Goal: Task Accomplishment & Management: Manage account settings

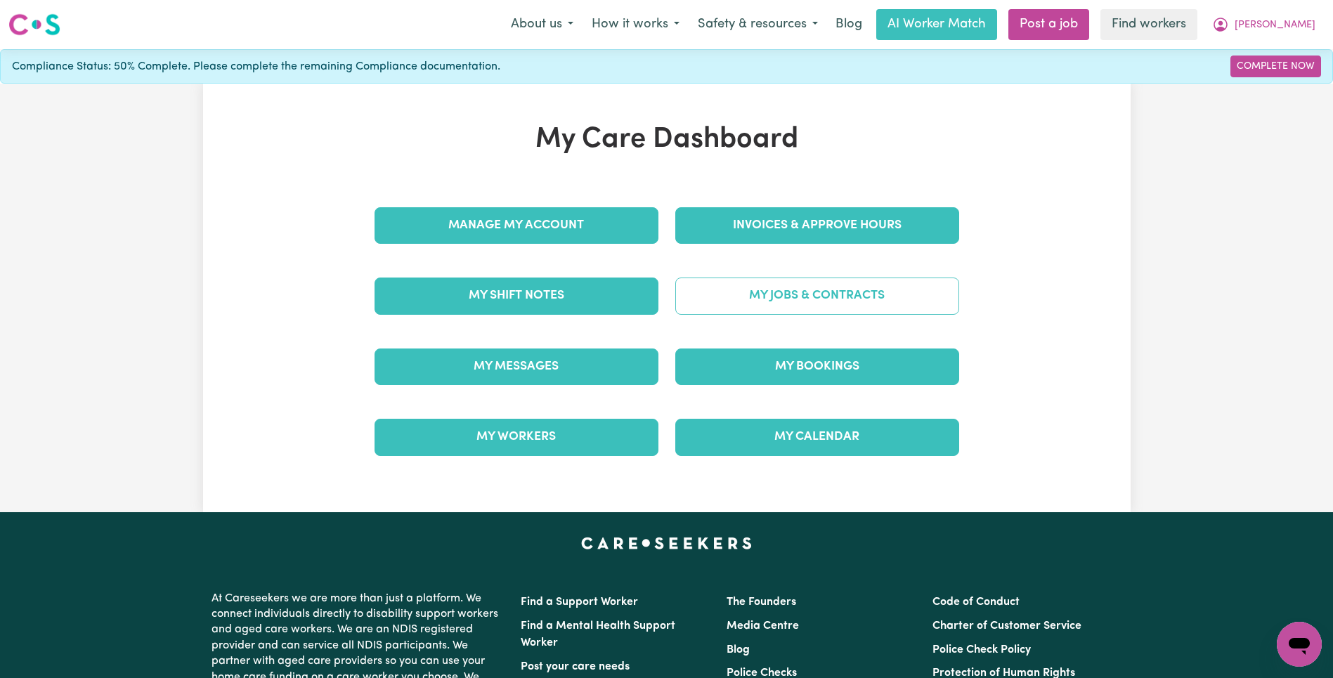
click at [783, 287] on link "My Jobs & Contracts" at bounding box center [817, 296] width 284 height 37
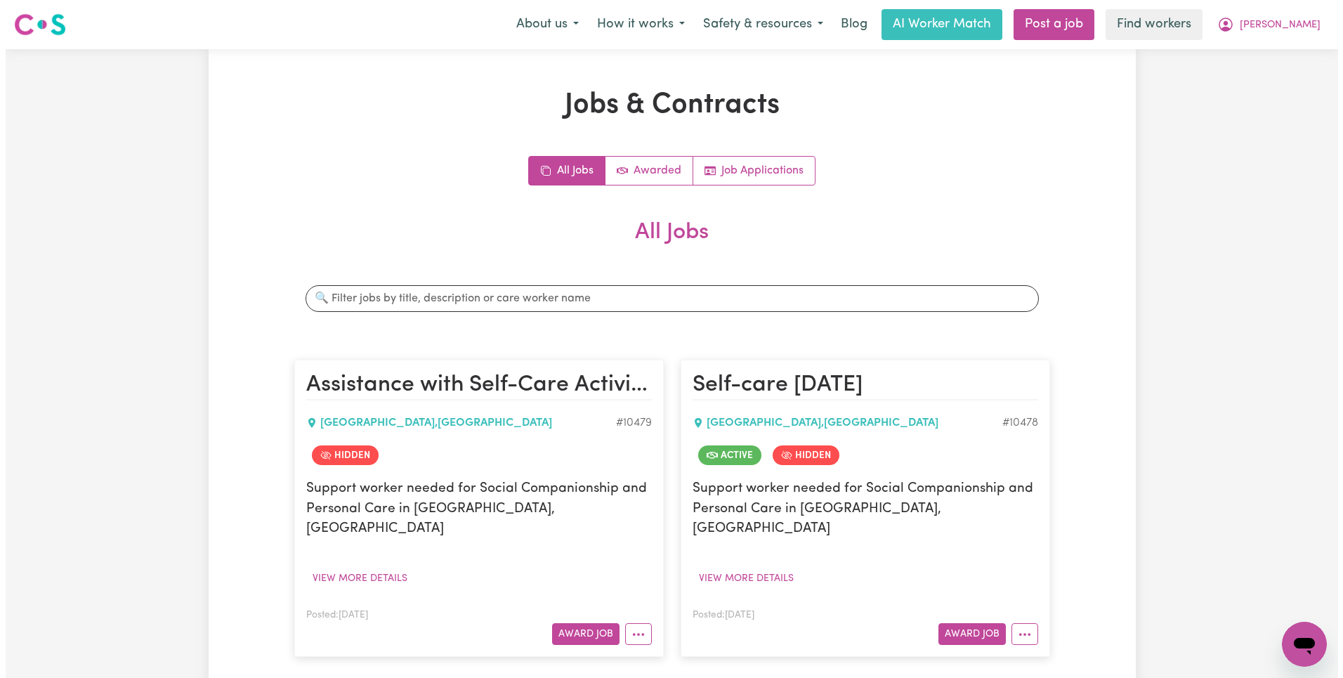
scroll to position [359, 0]
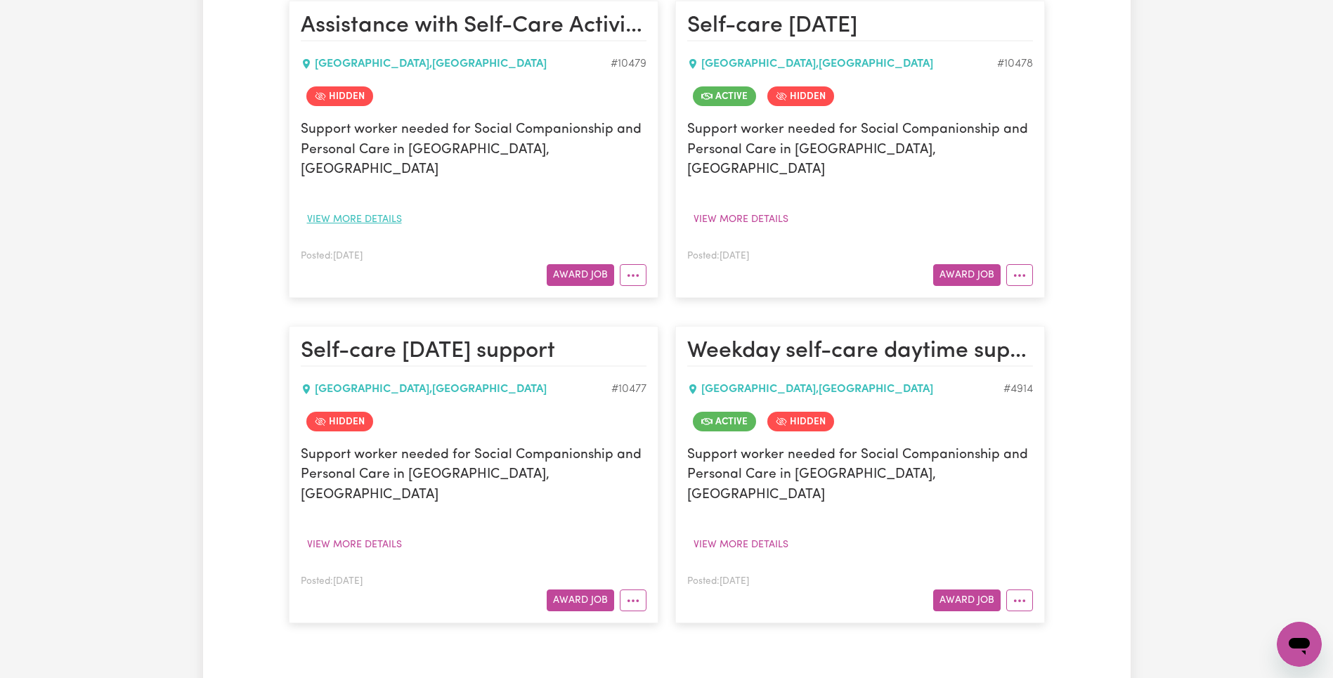
click at [337, 209] on button "View more details" at bounding box center [354, 220] width 107 height 22
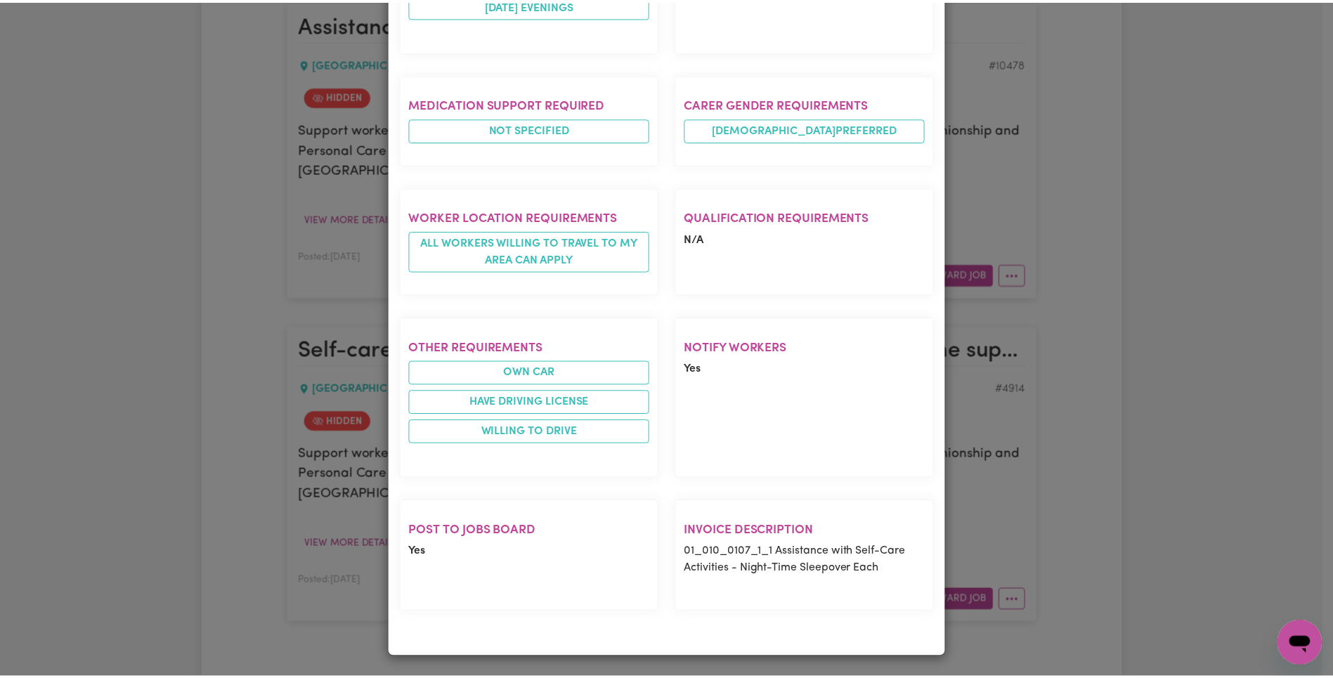
scroll to position [0, 0]
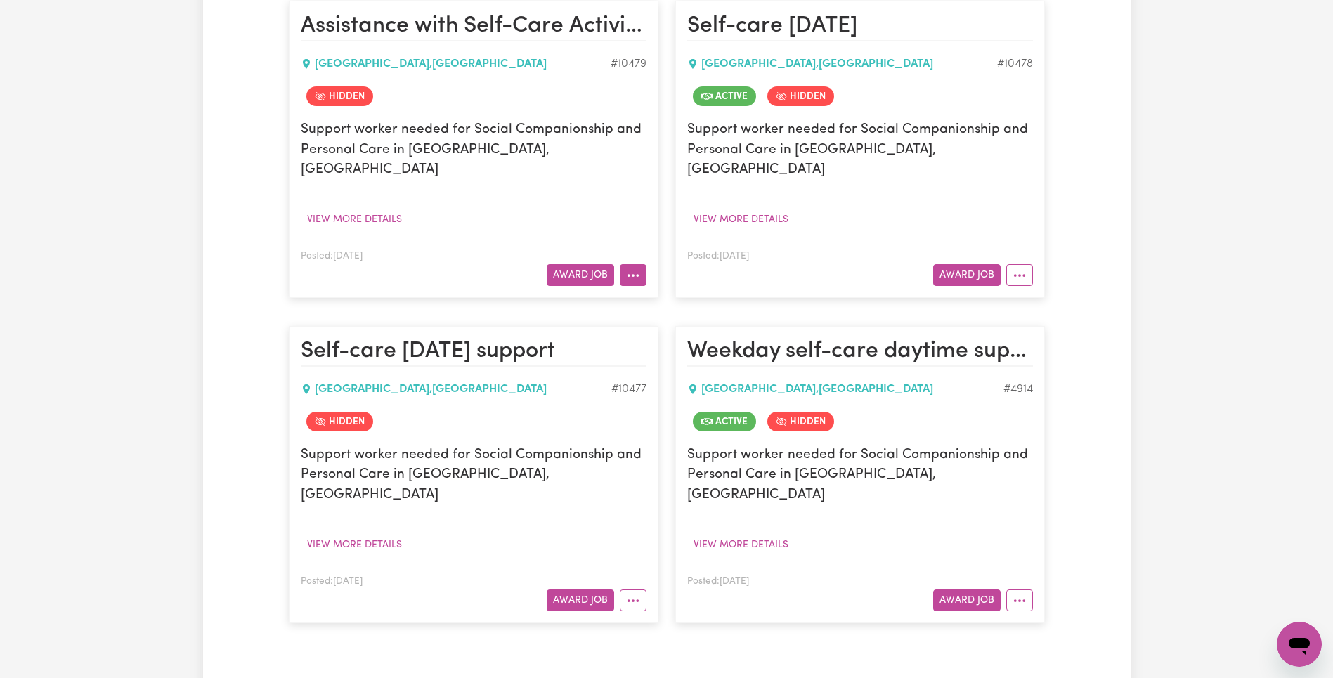
click at [634, 264] on button "More options" at bounding box center [633, 275] width 27 height 22
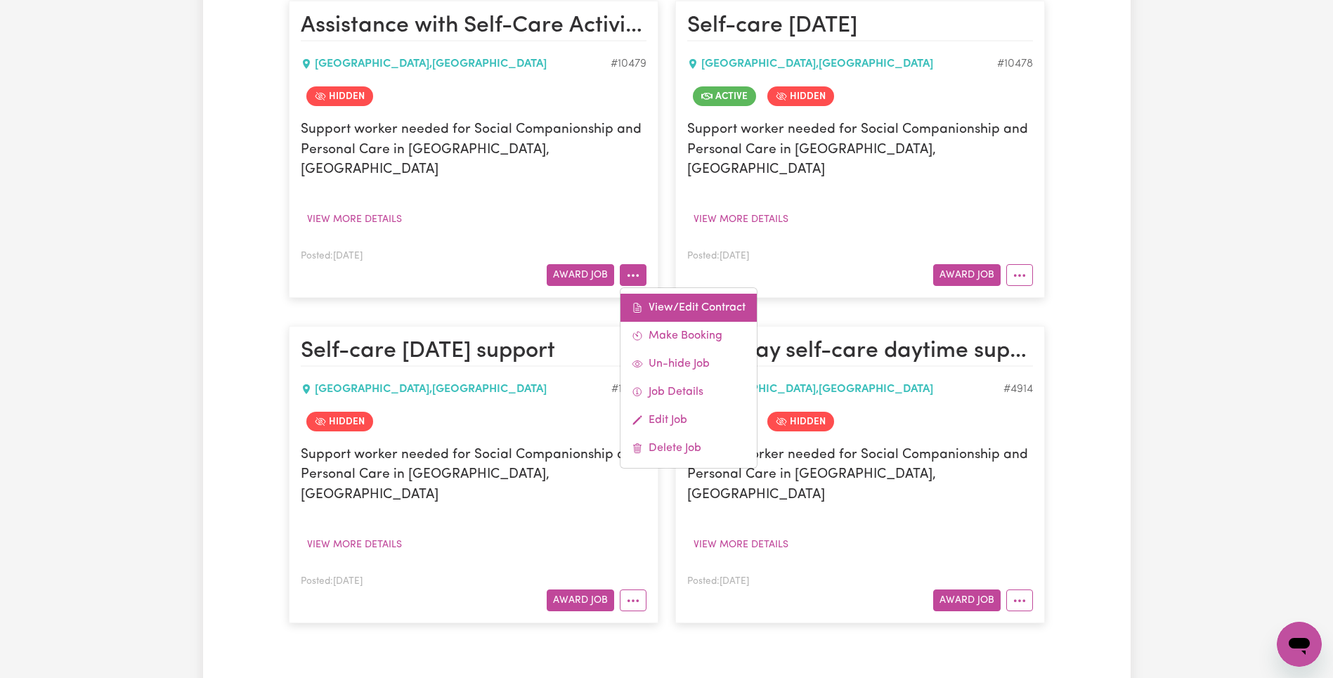
click at [710, 294] on link "View/Edit Contract" at bounding box center [688, 308] width 136 height 28
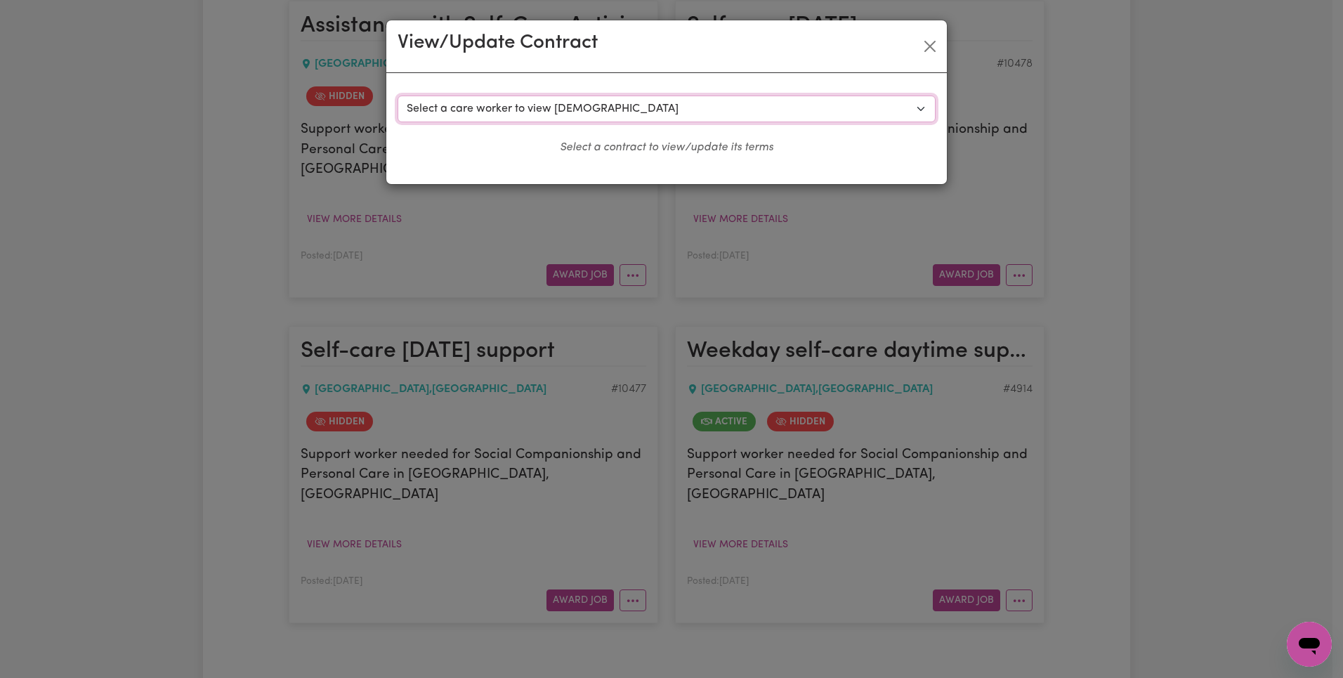
click at [665, 104] on select "Select a care worker to view [DEMOGRAPHIC_DATA] #7983 - [PERSON_NAME] (contract…" at bounding box center [667, 109] width 538 height 27
click at [930, 48] on button "Close" at bounding box center [930, 46] width 22 height 22
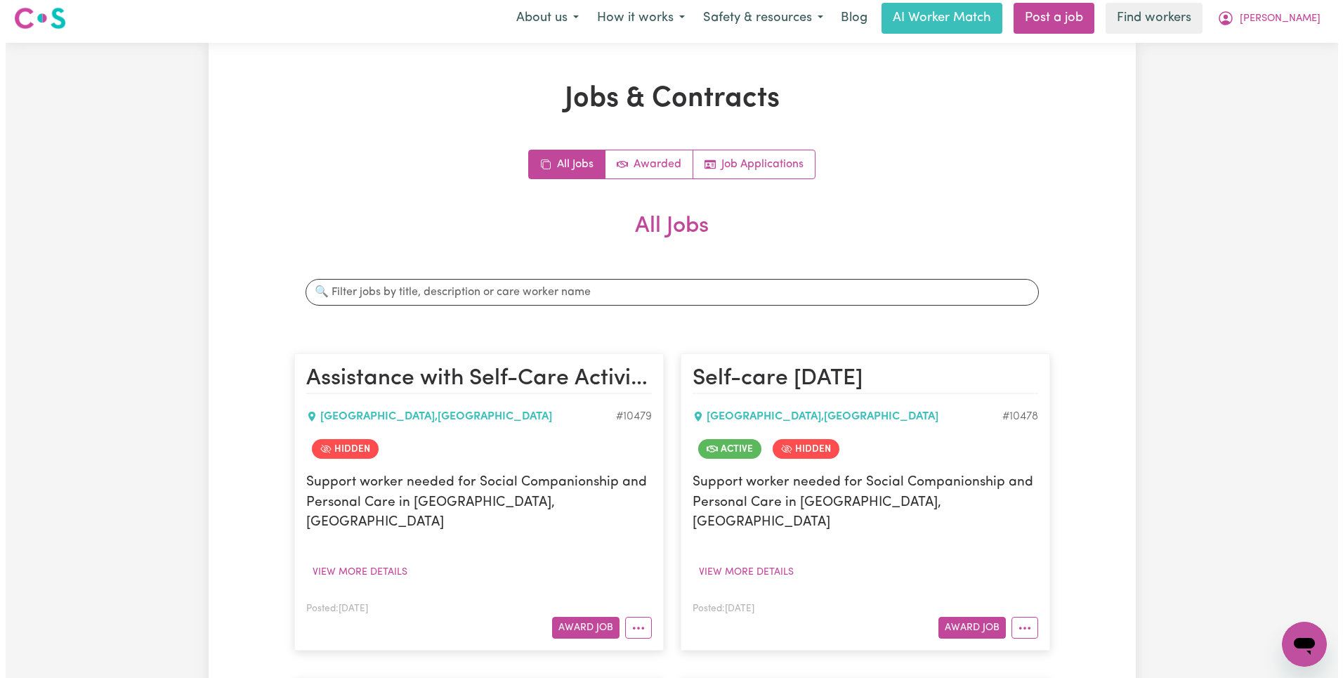
scroll to position [351, 0]
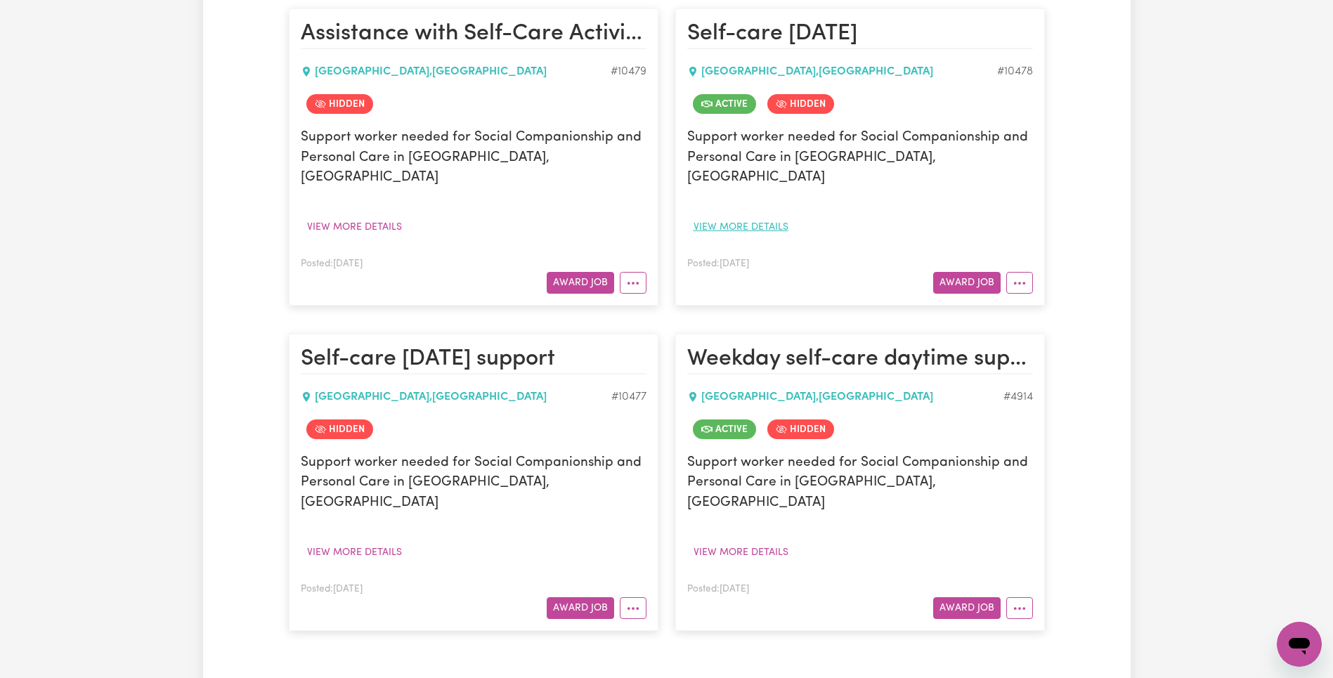
drag, startPoint x: 766, startPoint y: 188, endPoint x: 774, endPoint y: 202, distance: 16.4
click at [766, 188] on div "Support worker needed for Social Companionship and Personal Care in [GEOGRAPHIC…" at bounding box center [860, 183] width 346 height 110
click at [774, 216] on button "View more details" at bounding box center [740, 227] width 107 height 22
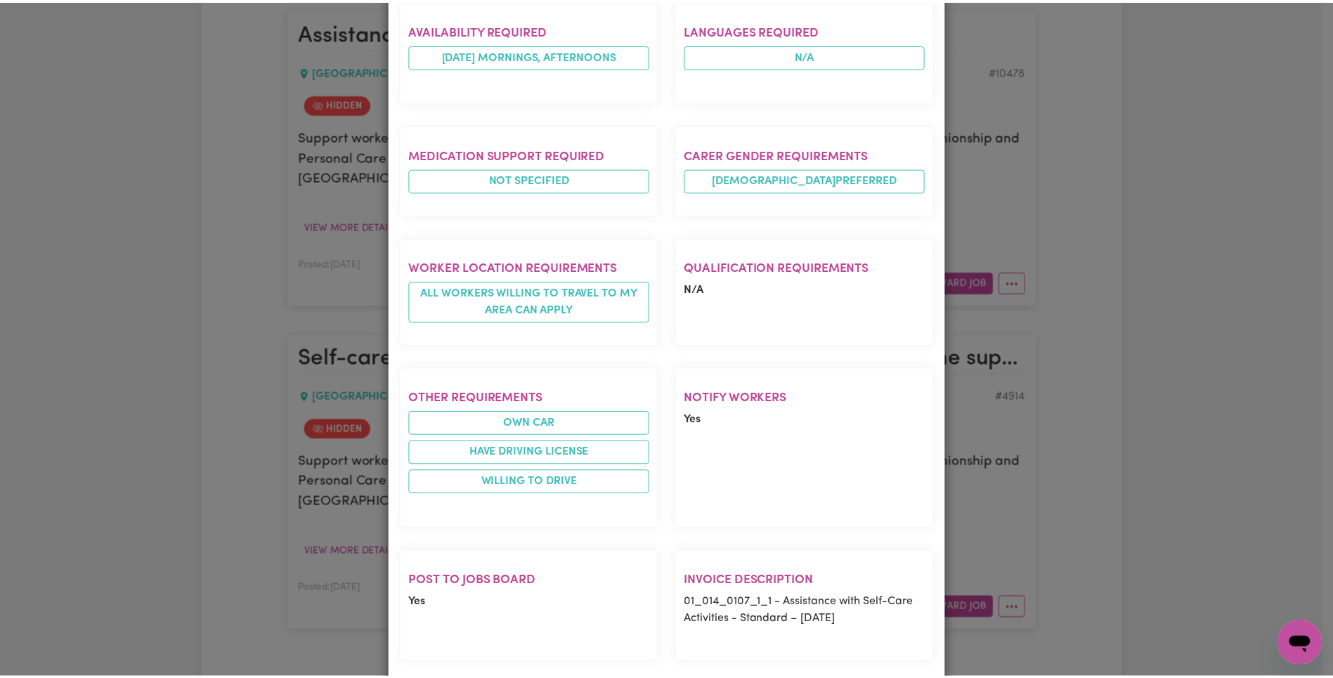
scroll to position [541, 0]
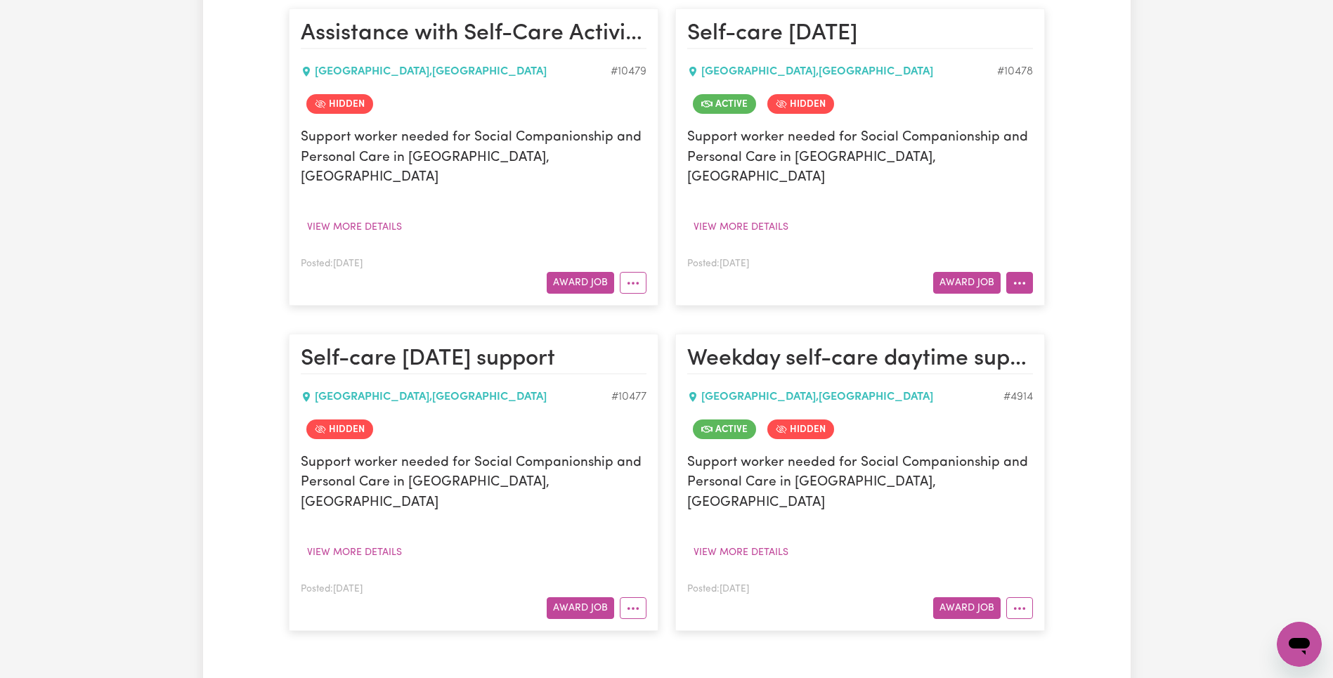
click at [1022, 272] on button "More options" at bounding box center [1019, 283] width 27 height 22
click at [1026, 310] on icon at bounding box center [1023, 315] width 11 height 11
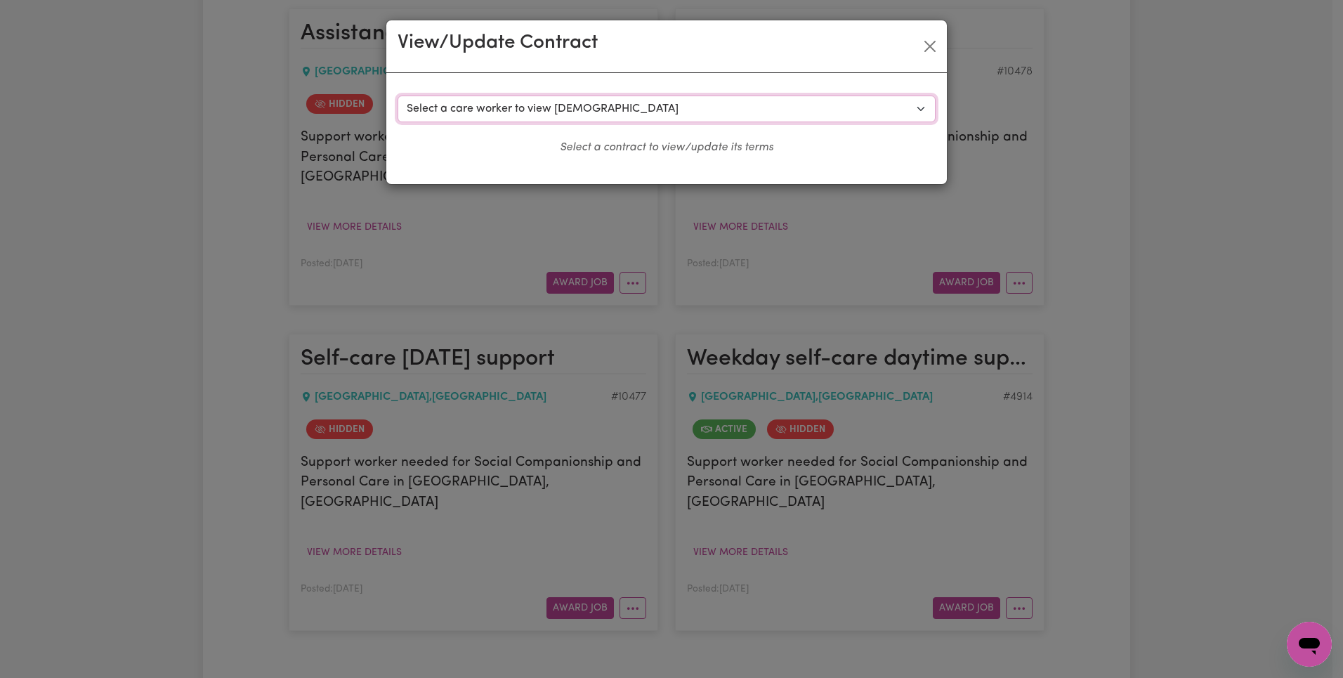
click at [717, 107] on select "Select a care worker to view [DEMOGRAPHIC_DATA] #7981 - [PERSON_NAME] (contract…" at bounding box center [667, 109] width 538 height 27
click at [954, 44] on div "View/Update Contract Select a contract to view Select a care worker to view [DE…" at bounding box center [671, 339] width 1343 height 678
click at [930, 48] on button "Close" at bounding box center [930, 46] width 22 height 22
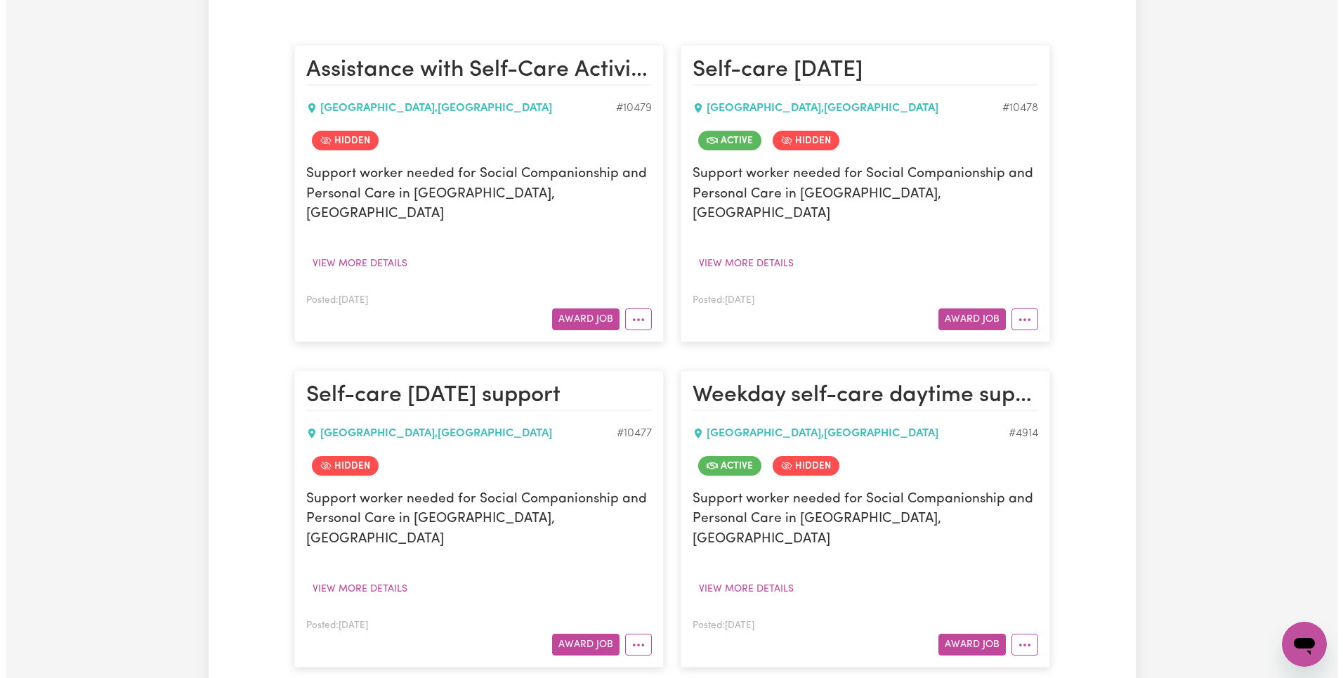
scroll to position [489, 0]
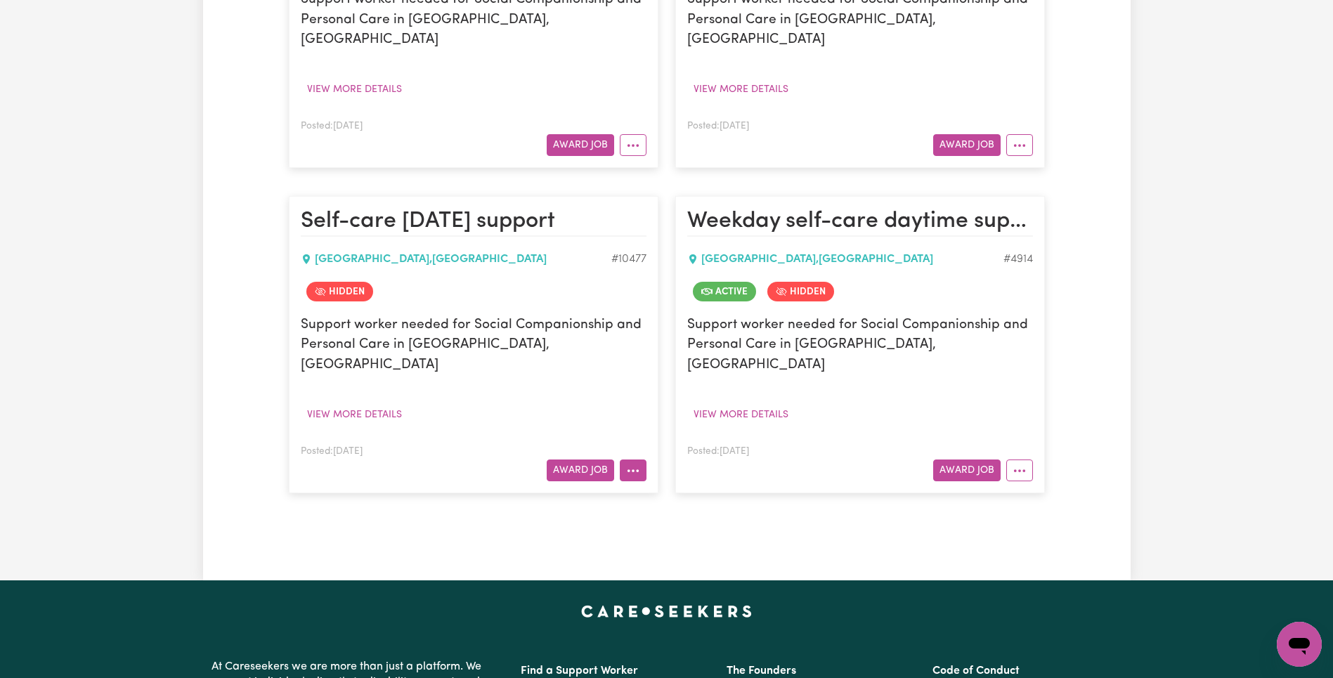
click at [639, 459] on button "More options" at bounding box center [633, 470] width 27 height 22
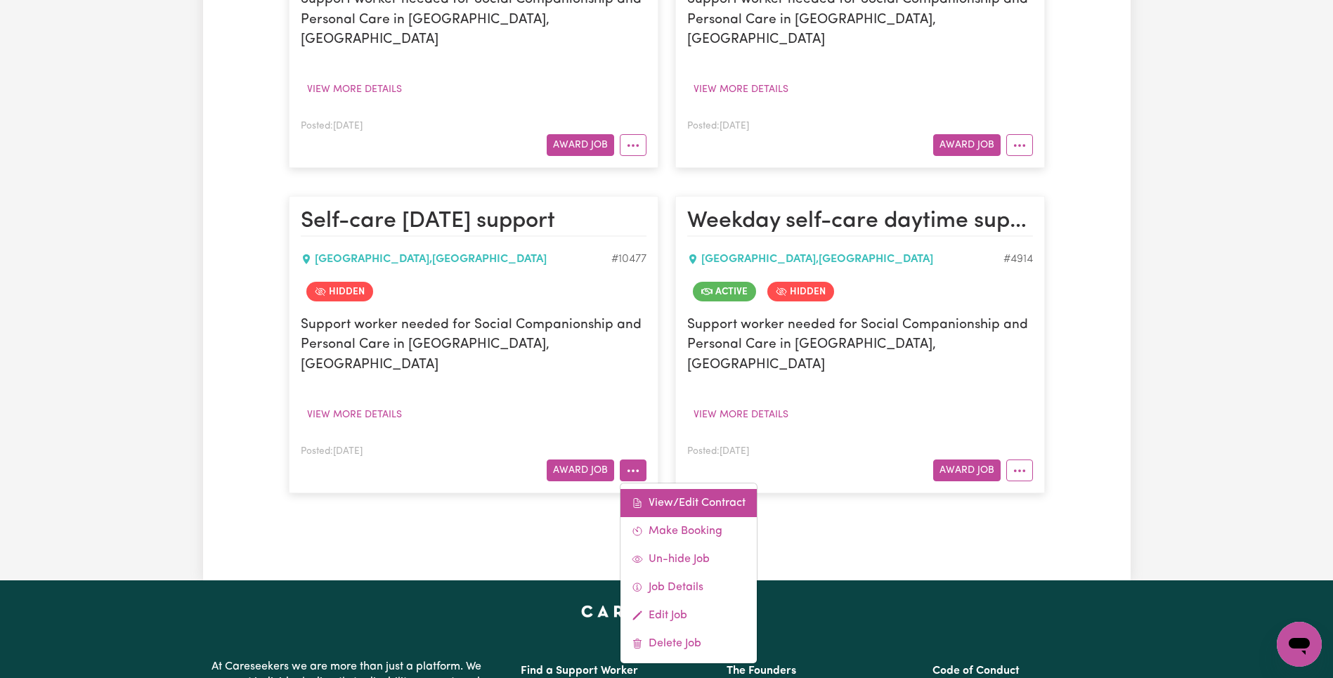
click at [698, 489] on link "View/Edit Contract" at bounding box center [688, 503] width 136 height 28
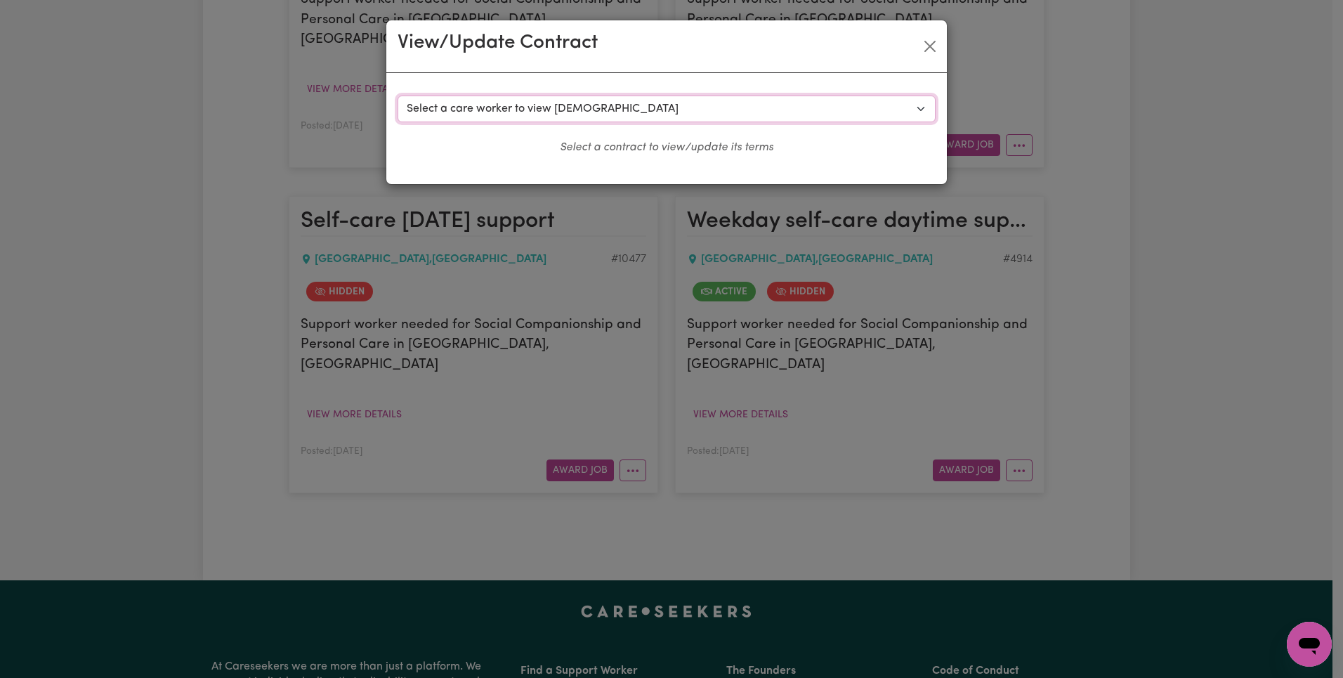
click at [606, 109] on select "Select a care worker to view [DEMOGRAPHIC_DATA] #7979 - [PERSON_NAME] (contract…" at bounding box center [667, 109] width 538 height 27
click at [922, 47] on button "Close" at bounding box center [930, 46] width 22 height 22
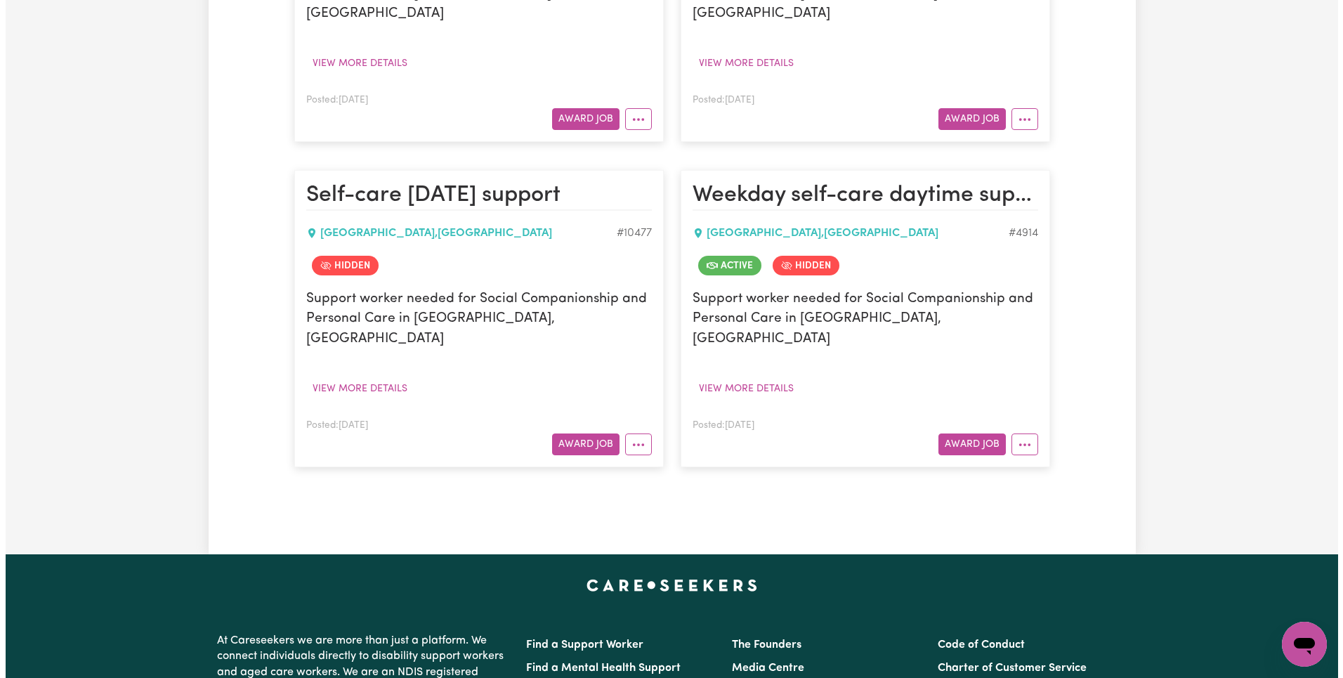
scroll to position [587, 0]
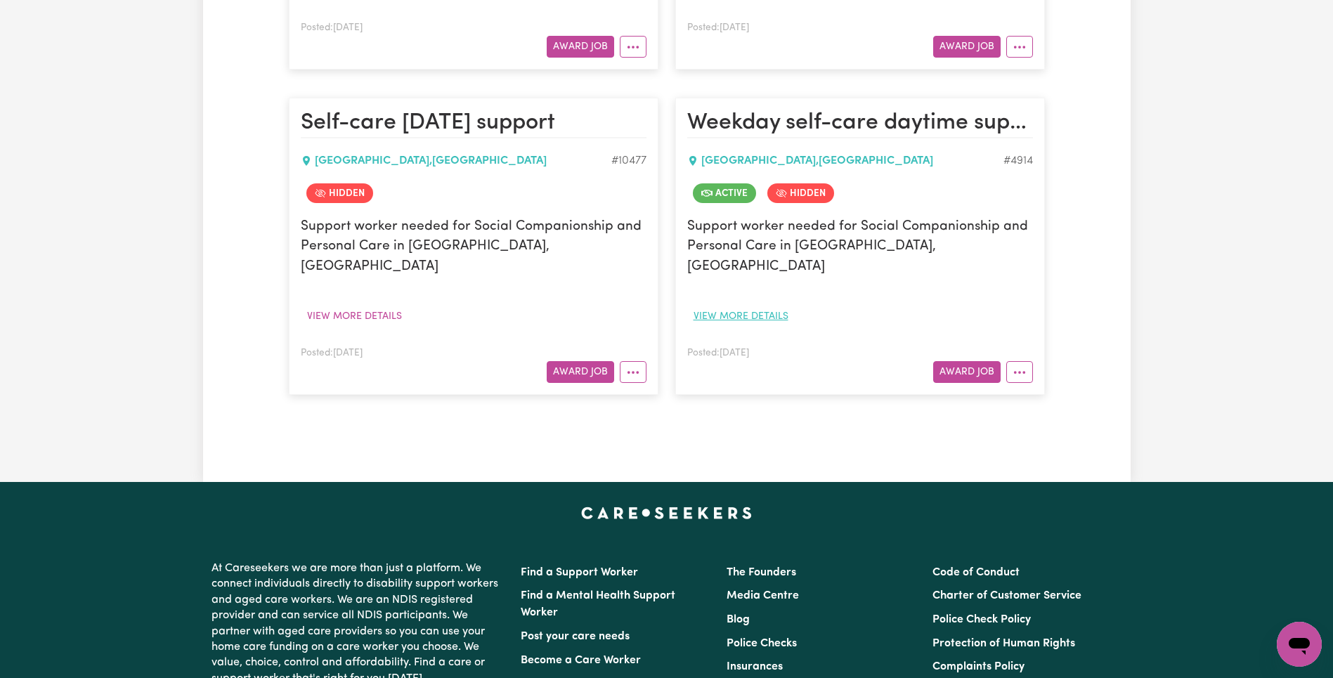
click at [757, 306] on button "View more details" at bounding box center [740, 317] width 107 height 22
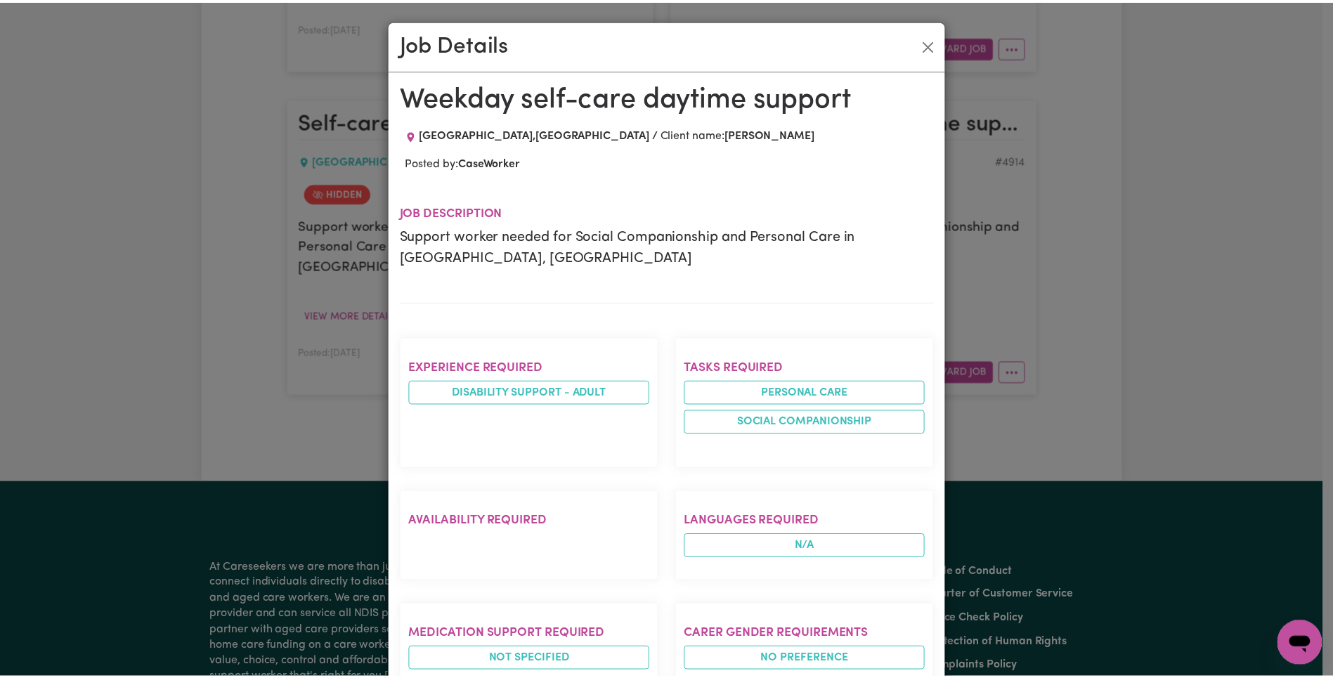
scroll to position [452, 0]
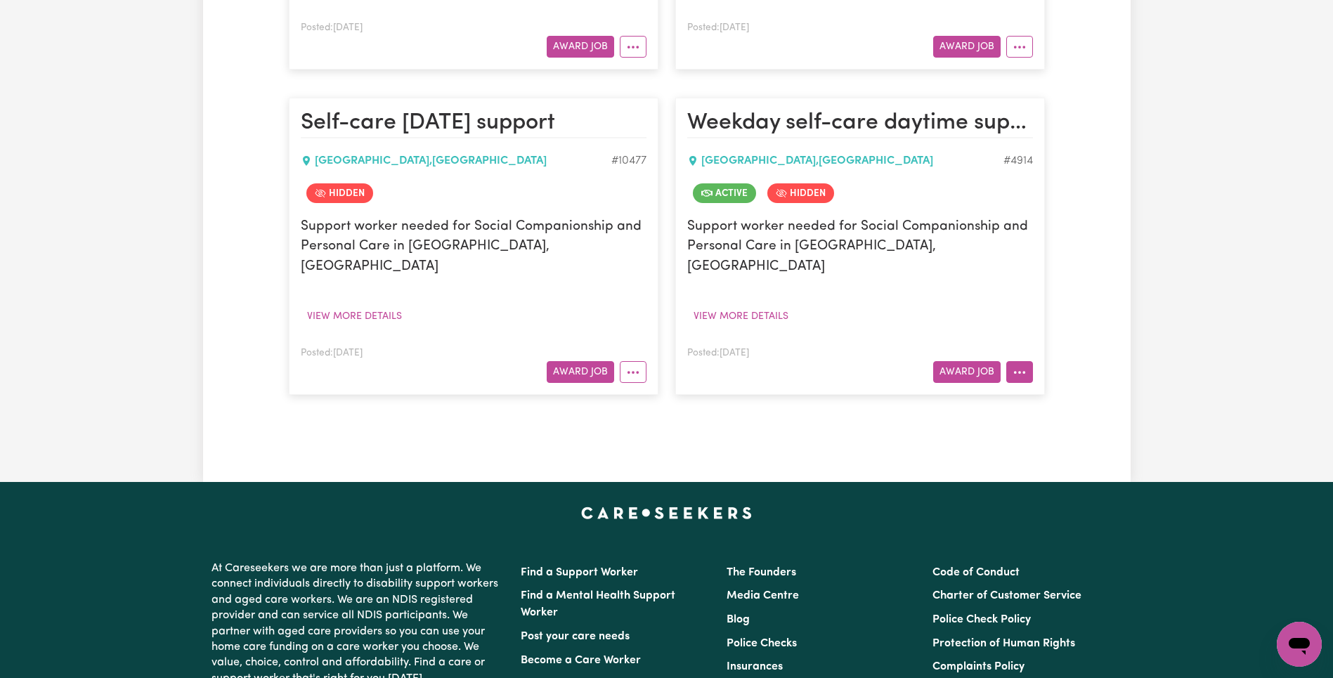
click at [1024, 361] on button "More options" at bounding box center [1019, 372] width 27 height 22
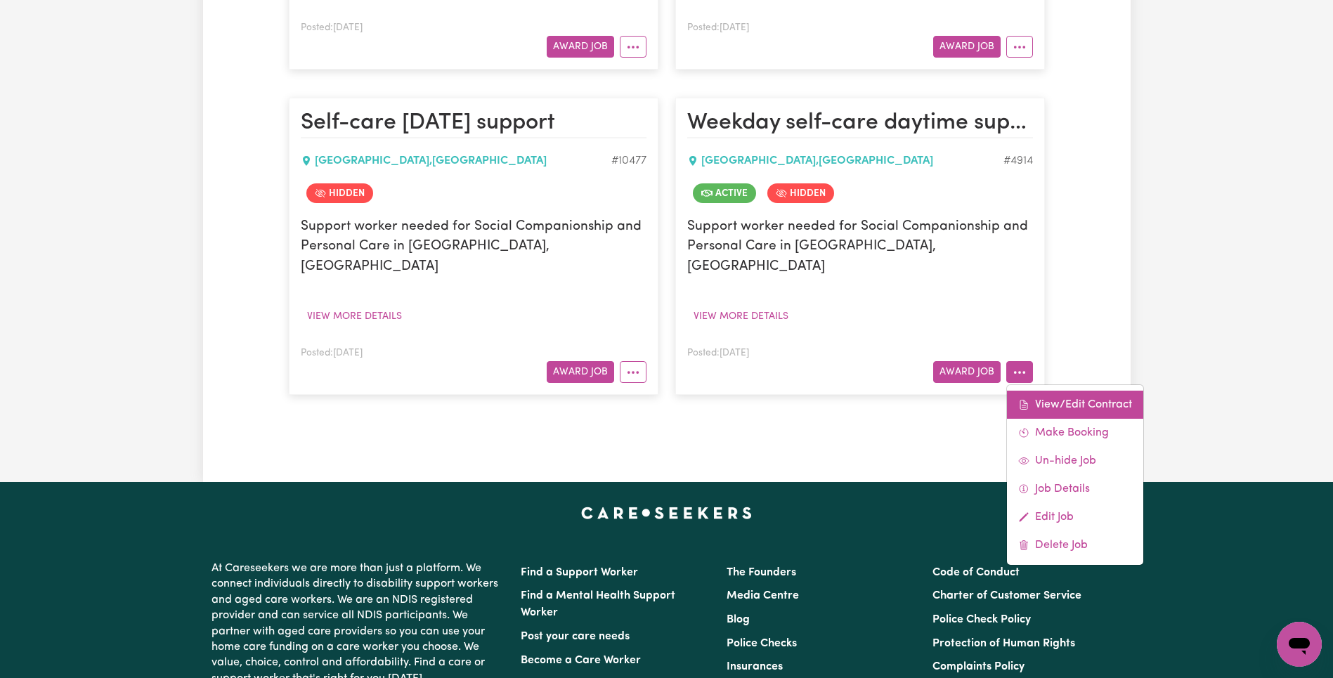
click at [1040, 391] on link "View/Edit Contract" at bounding box center [1075, 405] width 136 height 28
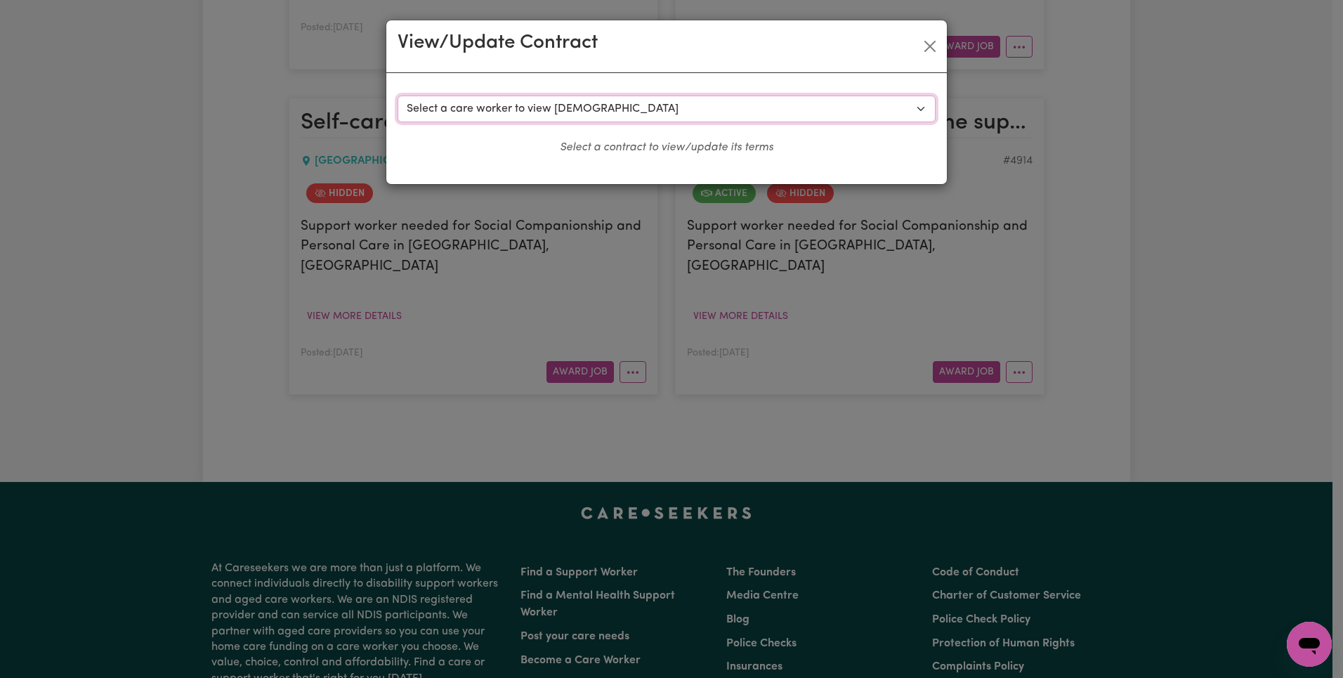
click at [764, 100] on select "Select a care worker to view [DEMOGRAPHIC_DATA] #4300 - [PERSON_NAME] (contract…" at bounding box center [667, 109] width 538 height 27
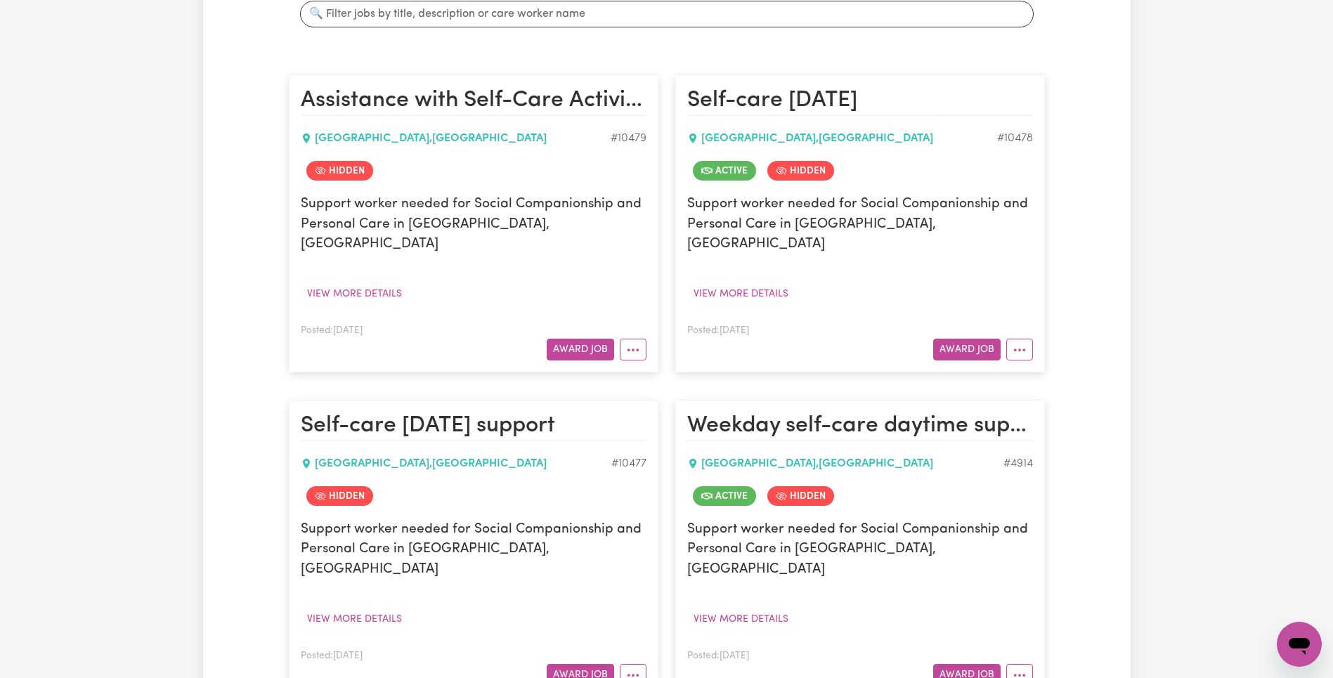
scroll to position [357, 0]
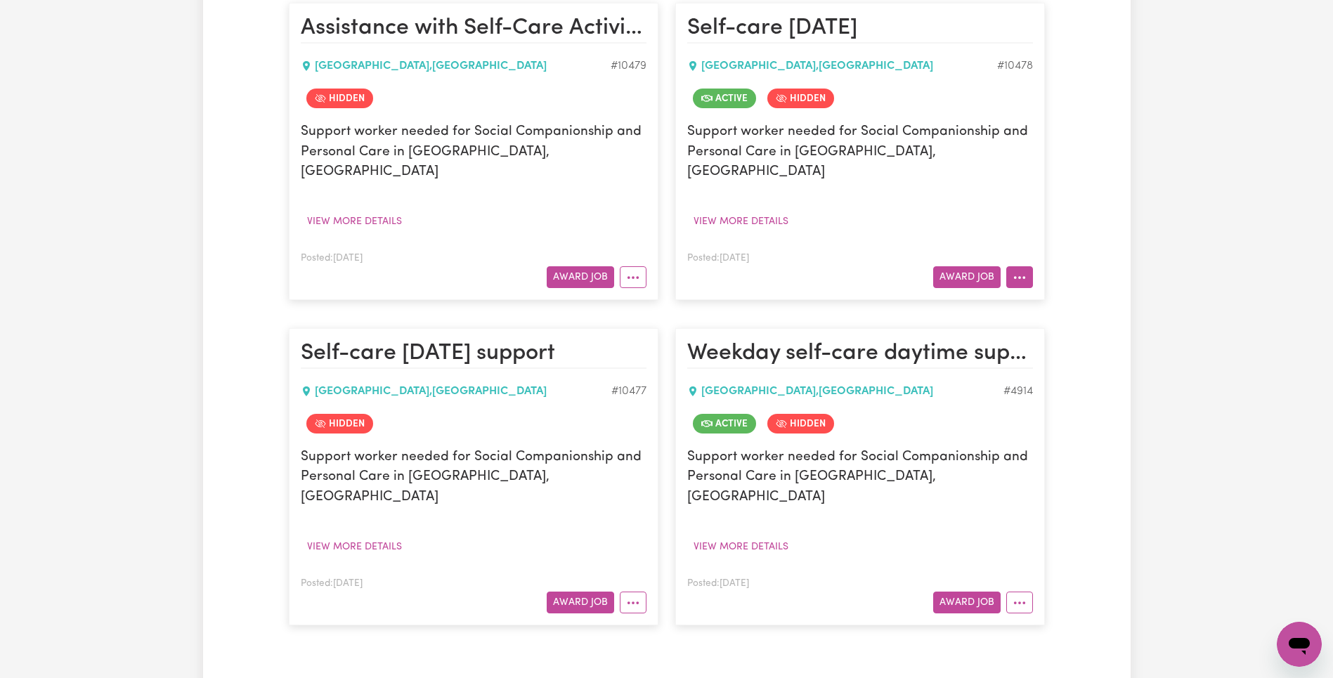
click at [1017, 266] on button "More options" at bounding box center [1019, 277] width 27 height 22
click at [1060, 408] on link "Edit Job" at bounding box center [1075, 422] width 136 height 28
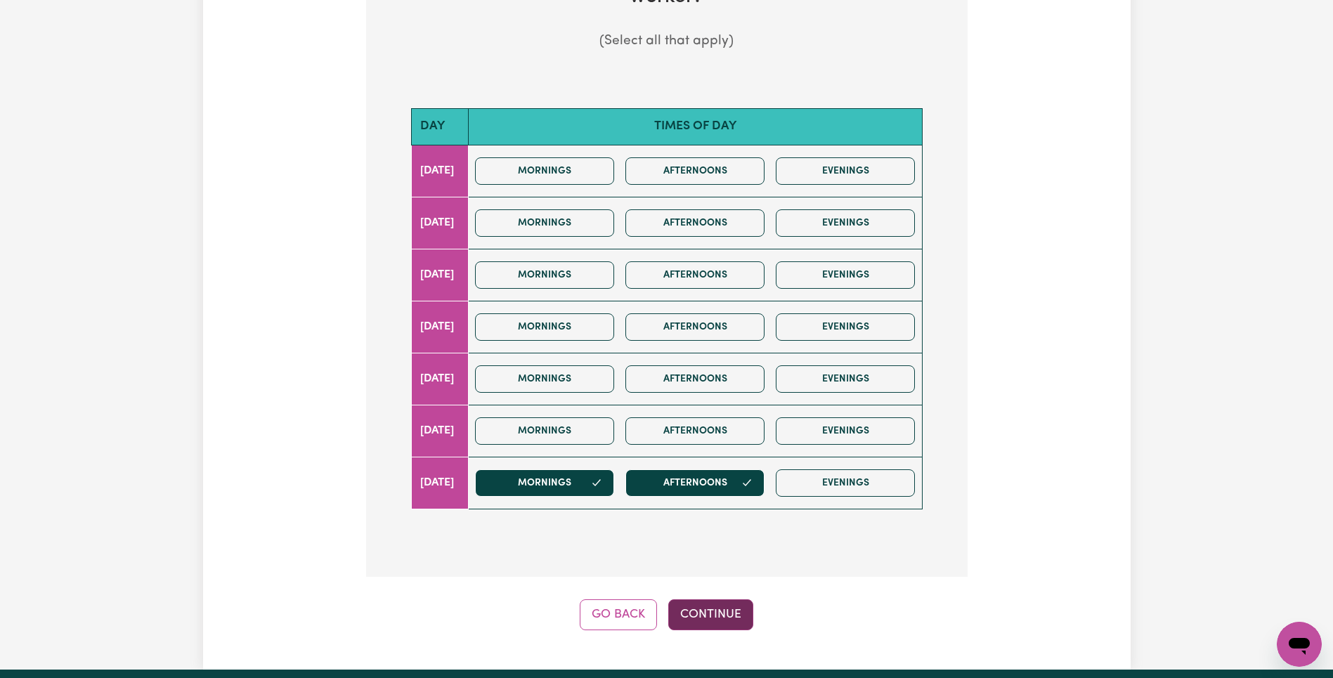
click at [718, 607] on button "Continue" at bounding box center [710, 614] width 85 height 31
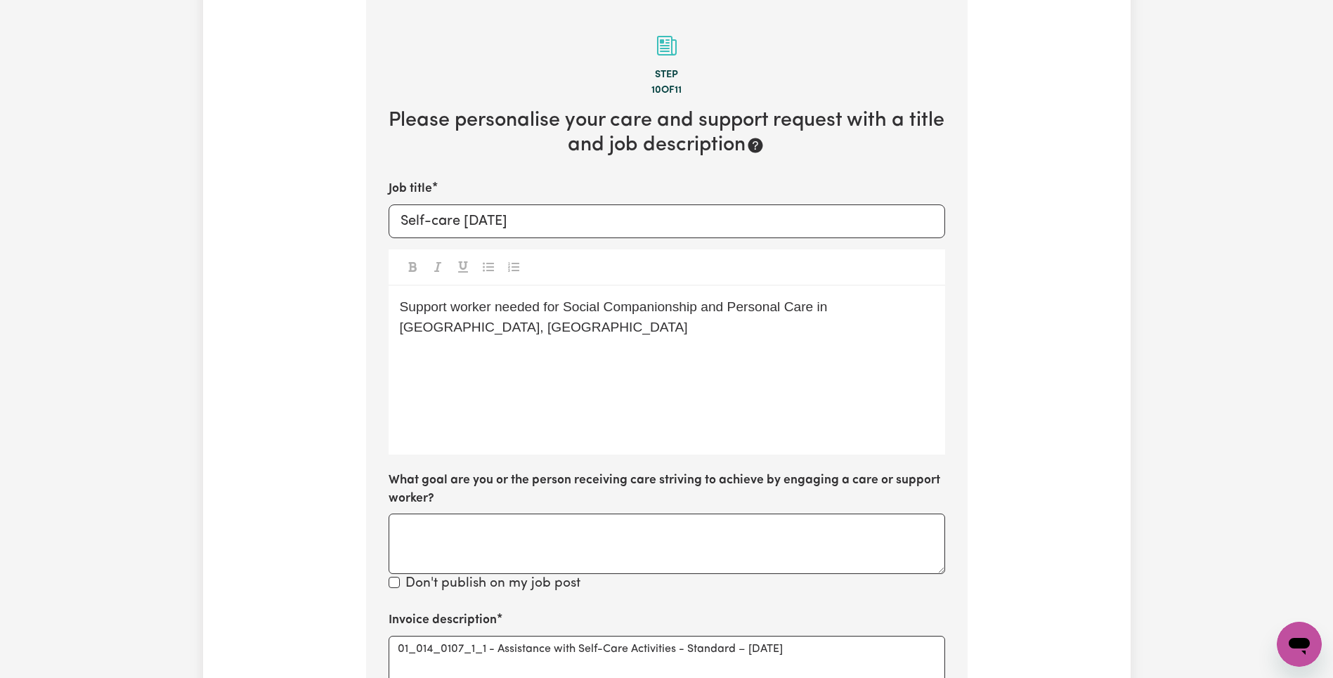
scroll to position [549, 0]
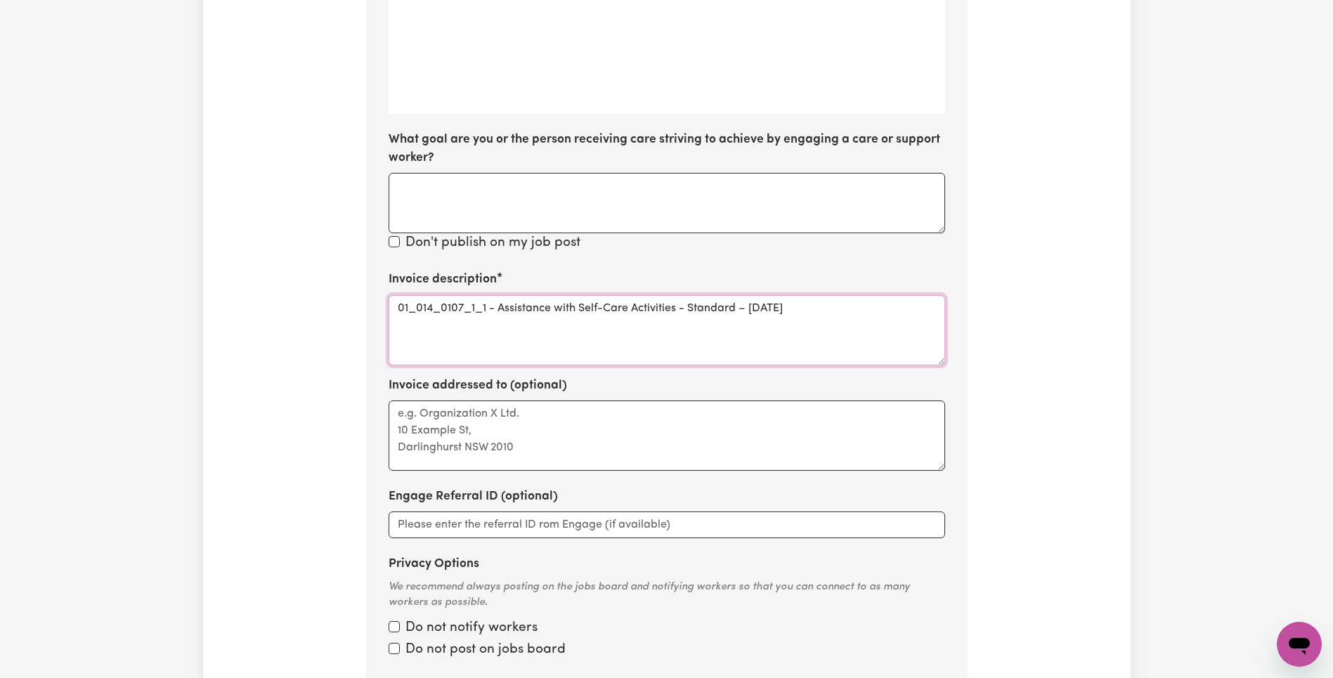
click at [439, 310] on textarea "01_014_0107_1_1 - Assistance with Self-Care Activities - Standard – [DATE]" at bounding box center [667, 330] width 556 height 70
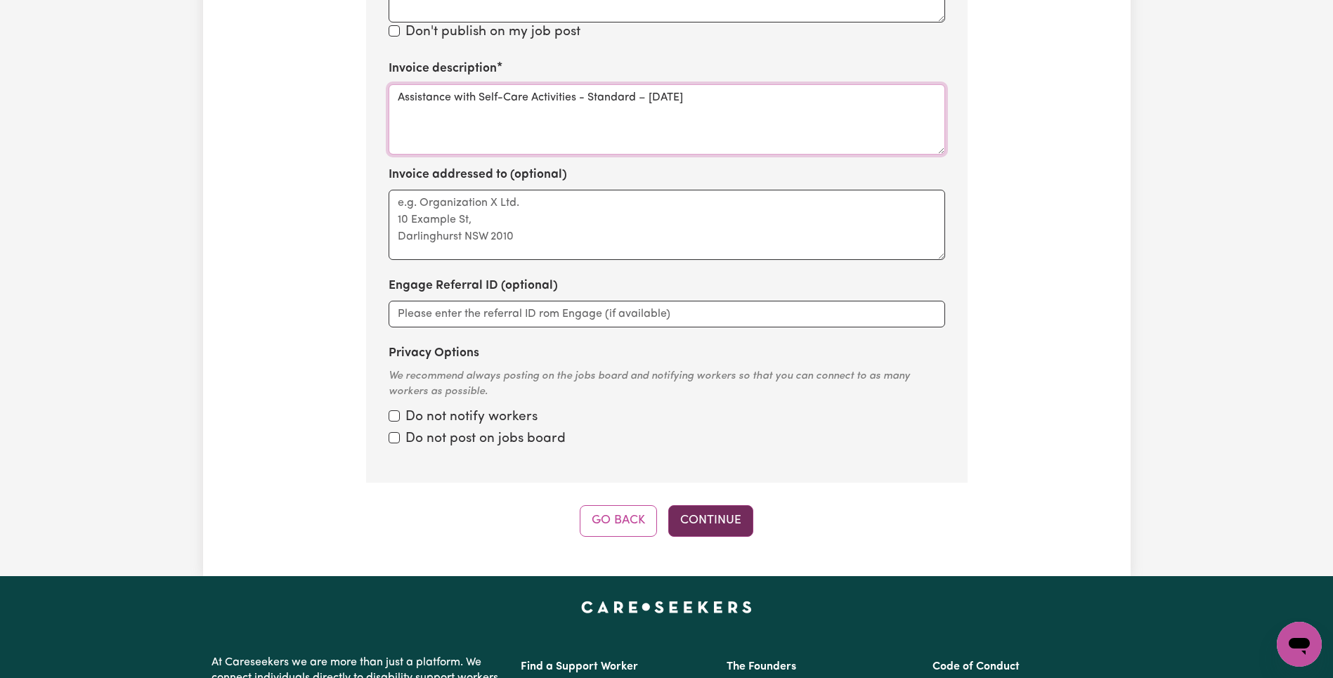
type textarea "Assistance with Self-Care Activities - Standard – [DATE]"
click at [725, 521] on button "Continue" at bounding box center [710, 520] width 85 height 31
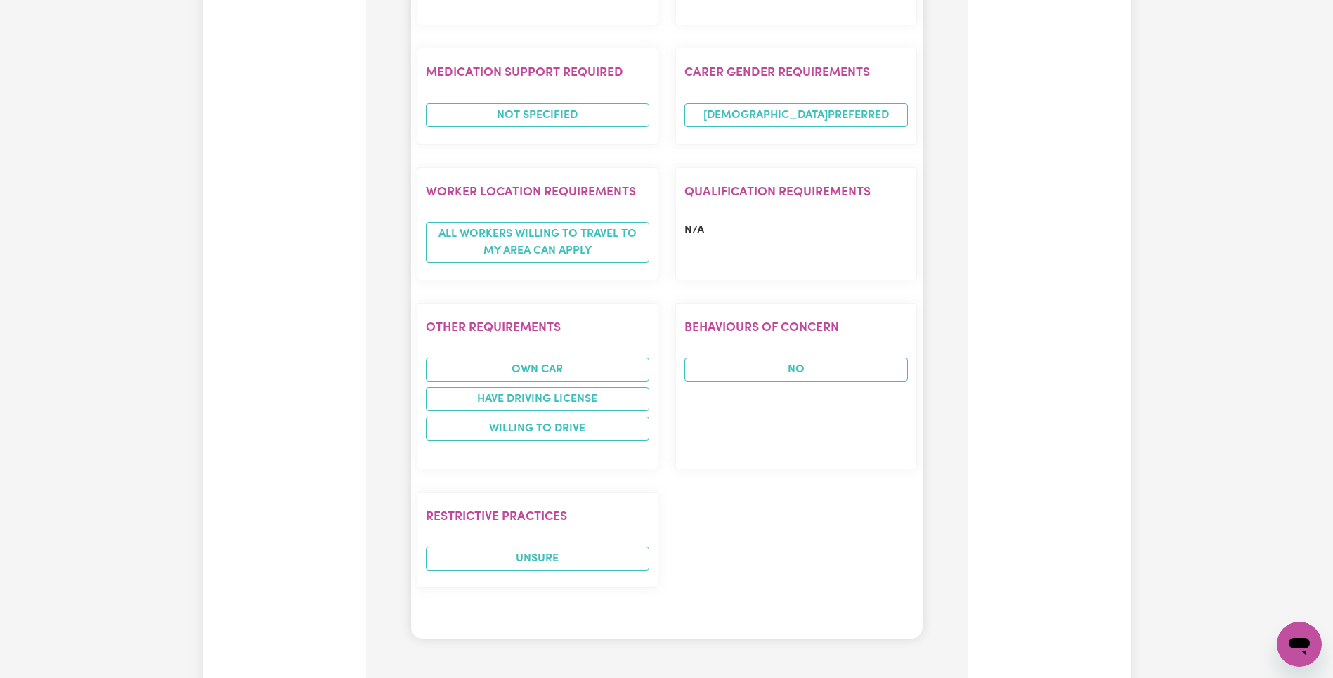
scroll to position [1494, 0]
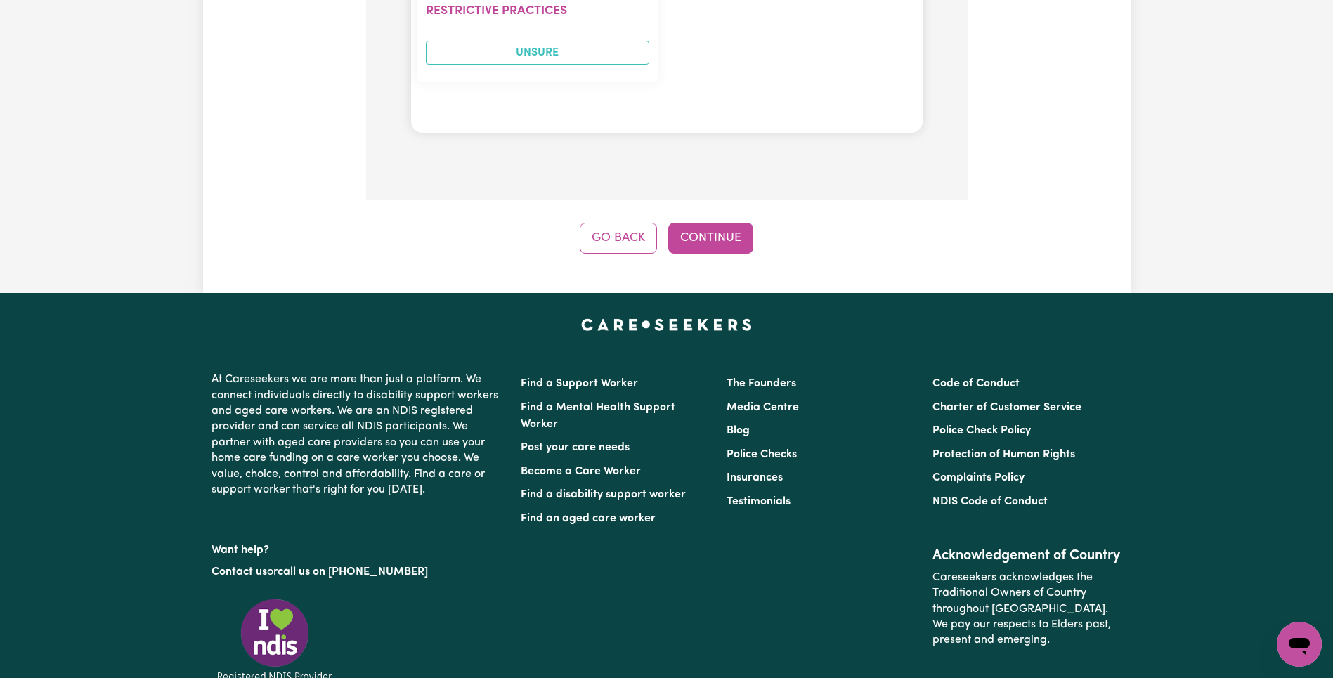
click at [717, 244] on button "Continue" at bounding box center [710, 238] width 85 height 31
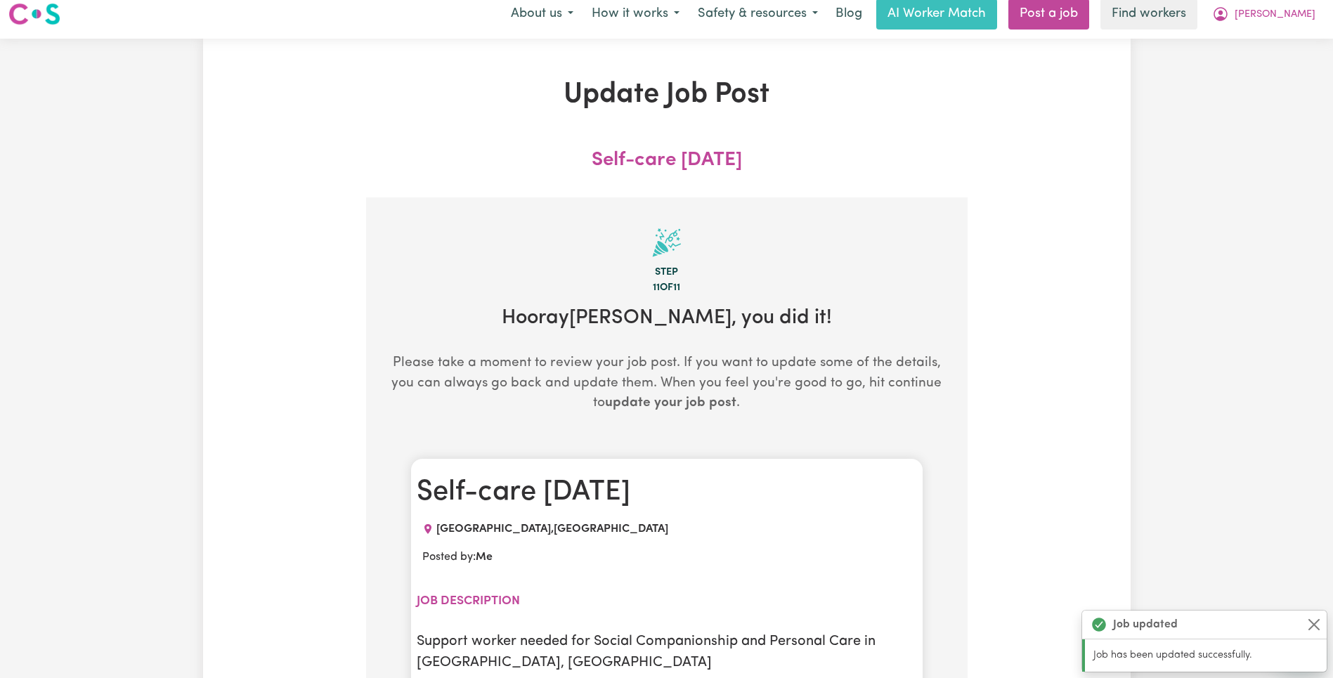
scroll to position [0, 0]
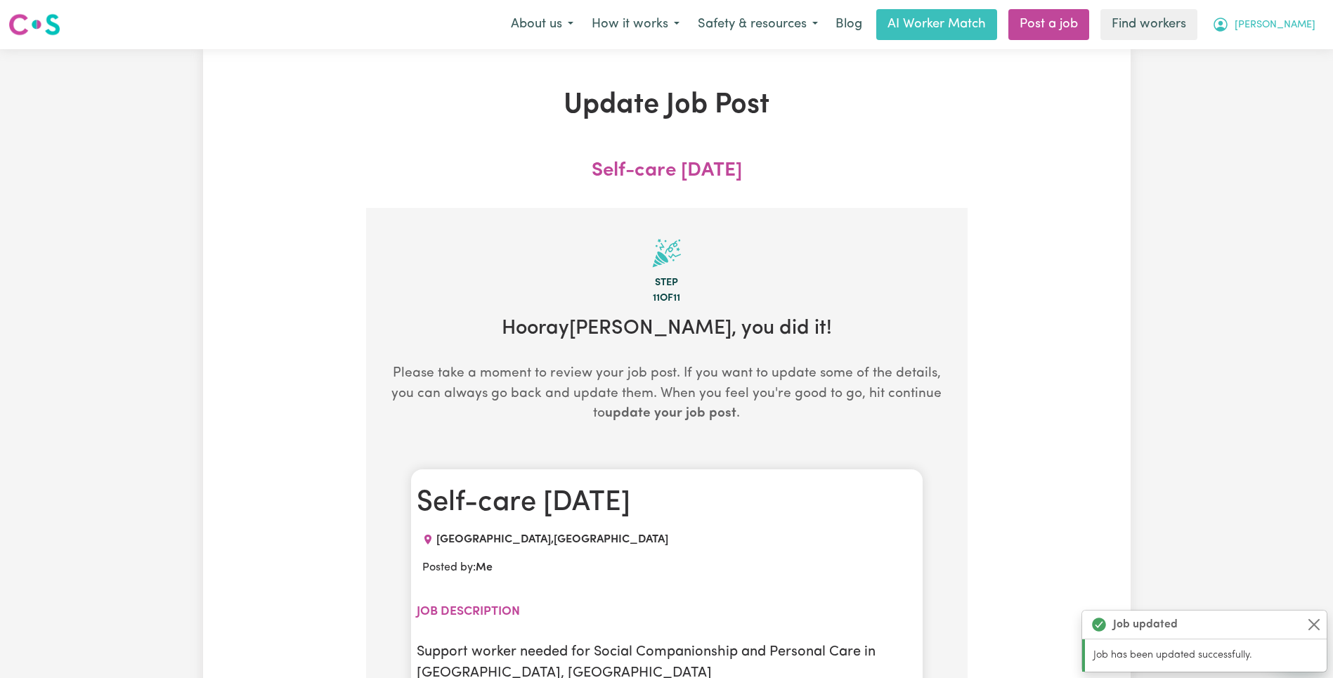
click at [1310, 23] on span "[PERSON_NAME]" at bounding box center [1274, 25] width 81 height 15
click at [1306, 42] on link "My Dashboard" at bounding box center [1268, 54] width 111 height 27
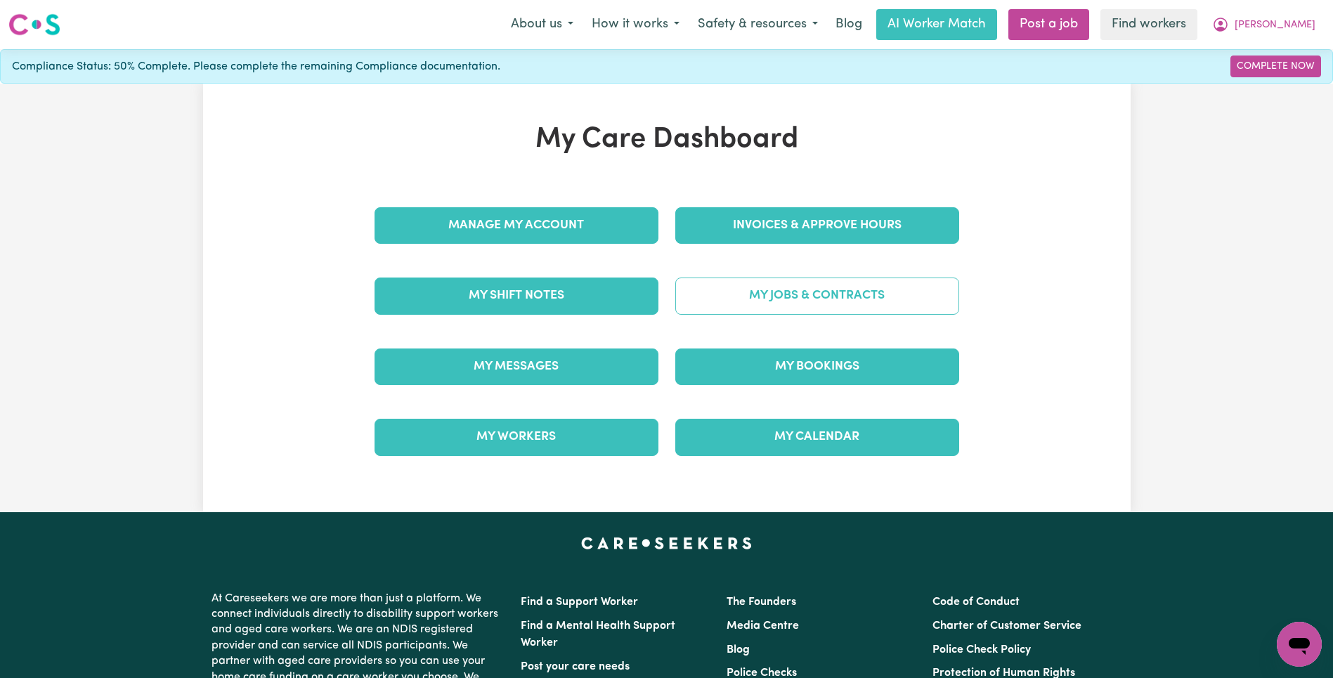
click at [834, 288] on link "My Jobs & Contracts" at bounding box center [817, 296] width 284 height 37
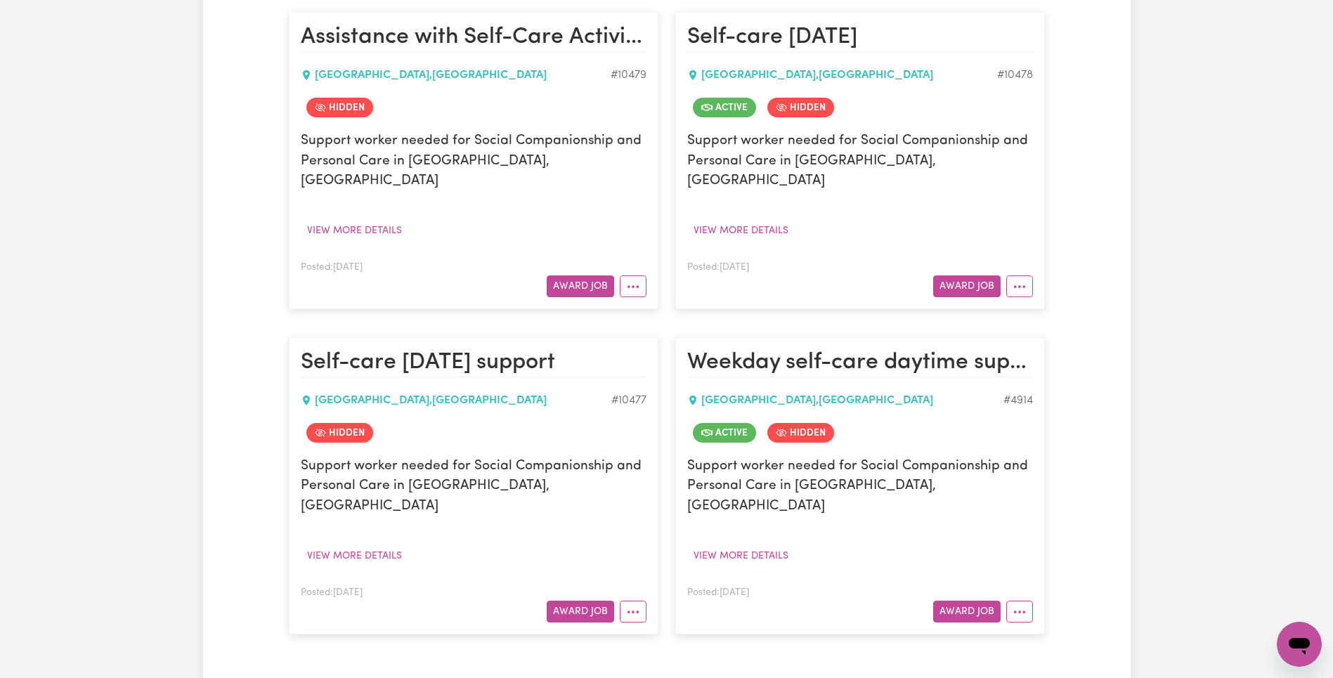
scroll to position [633, 0]
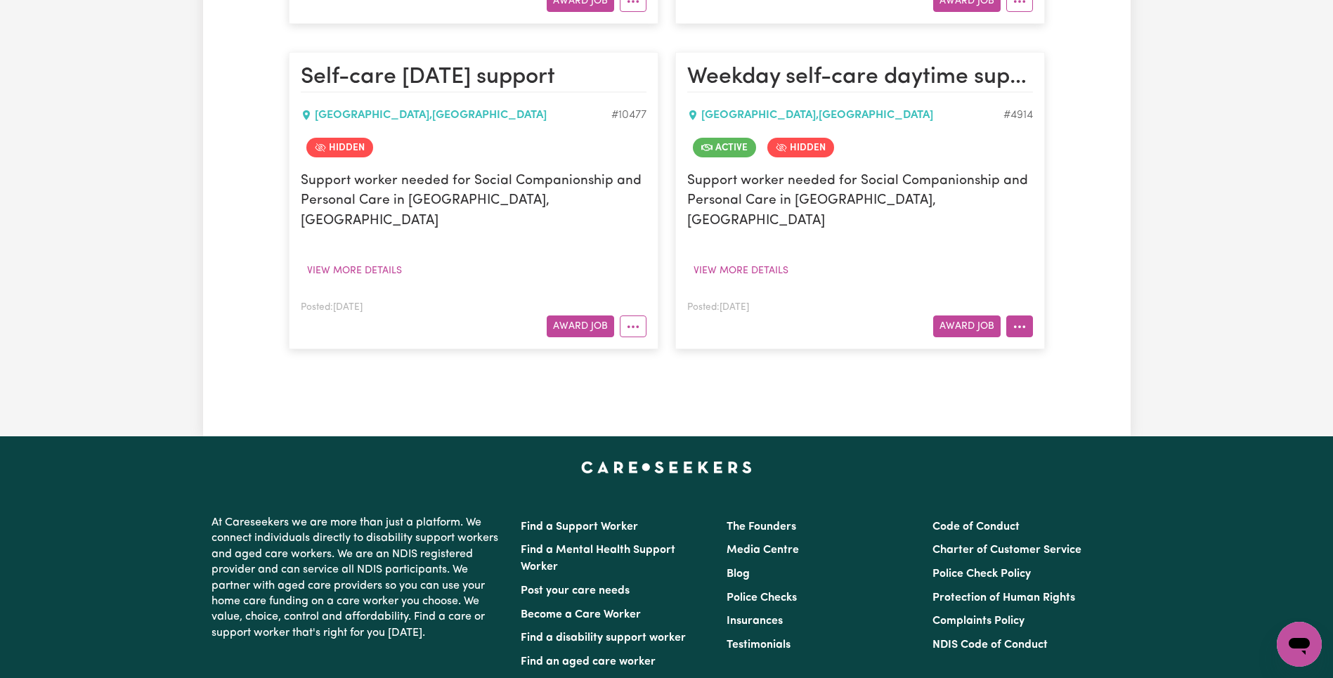
click at [1017, 320] on icon "More options" at bounding box center [1019, 327] width 14 height 14
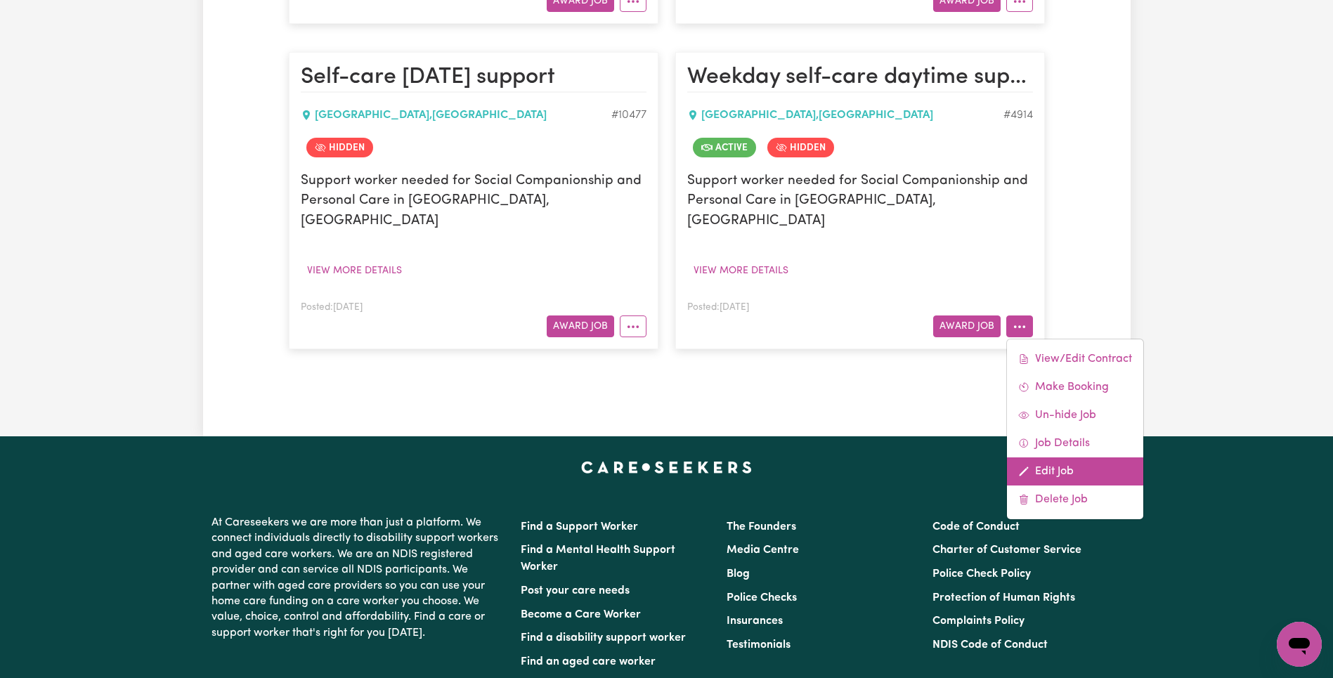
click at [1067, 457] on link "Edit Job" at bounding box center [1075, 471] width 136 height 28
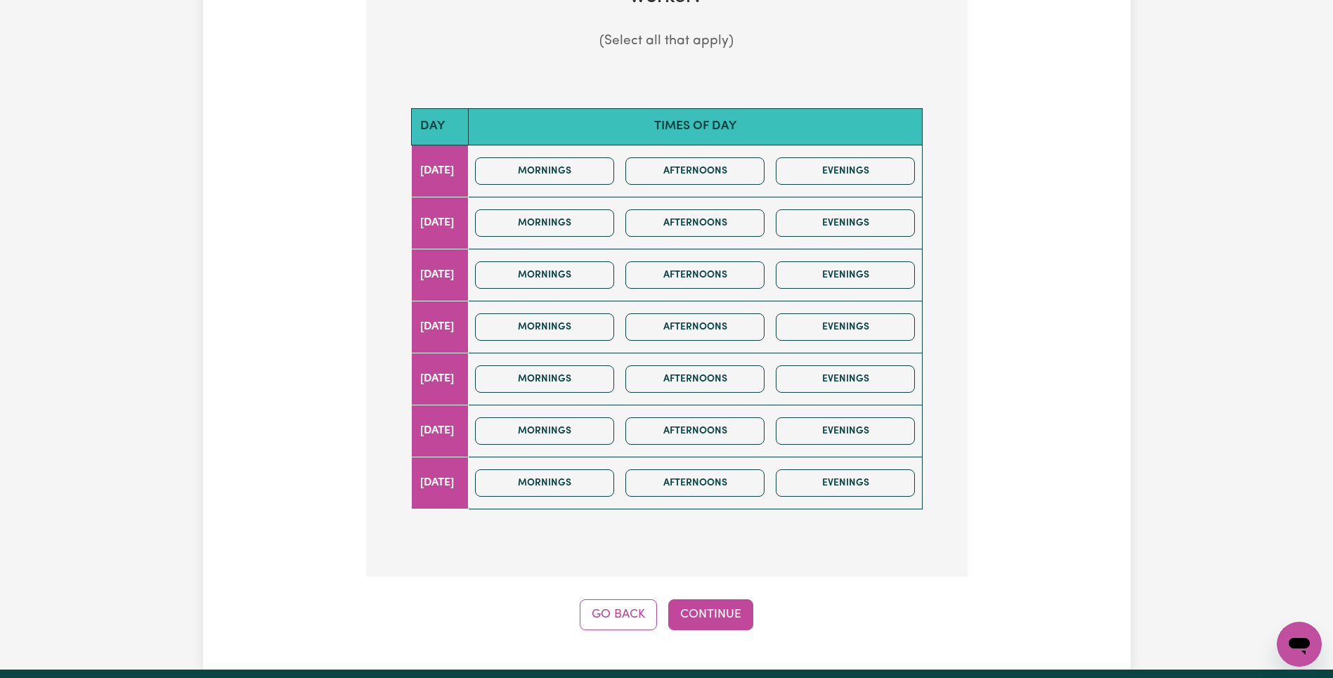
scroll to position [421, 0]
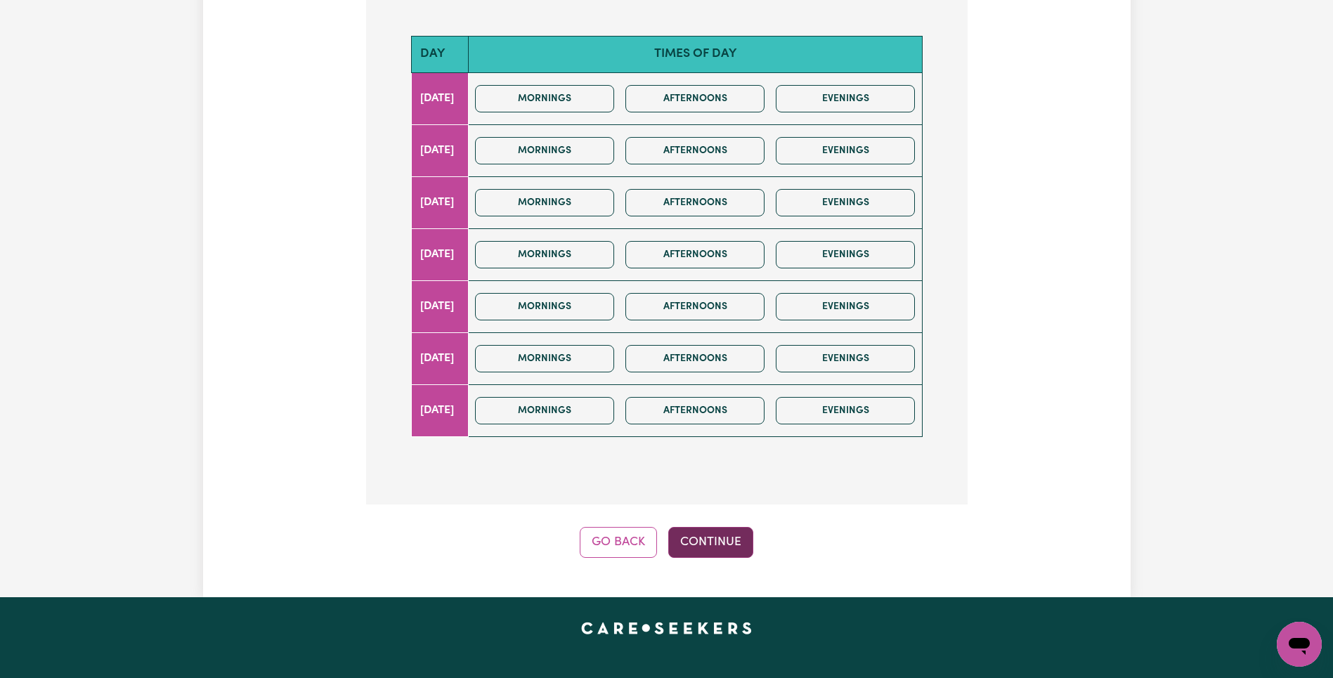
click at [684, 547] on button "Continue" at bounding box center [710, 542] width 85 height 31
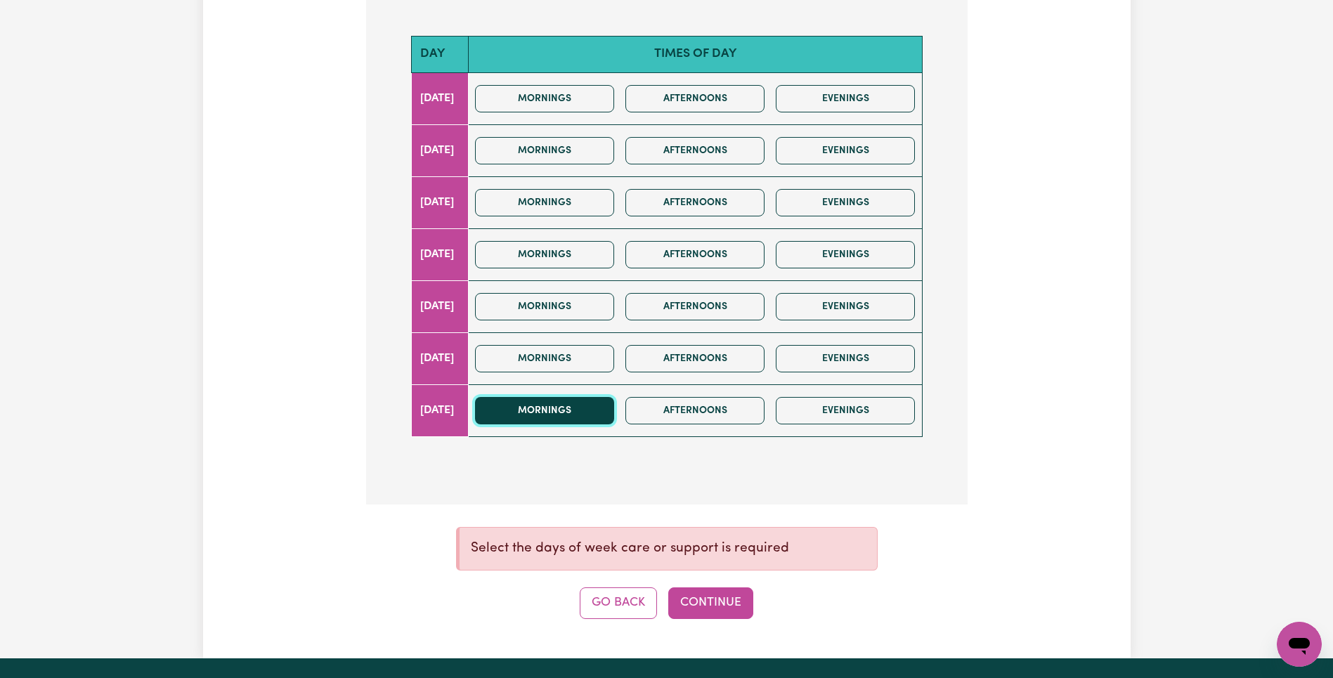
click at [559, 403] on button "Mornings" at bounding box center [544, 410] width 139 height 27
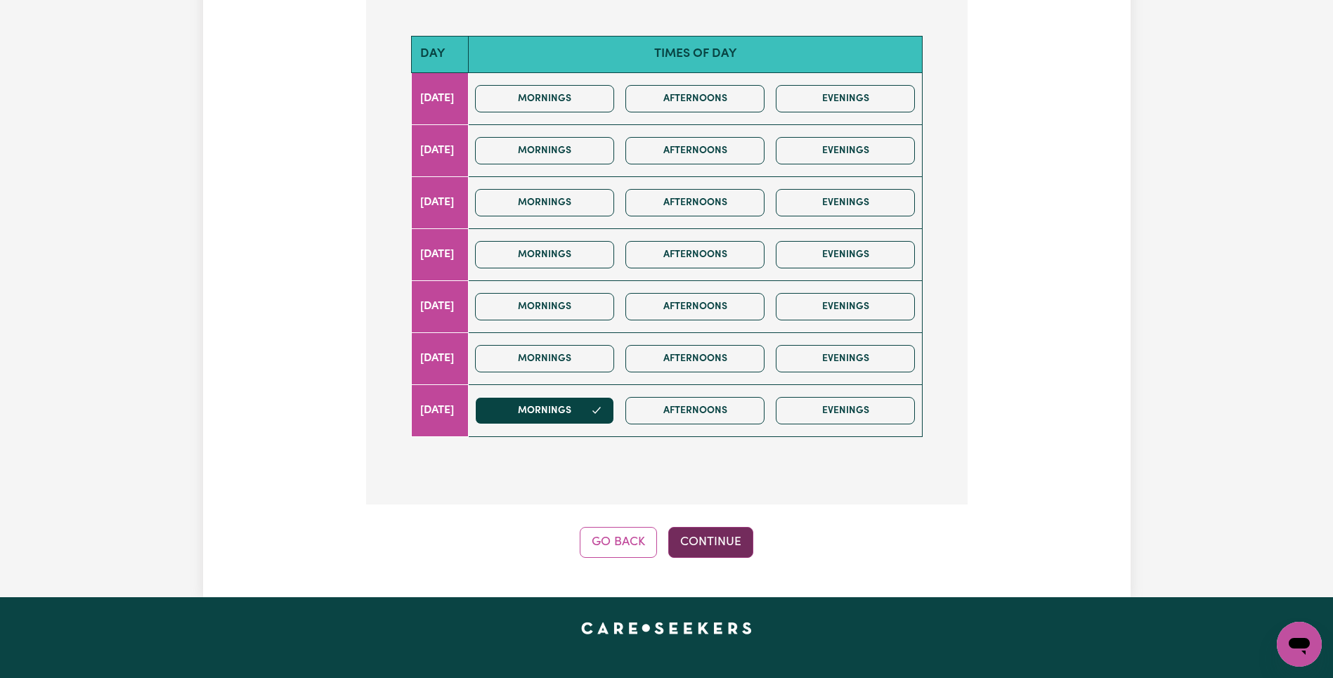
click at [707, 540] on button "Continue" at bounding box center [710, 542] width 85 height 31
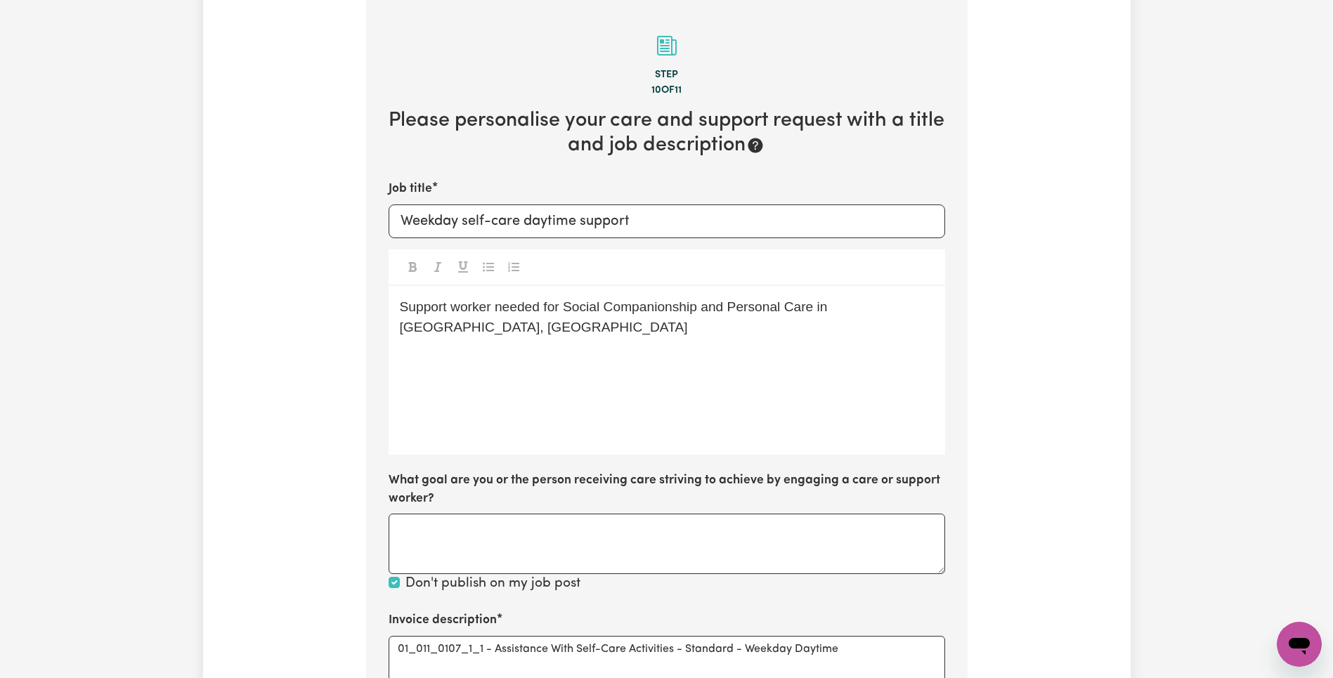
scroll to position [587, 0]
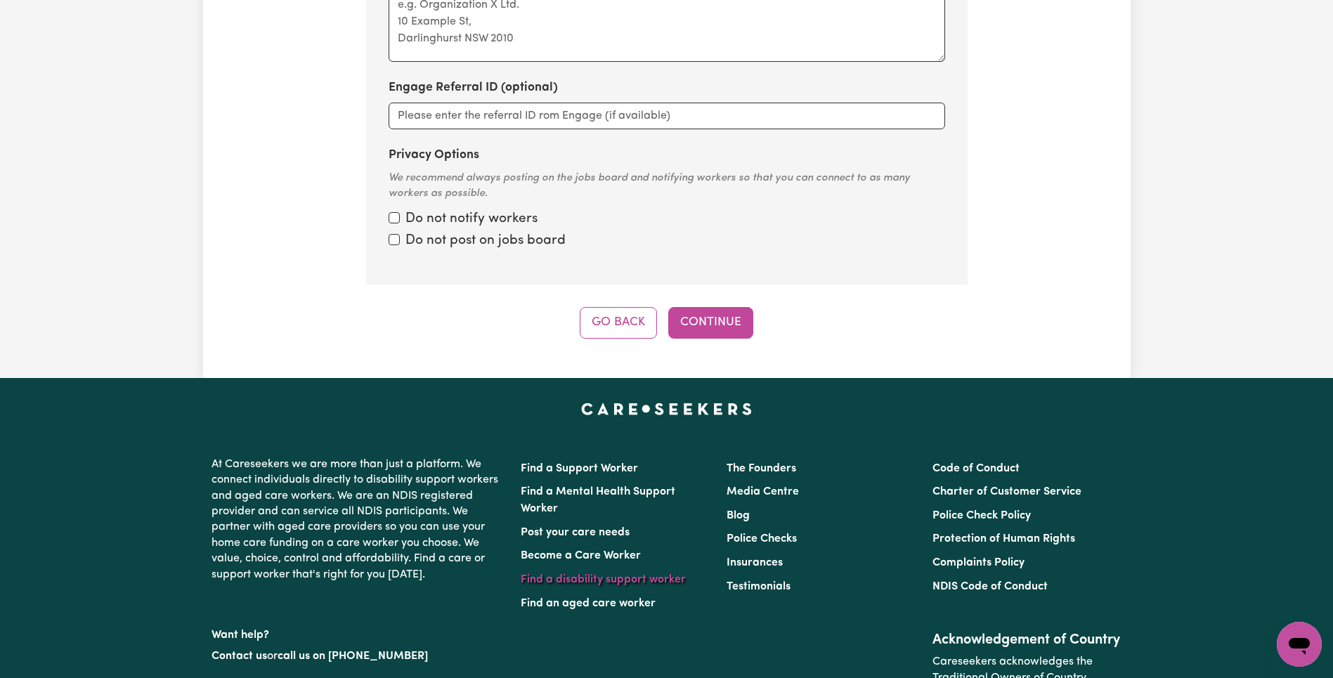
click at [638, 321] on button "Go Back" at bounding box center [618, 322] width 77 height 31
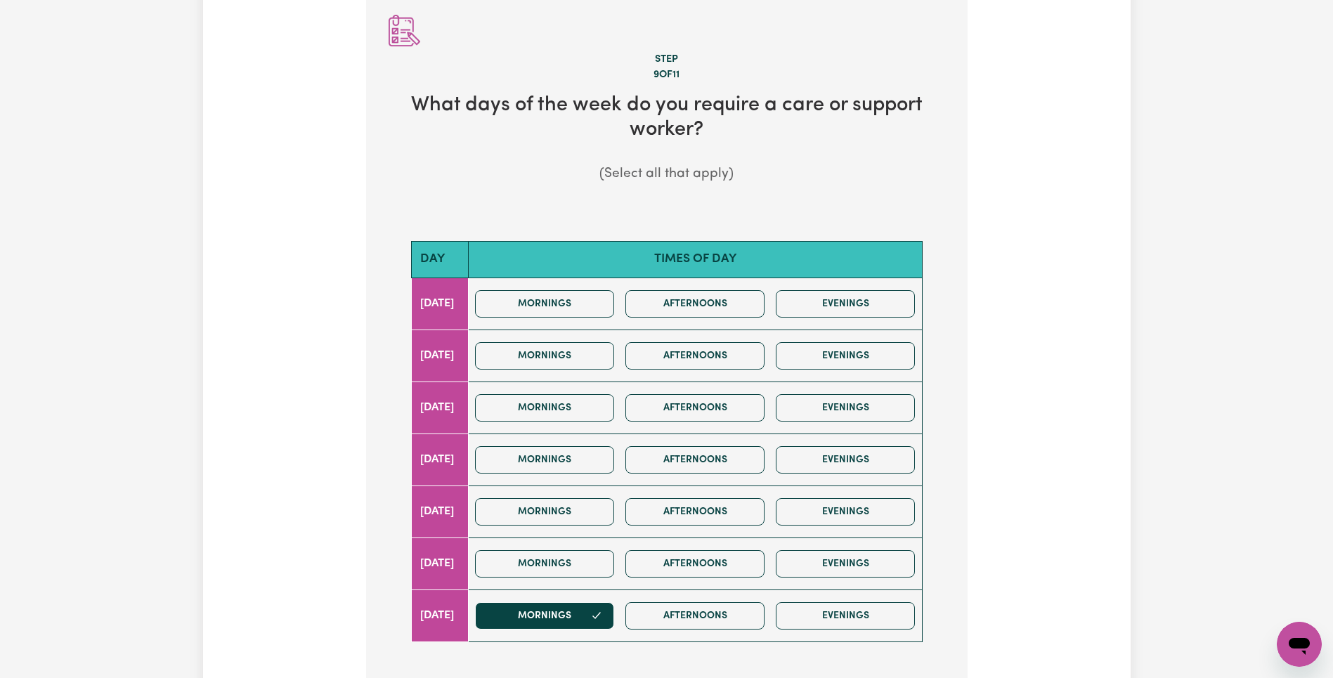
scroll to position [208, 0]
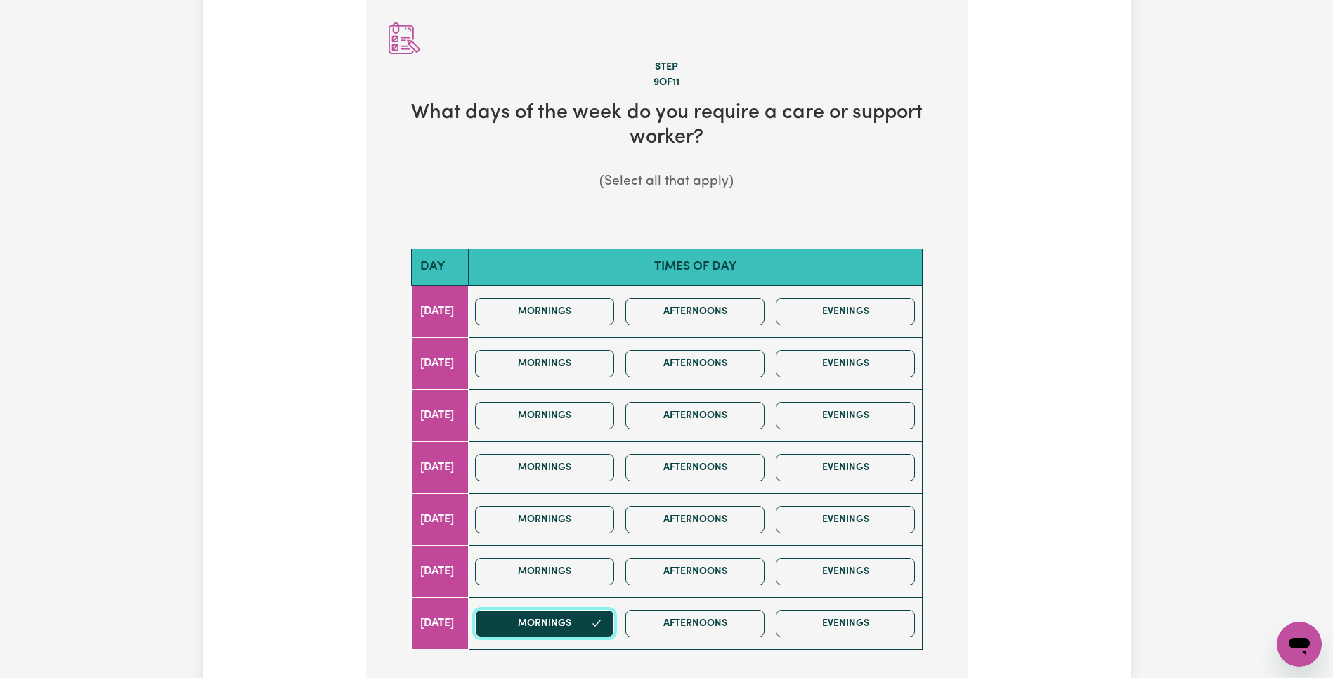
click at [580, 622] on button "Mornings" at bounding box center [544, 623] width 139 height 27
drag, startPoint x: 568, startPoint y: 511, endPoint x: 568, endPoint y: 487, distance: 24.6
click at [568, 511] on button "Mornings" at bounding box center [544, 519] width 139 height 27
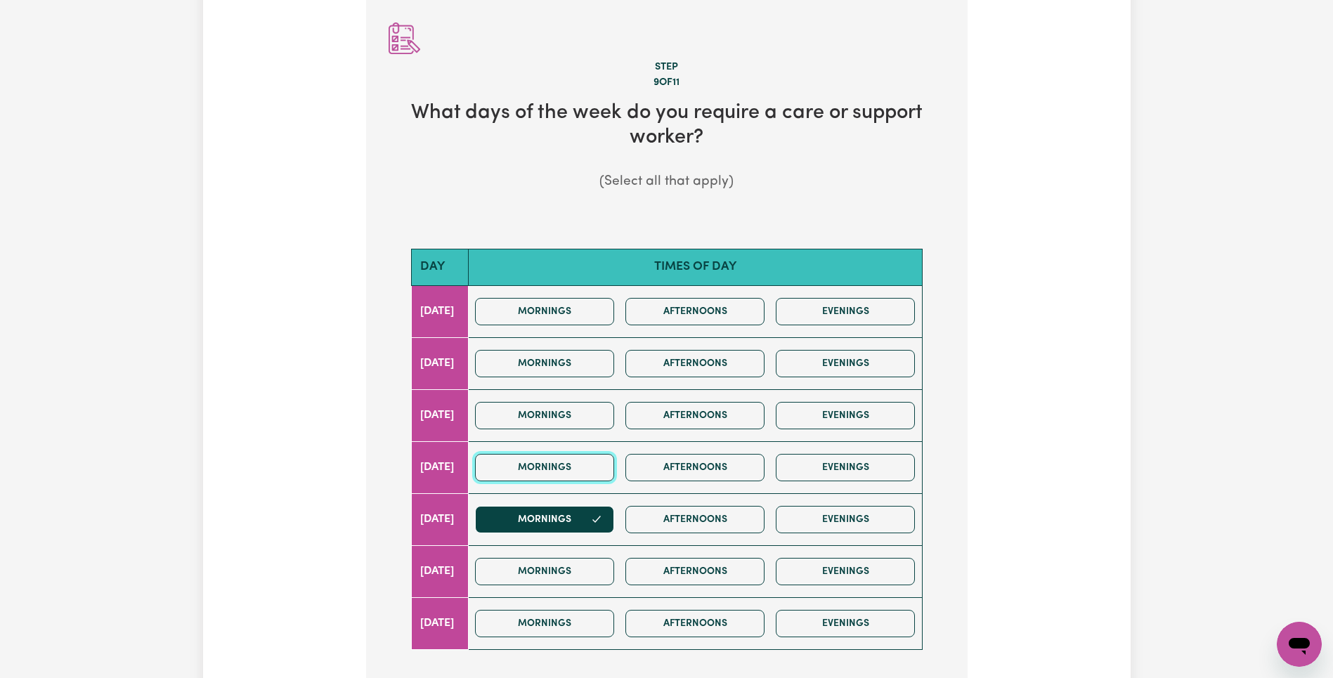
drag, startPoint x: 570, startPoint y: 475, endPoint x: 575, endPoint y: 431, distance: 44.6
click at [570, 474] on button "Mornings" at bounding box center [544, 467] width 139 height 27
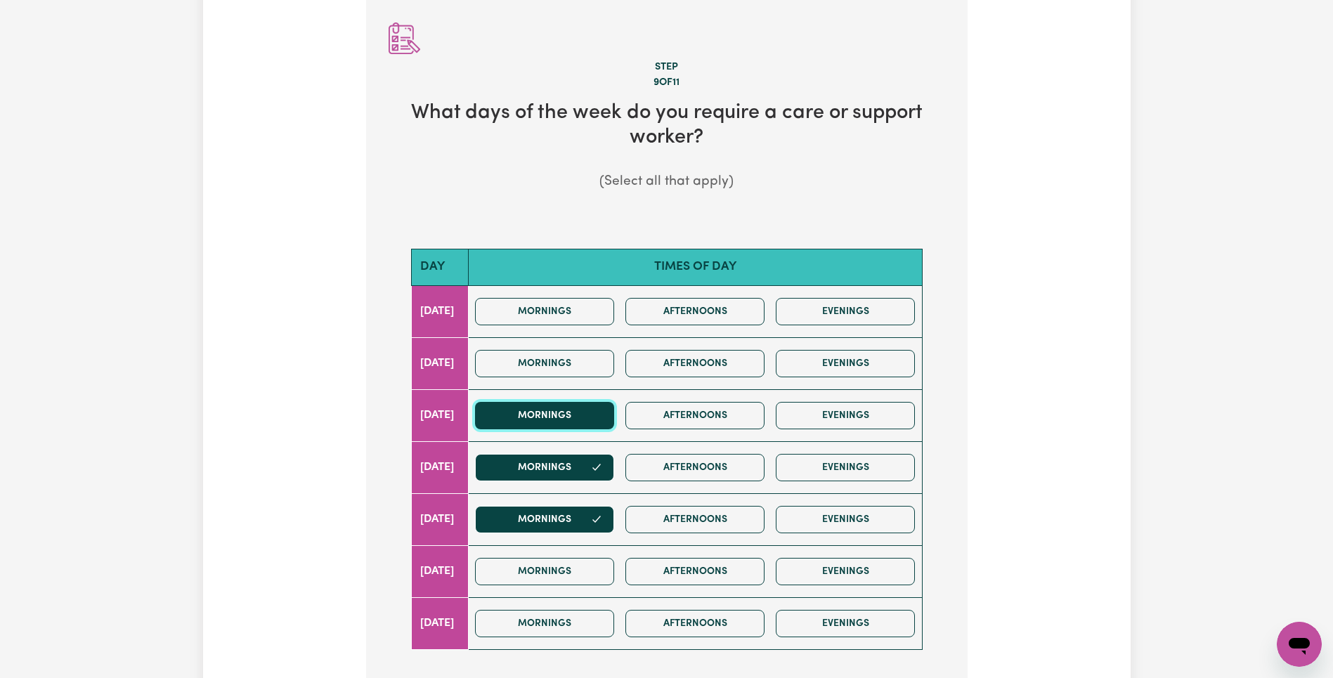
click at [576, 425] on button "Mornings" at bounding box center [544, 415] width 139 height 27
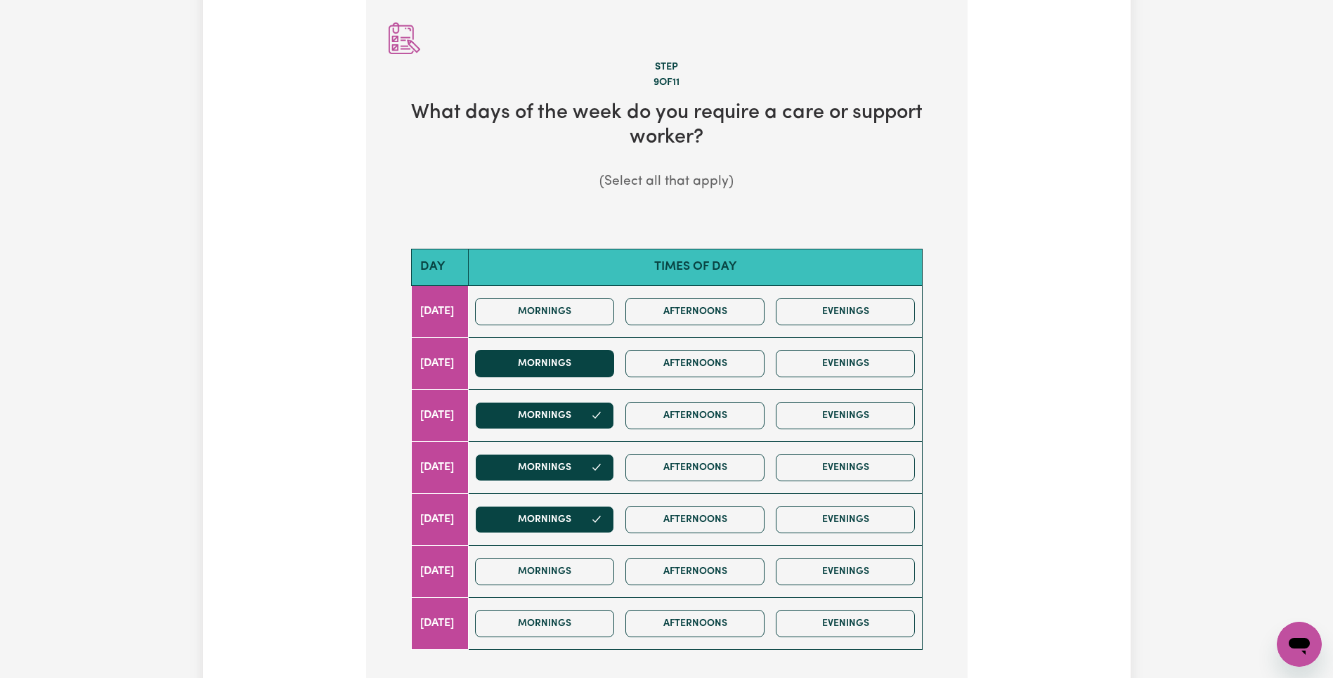
click at [581, 395] on div "Mornings Afternoons Evenings" at bounding box center [694, 416] width 451 height 50
drag, startPoint x: 581, startPoint y: 344, endPoint x: 586, endPoint y: 299, distance: 44.5
click at [581, 344] on div "Mornings Afternoons Evenings" at bounding box center [694, 364] width 451 height 50
click at [591, 318] on button "Mornings" at bounding box center [544, 311] width 139 height 27
click at [590, 368] on button "Mornings" at bounding box center [544, 363] width 139 height 27
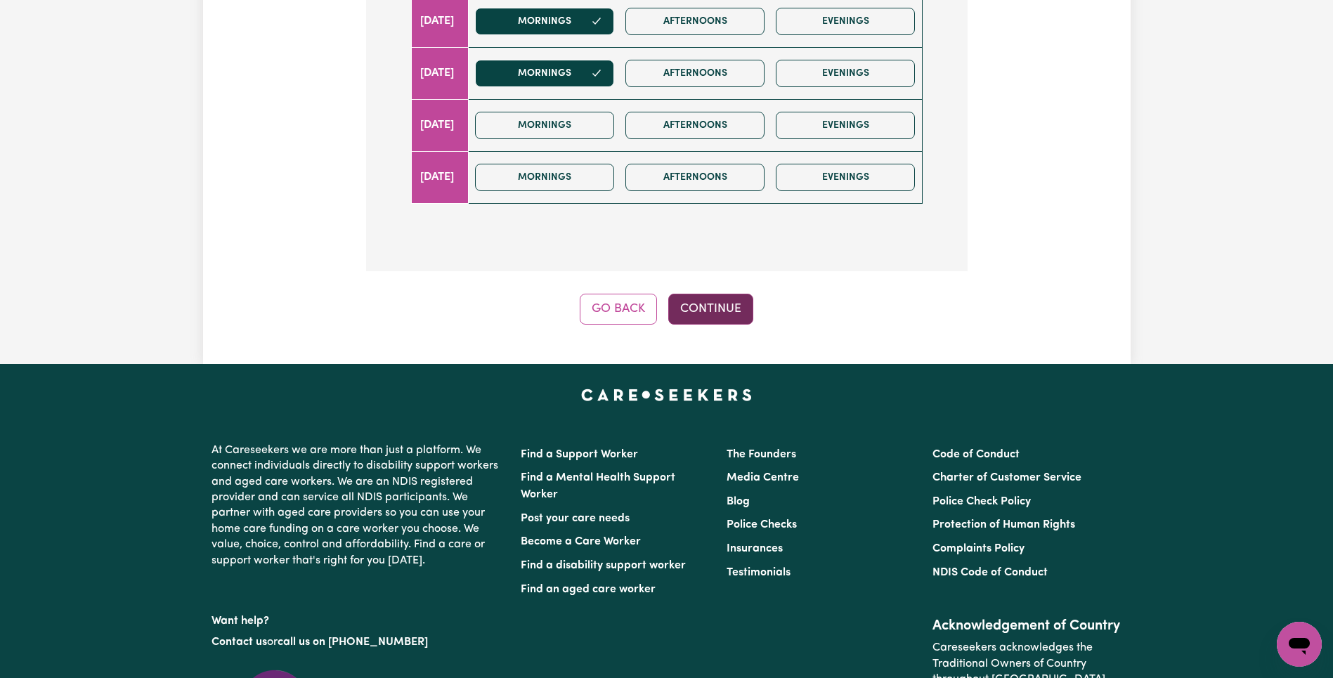
click at [733, 308] on button "Continue" at bounding box center [710, 309] width 85 height 31
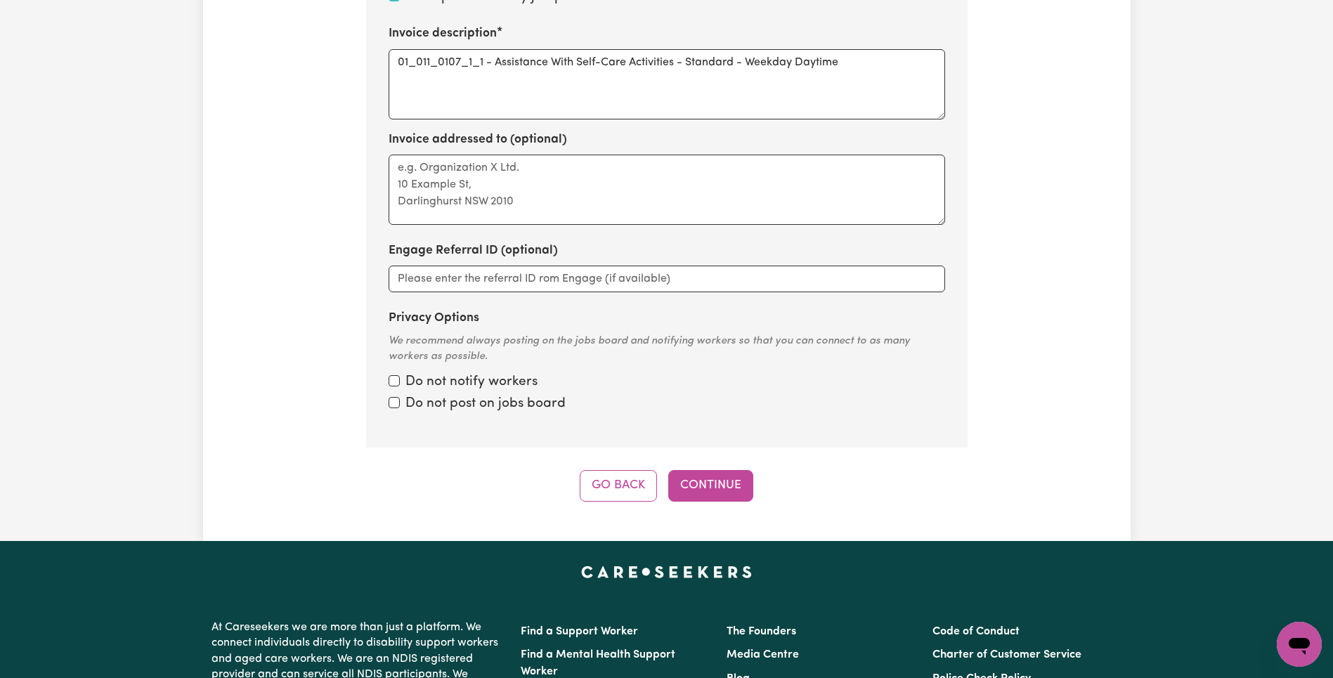
scroll to position [0, 0]
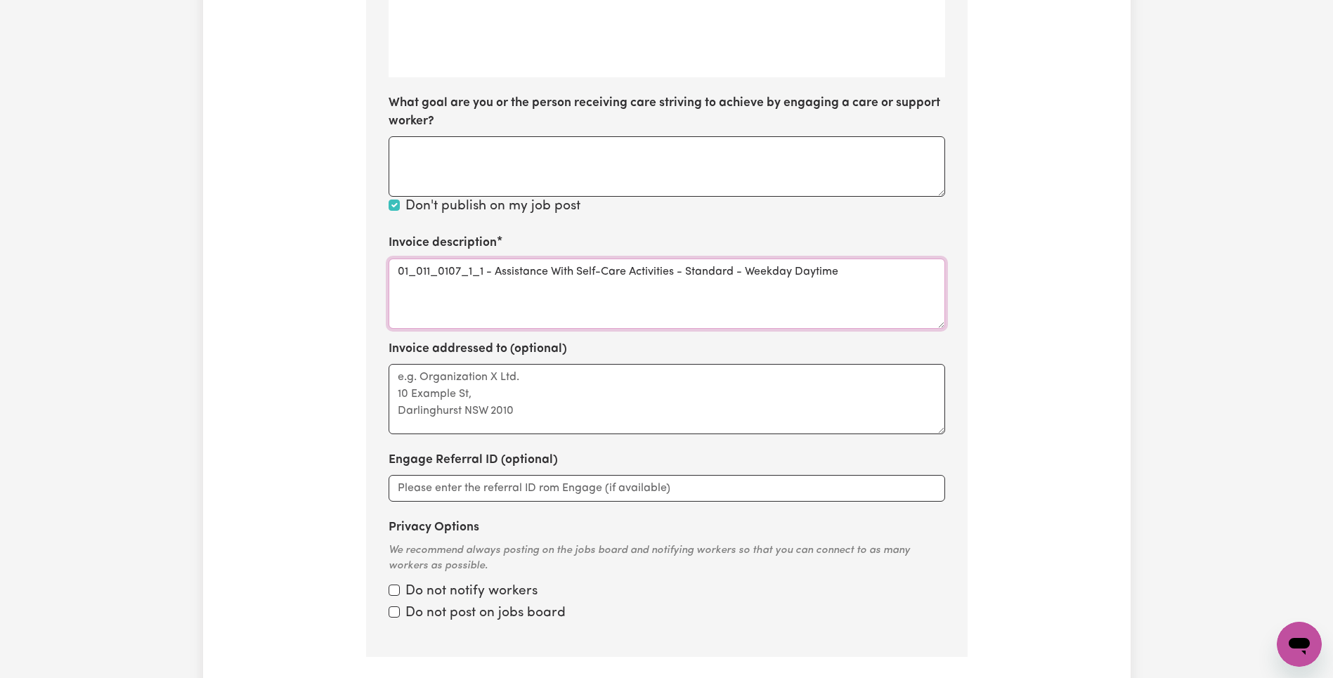
click at [437, 269] on textarea "01_011_0107_1_1 - Assistance With Self-Care Activities - Standard - Weekday Day…" at bounding box center [667, 294] width 556 height 70
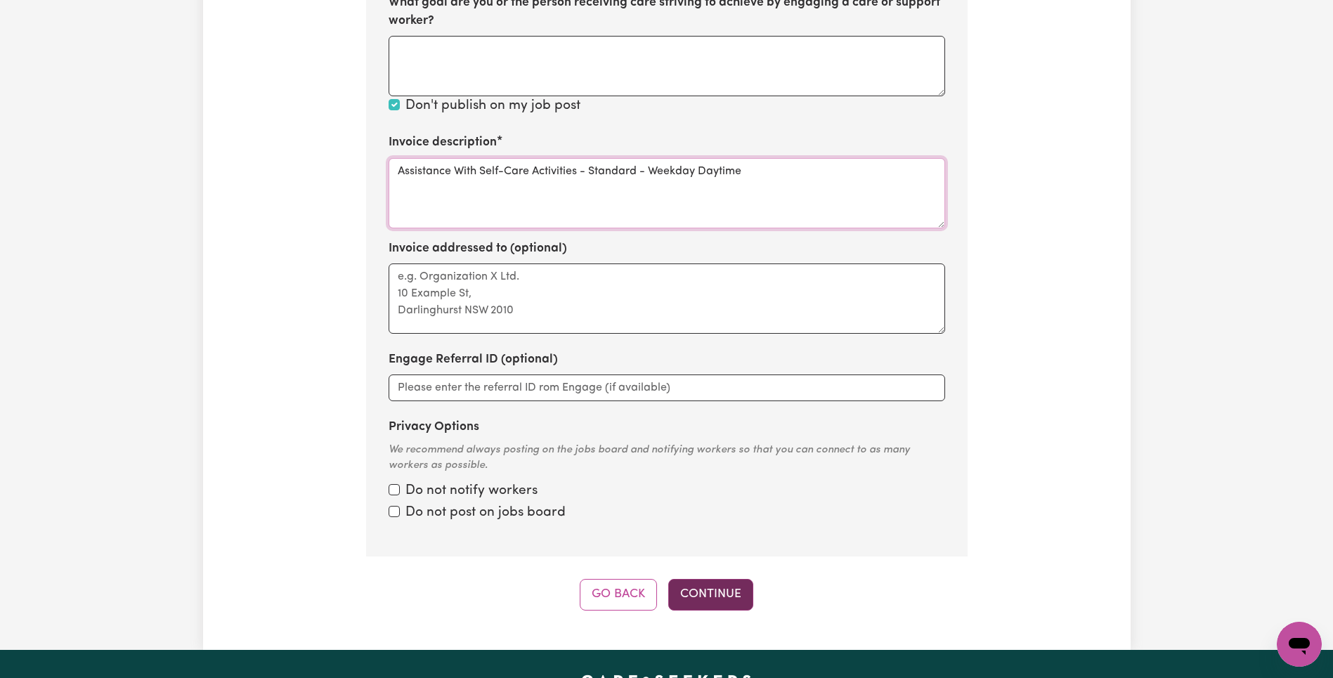
type textarea "Assistance With Self-Care Activities - Standard - Weekday Daytime"
click at [714, 594] on button "Continue" at bounding box center [710, 594] width 85 height 31
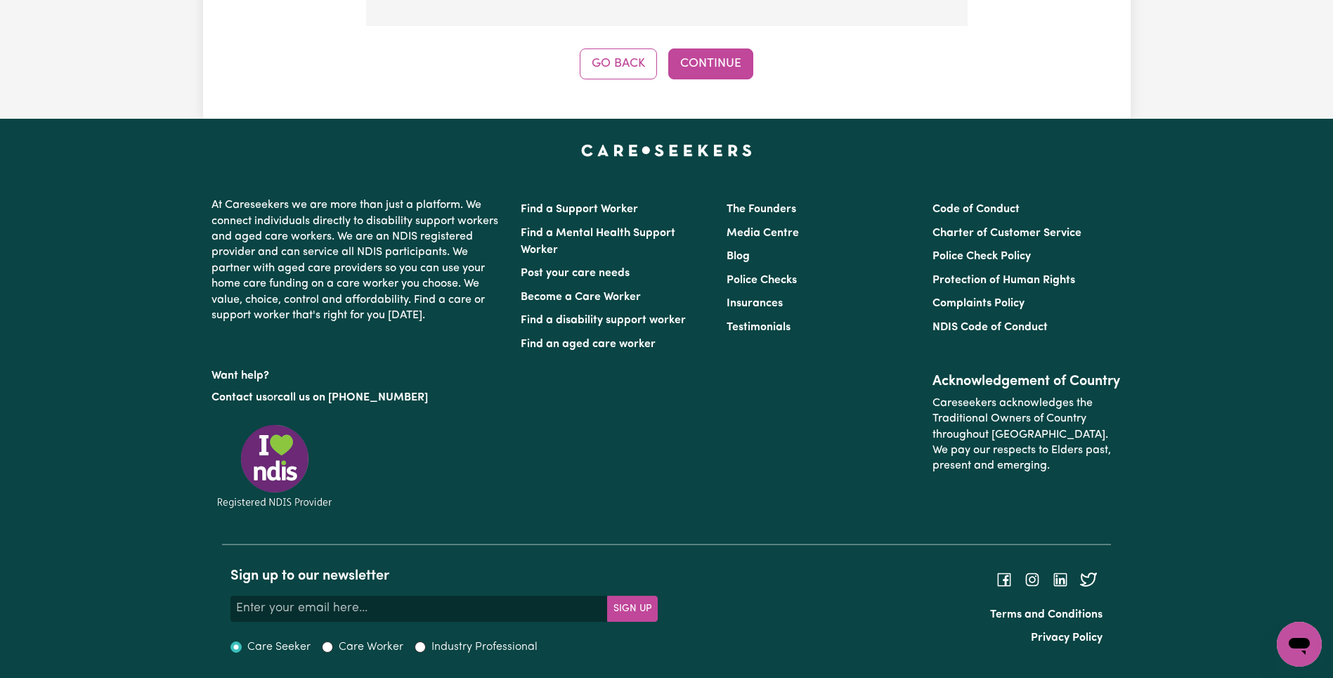
scroll to position [1538, 0]
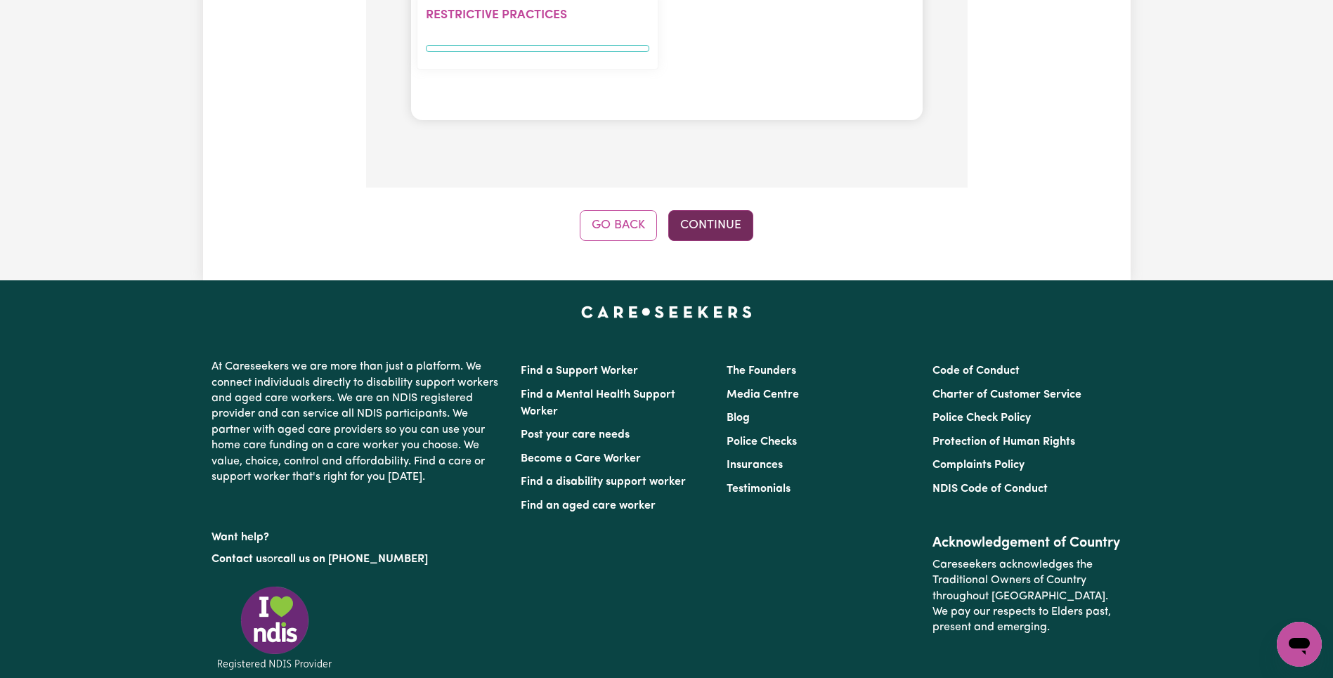
click at [714, 214] on button "Continue" at bounding box center [710, 225] width 85 height 31
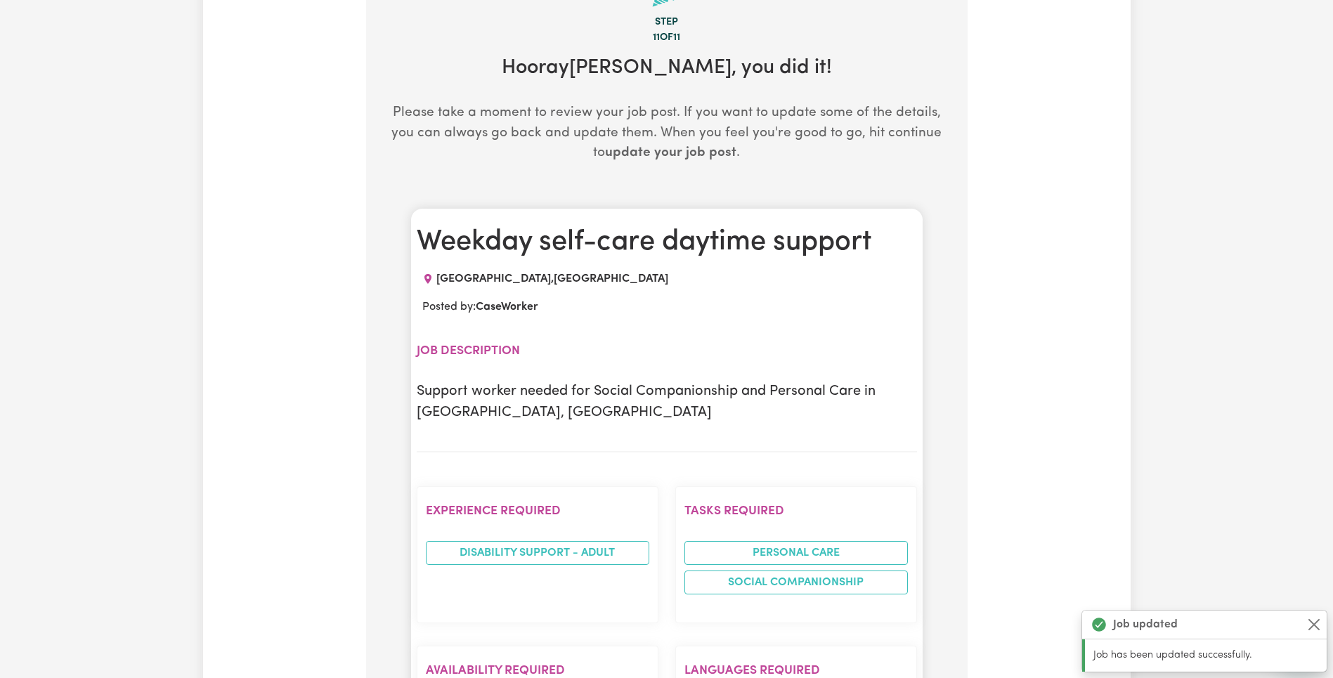
scroll to position [7, 0]
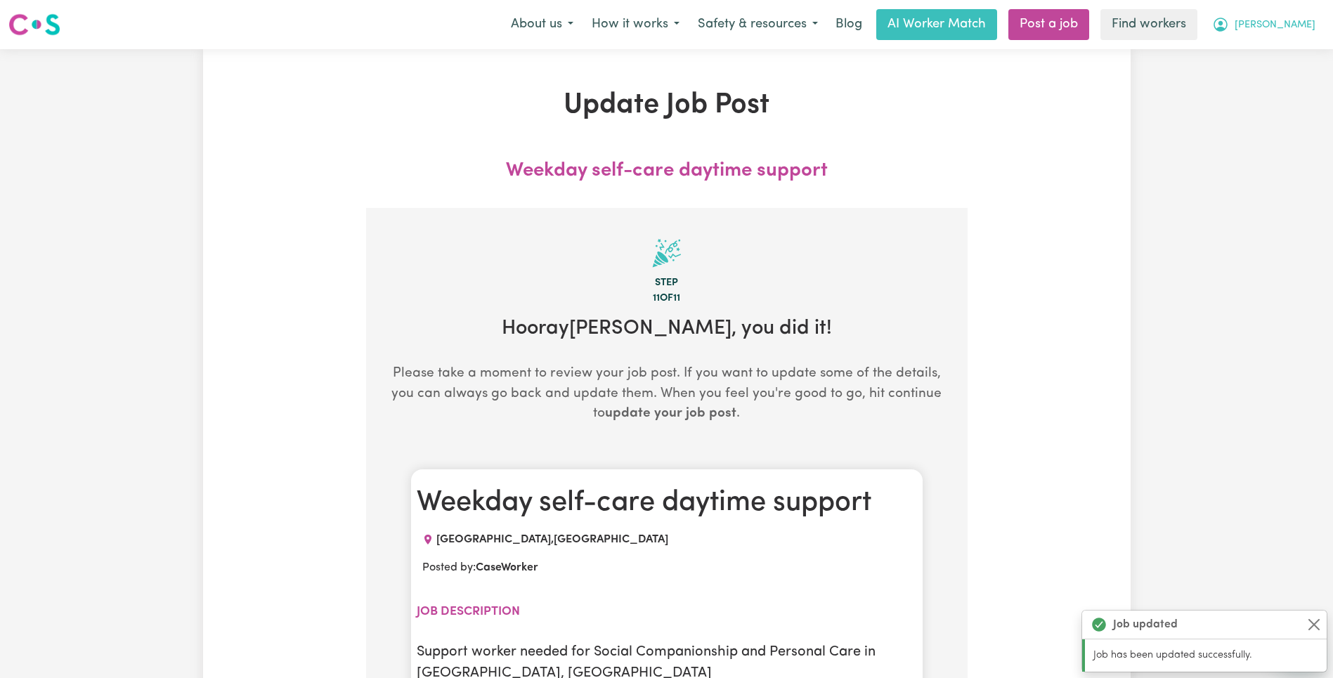
click at [1299, 30] on span "[PERSON_NAME]" at bounding box center [1274, 25] width 81 height 15
click at [1292, 52] on link "My Dashboard" at bounding box center [1268, 54] width 111 height 27
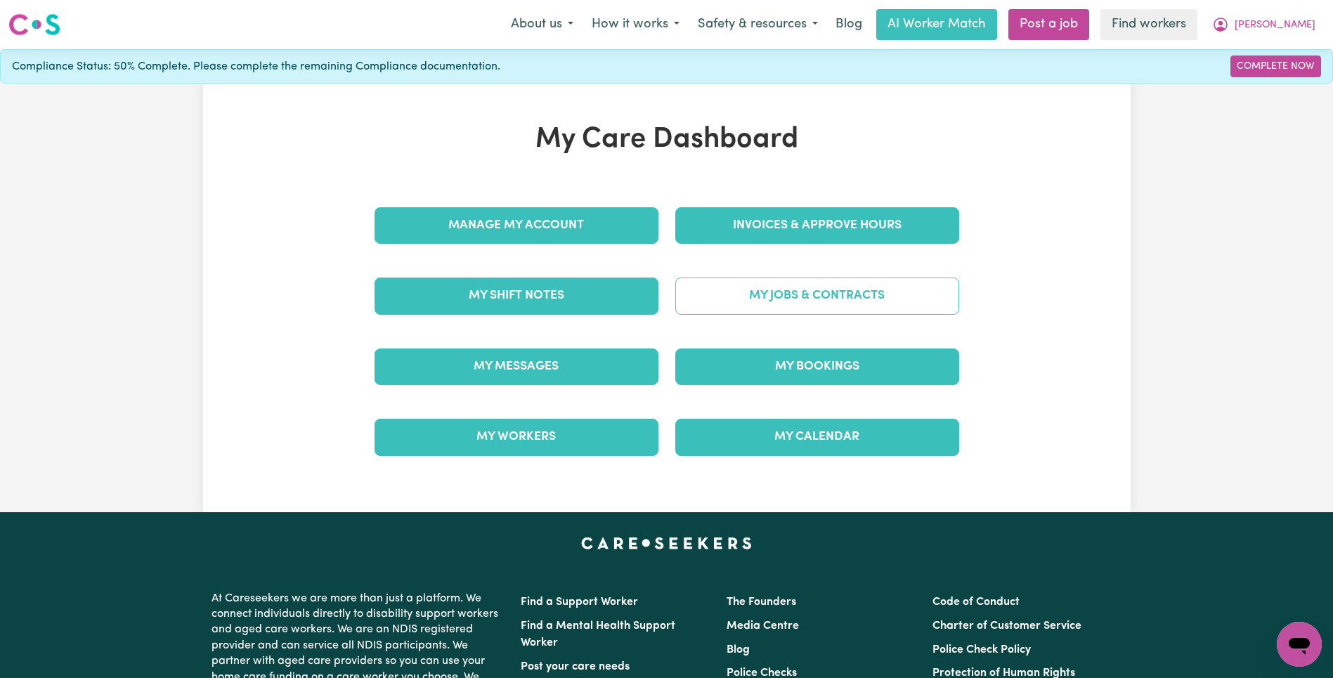
click at [871, 296] on link "My Jobs & Contracts" at bounding box center [817, 296] width 284 height 37
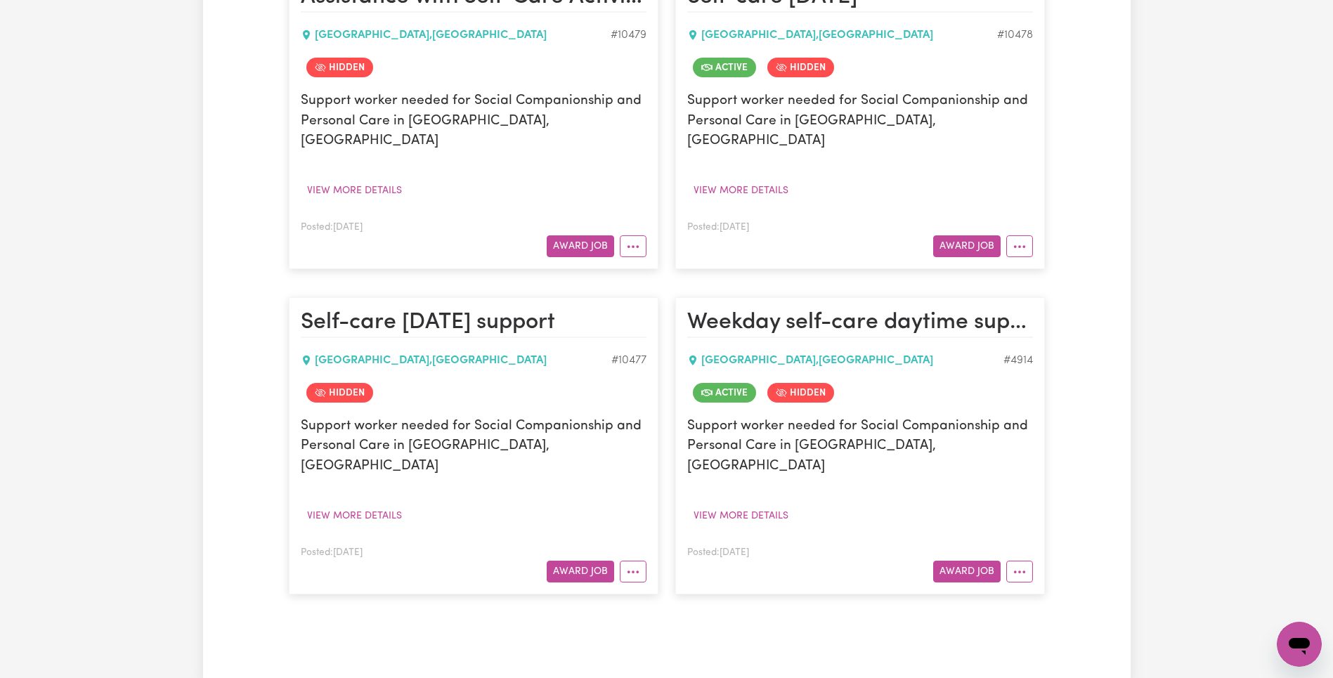
drag, startPoint x: 1020, startPoint y: 228, endPoint x: 1024, endPoint y: 237, distance: 9.8
click at [1020, 240] on icon "More options" at bounding box center [1019, 247] width 14 height 14
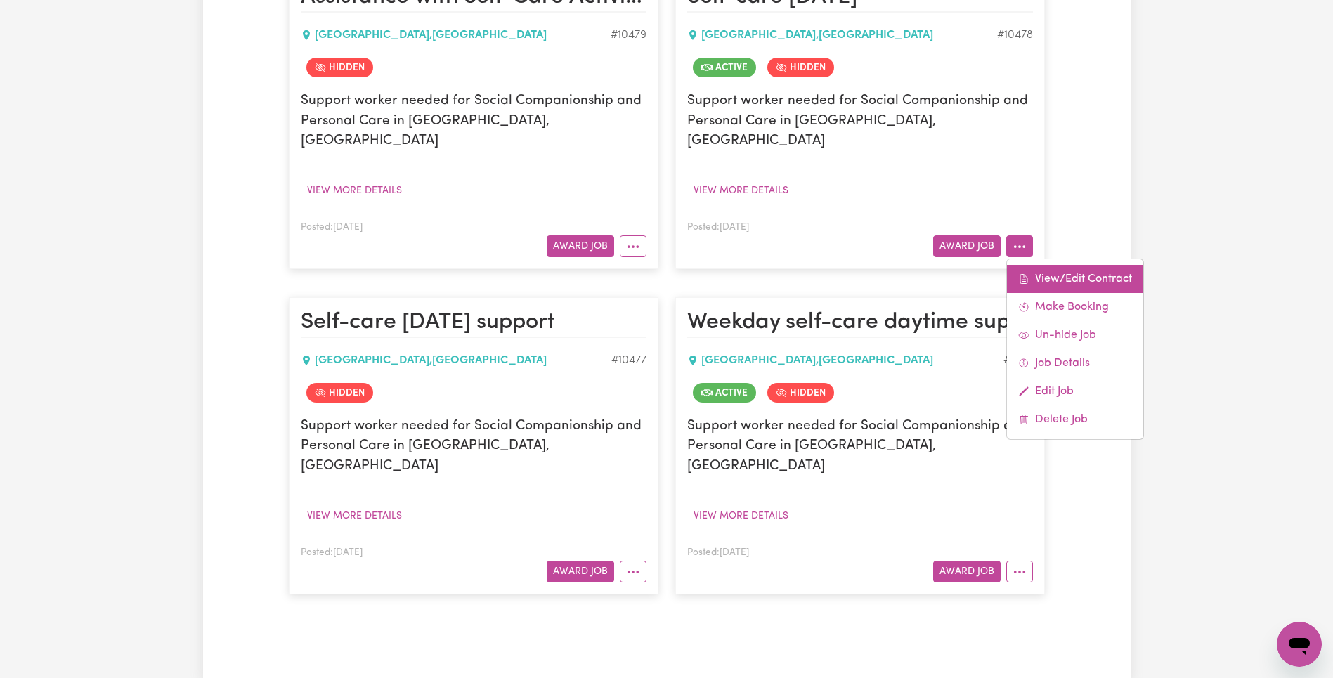
drag, startPoint x: 1024, startPoint y: 237, endPoint x: 1028, endPoint y: 244, distance: 8.2
click at [1028, 259] on div "View/Edit Contract Make Booking Un-hide Job Job Details Edit Job Delete Job" at bounding box center [1075, 349] width 138 height 181
click at [1030, 265] on link "View/Edit Contract" at bounding box center [1075, 279] width 136 height 28
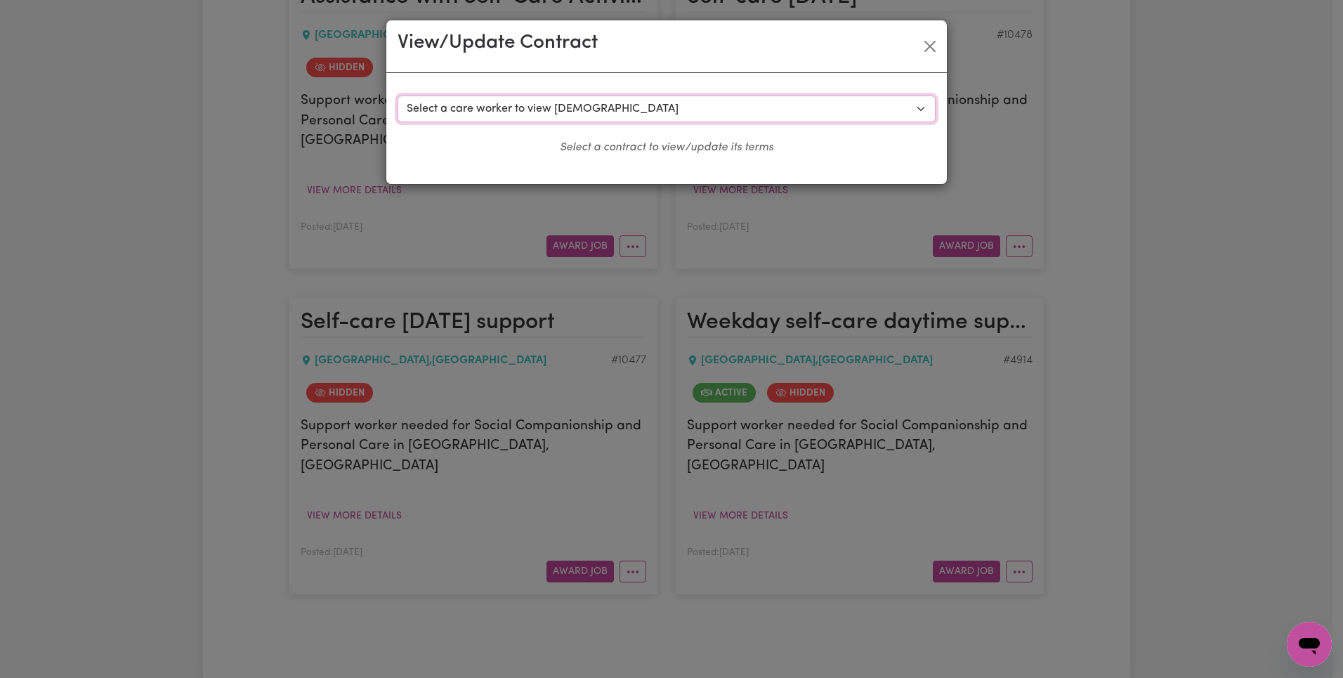
click at [677, 113] on select "Select a care worker to view [DEMOGRAPHIC_DATA] #7981 - [PERSON_NAME] (contract…" at bounding box center [667, 109] width 538 height 27
select select "7593"
select select "WEEKDAY_DAYTIME"
select select "ASSISTANCE_SELF_CARE"
select select "ONE"
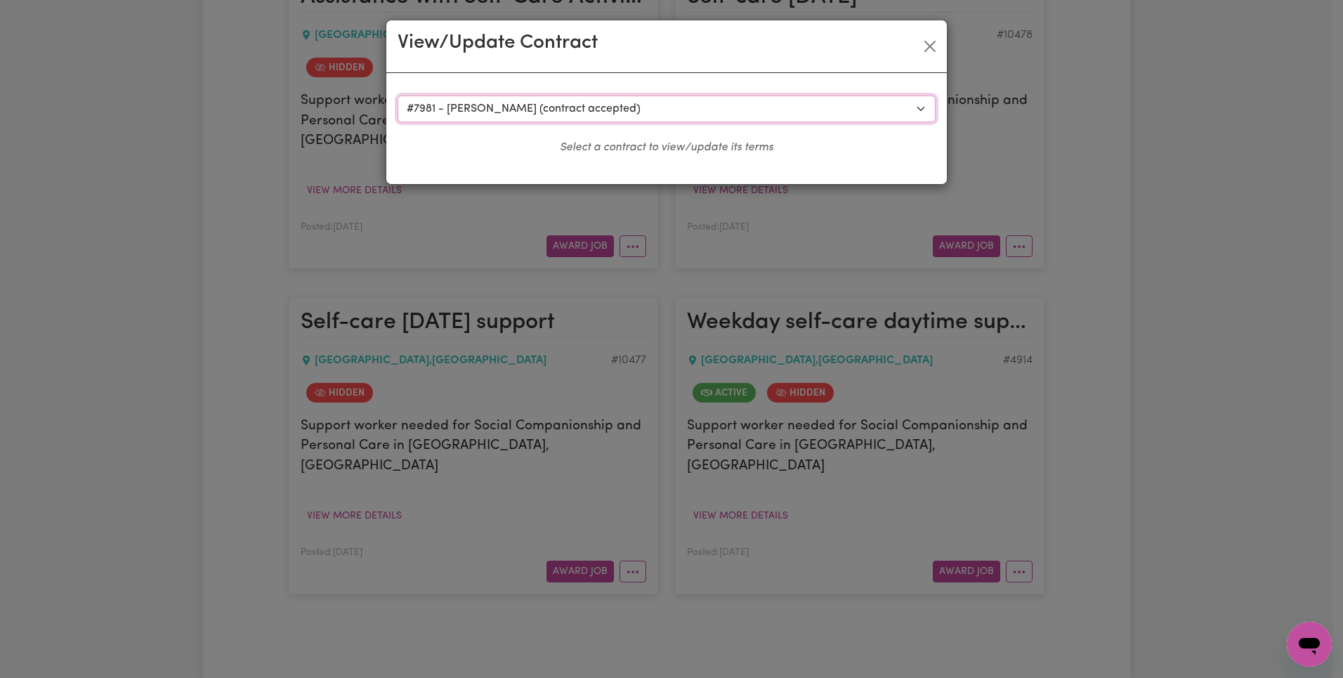
select select "[DATE]"
select select "ASSISTANCE_SELF_CARE"
select select "ONE"
select select "[DATE]"
select select "ASSISTANCE_SELF_CARE"
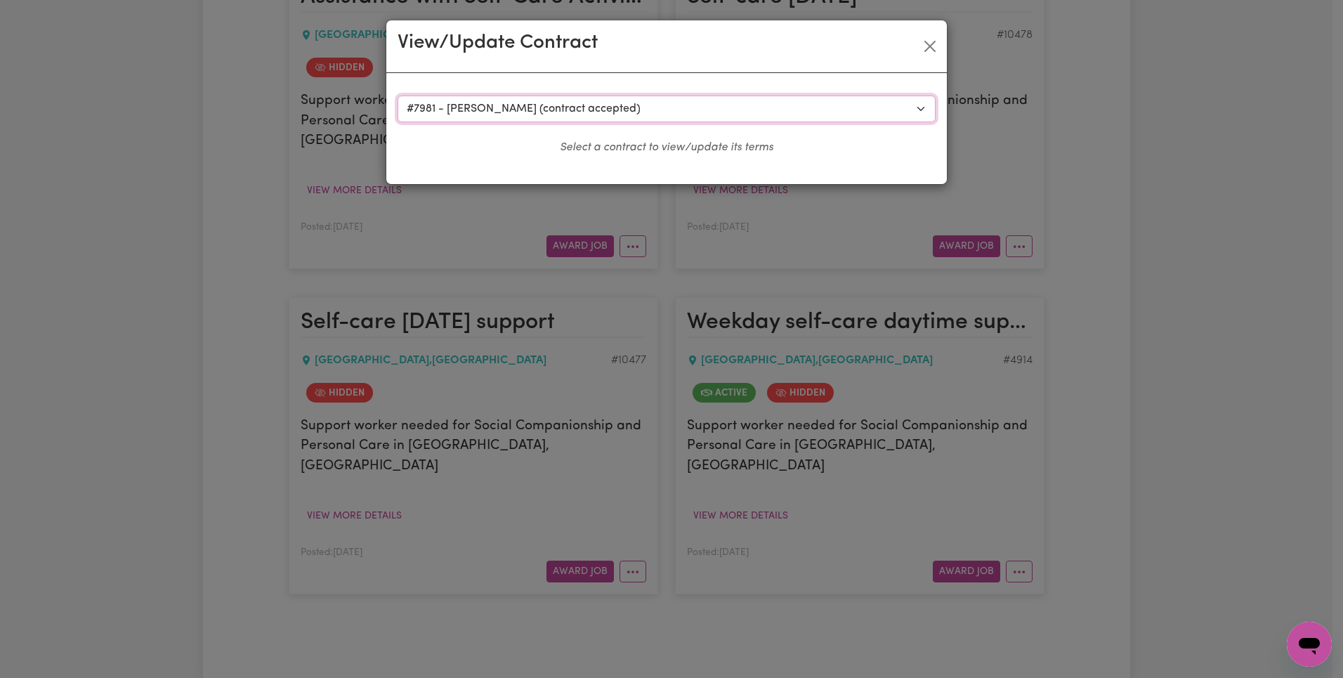
select select "ONE"
select select "WEEKDAY_EVENING"
select select "ASSISTANCE_SELF_CARE"
select select "ONE"
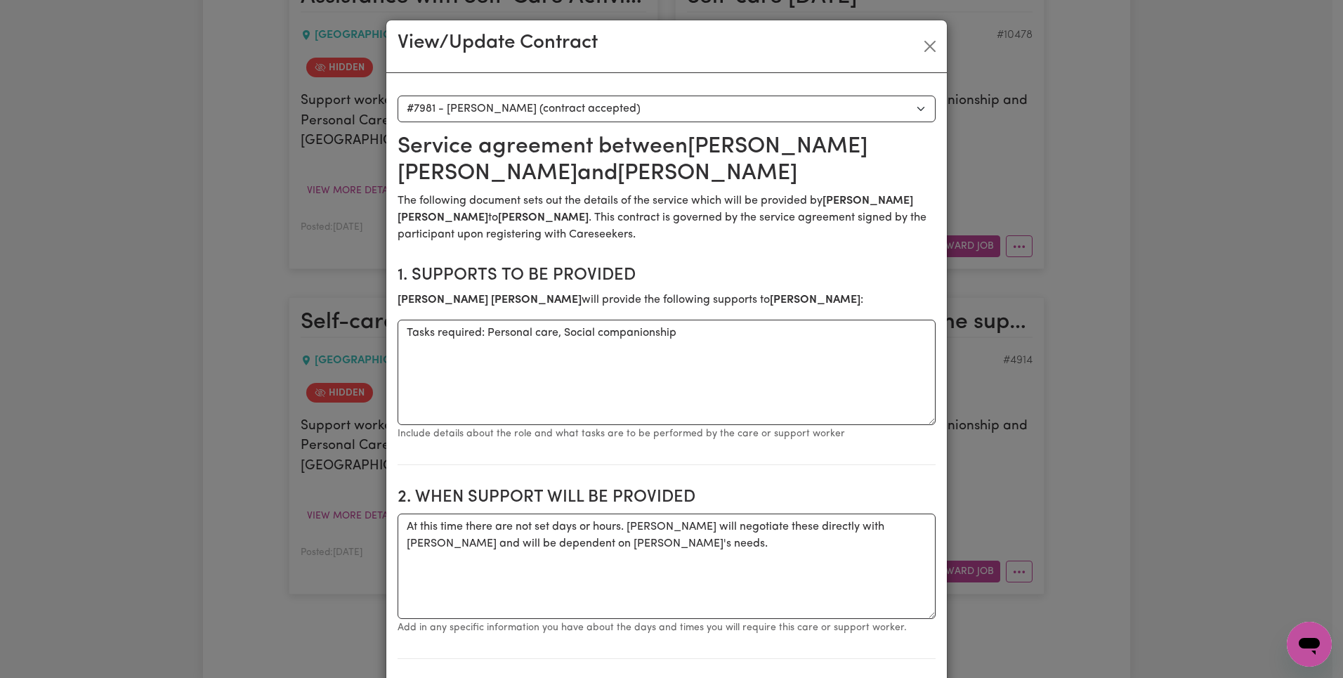
click at [703, 186] on h2 "Service agreement between [PERSON_NAME] and [PERSON_NAME]" at bounding box center [667, 160] width 538 height 54
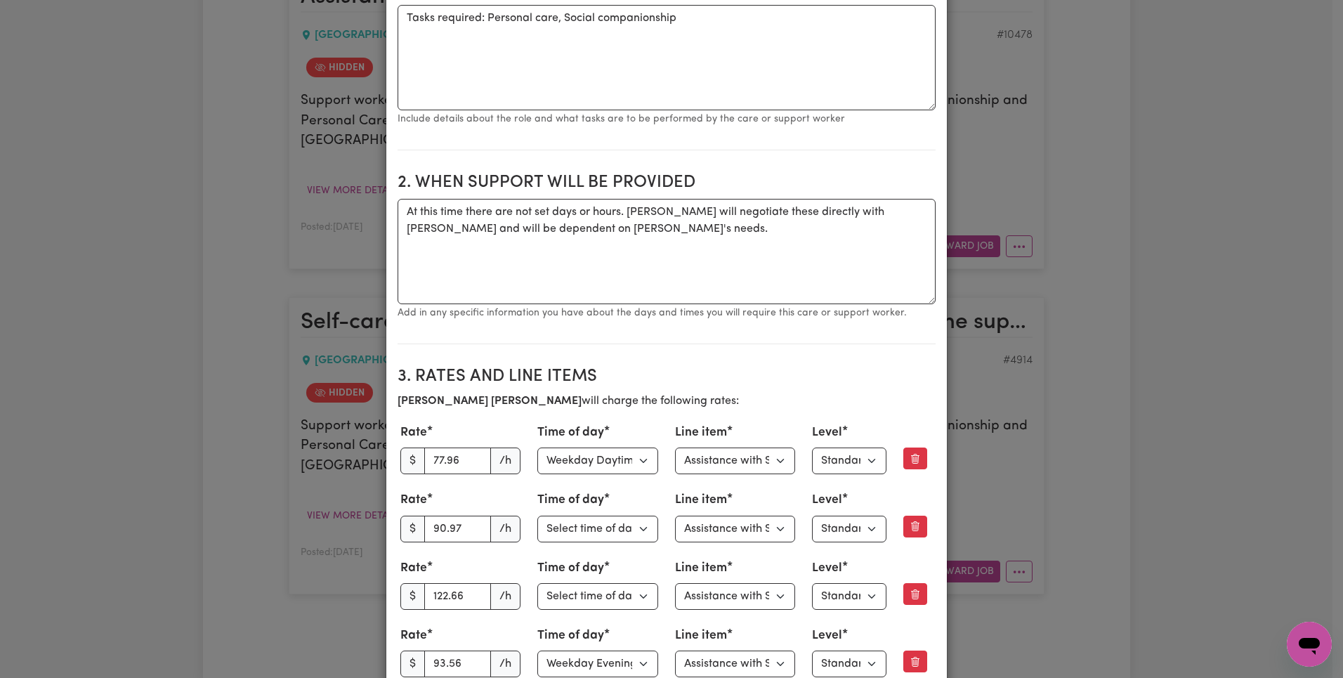
scroll to position [440, 0]
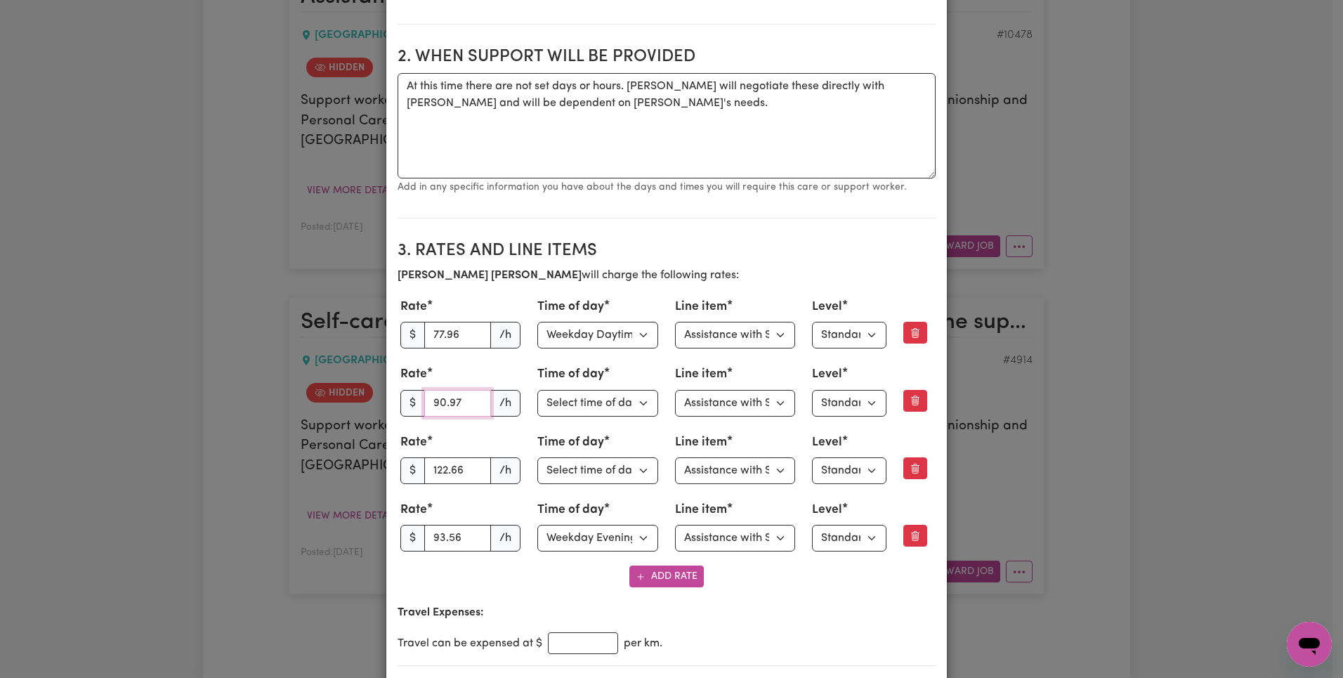
click at [426, 404] on input "90.97" at bounding box center [457, 403] width 67 height 27
paste input "88.99"
type input "88.99"
click at [751, 334] on select "Select line item Assistance with Self Care Activities Assistance with personal …" at bounding box center [735, 335] width 121 height 27
click at [445, 474] on input "122.66" at bounding box center [457, 470] width 67 height 27
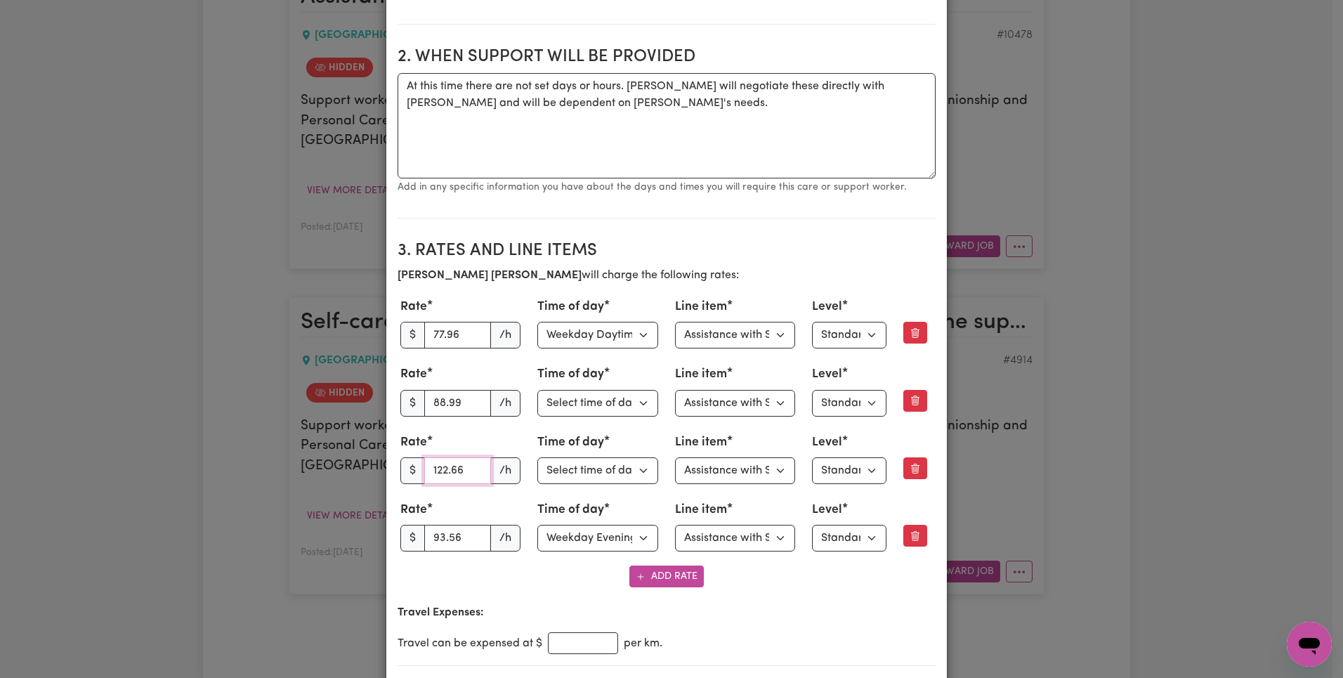
paste input "14.83"
type input "114.83"
click at [731, 234] on section "3. Rates and Line Items [PERSON_NAME] will charge the following rates: Rate $ 7…" at bounding box center [667, 448] width 538 height 436
click at [440, 534] on input "93.56" at bounding box center [457, 538] width 67 height 27
paste input "69.74"
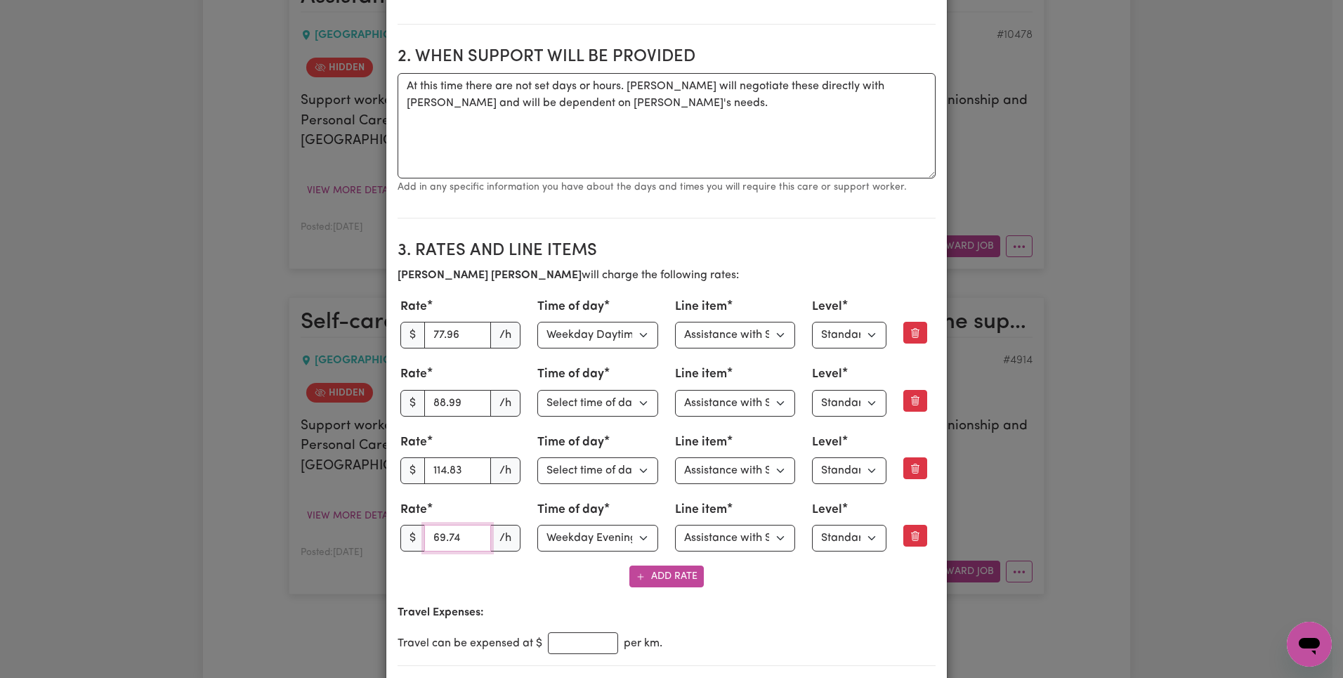
type input "69.74"
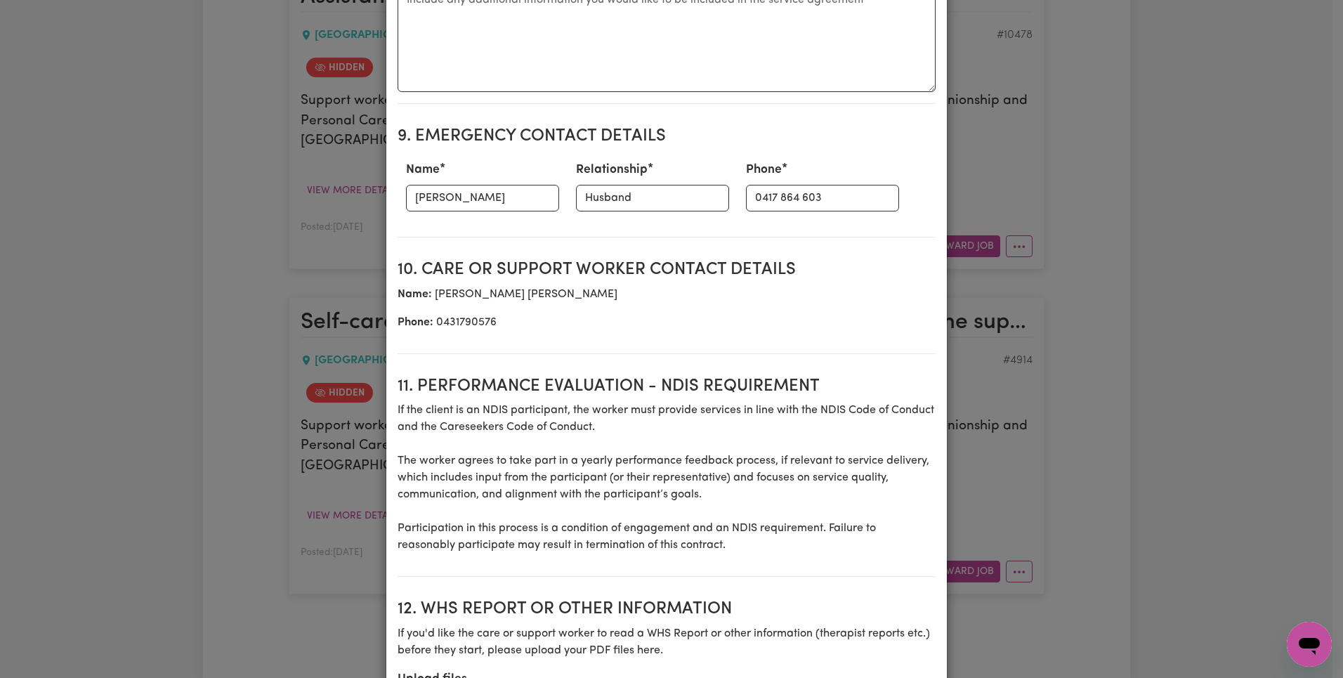
scroll to position [2013, 0]
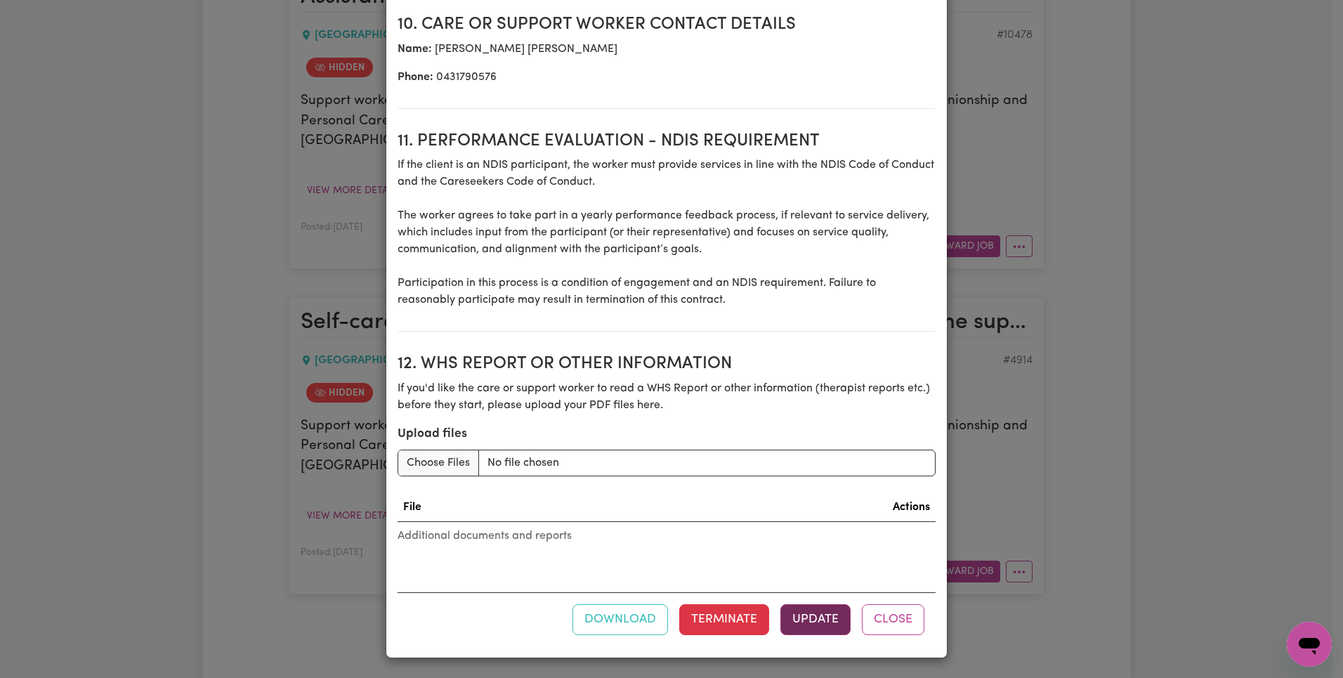
click at [799, 631] on button "Update" at bounding box center [816, 619] width 70 height 31
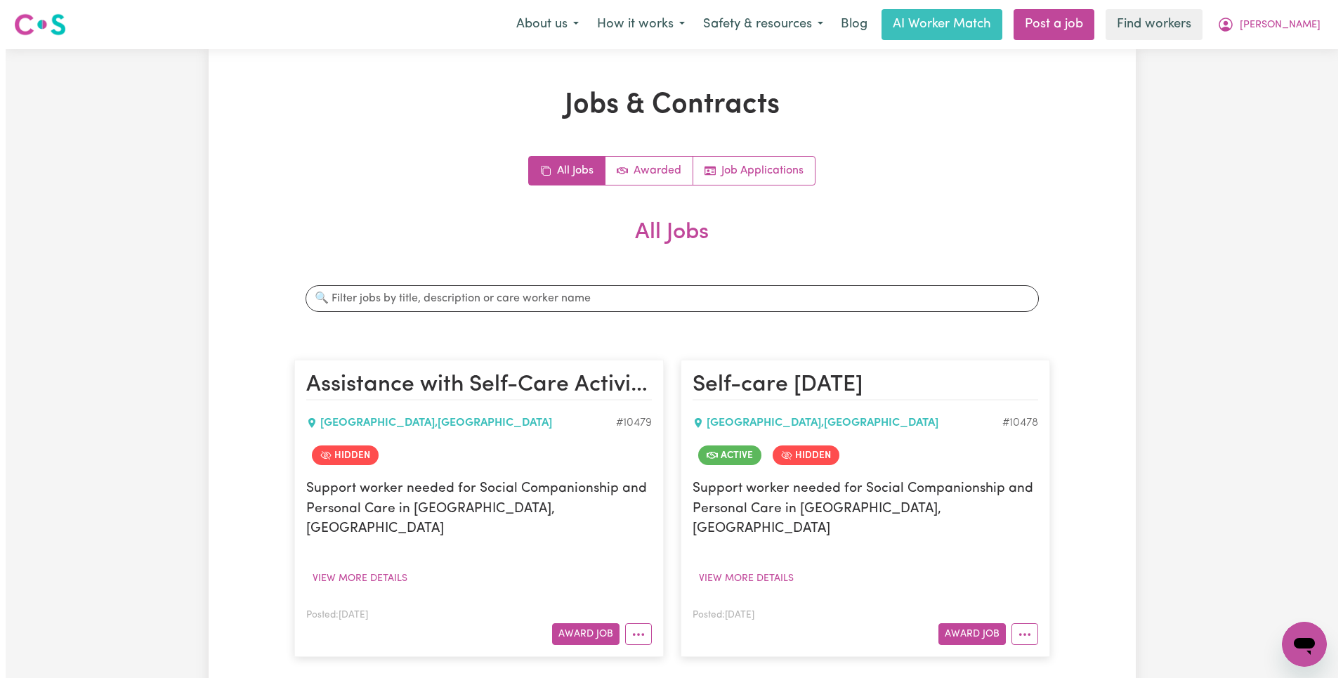
scroll to position [389, 0]
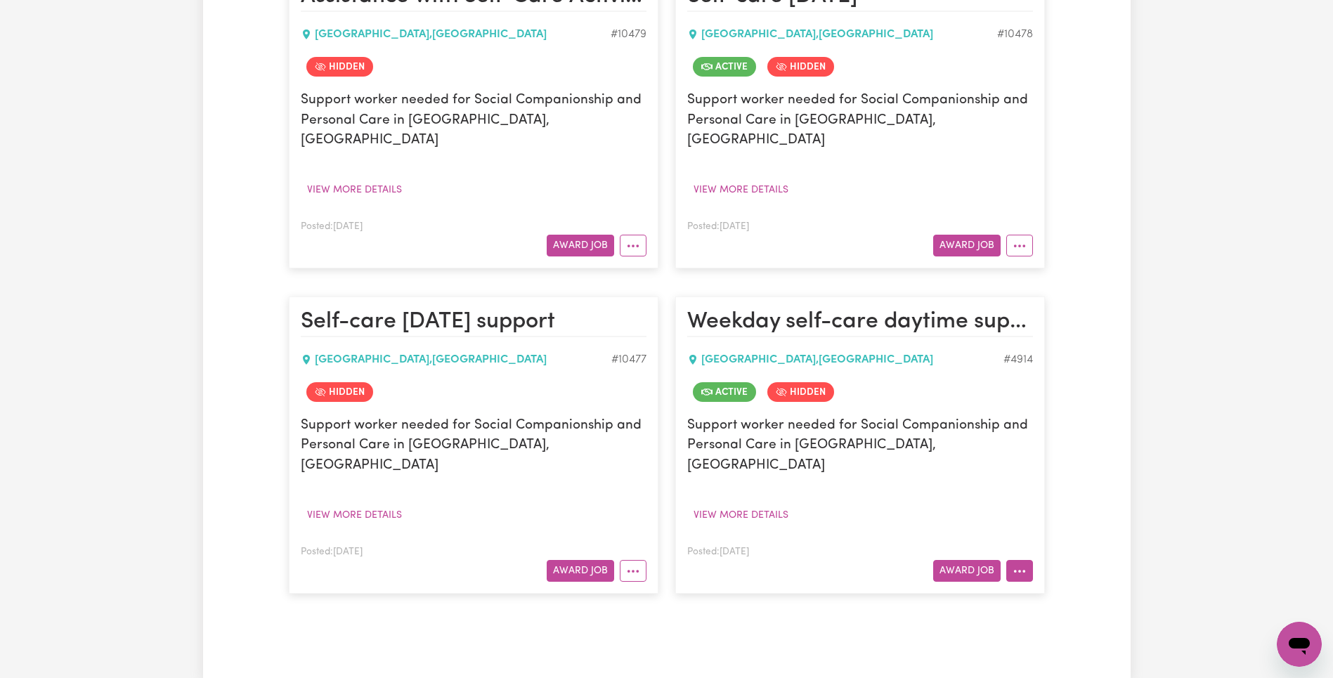
click at [1019, 570] on circle "More options" at bounding box center [1019, 571] width 3 height 3
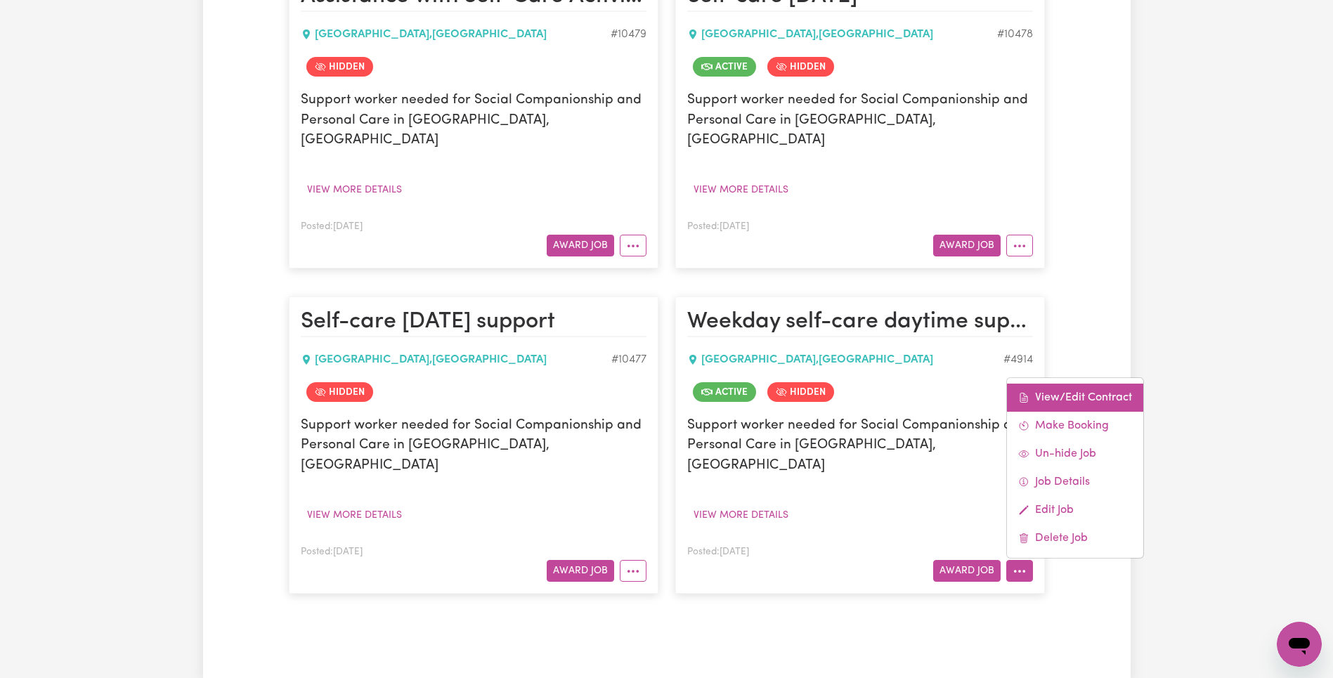
click at [1072, 384] on link "View/Edit Contract" at bounding box center [1075, 398] width 136 height 28
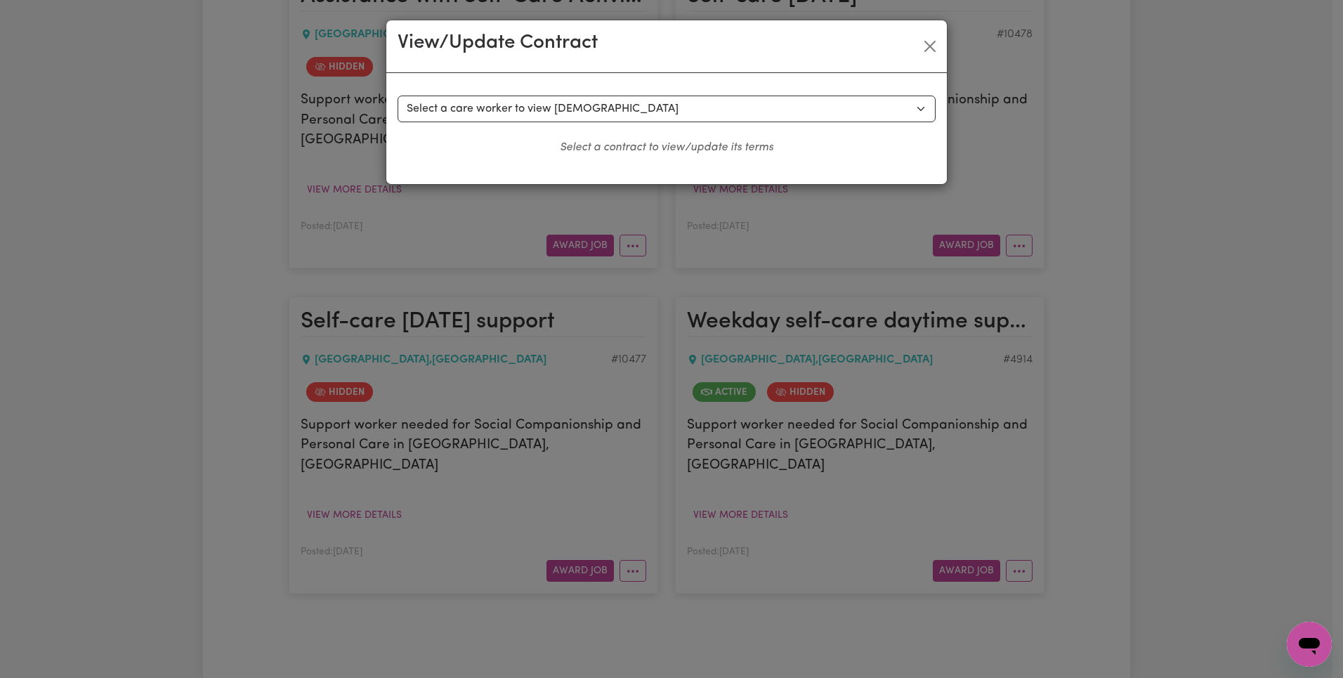
click at [712, 112] on select "Select a care worker to view [DEMOGRAPHIC_DATA] #4300 - [PERSON_NAME] (contract…" at bounding box center [667, 109] width 538 height 27
select select "4207"
select select "WEEKDAY_DAYTIME"
select select "ASSISTANCE_SELF_CARE"
select select "ONE"
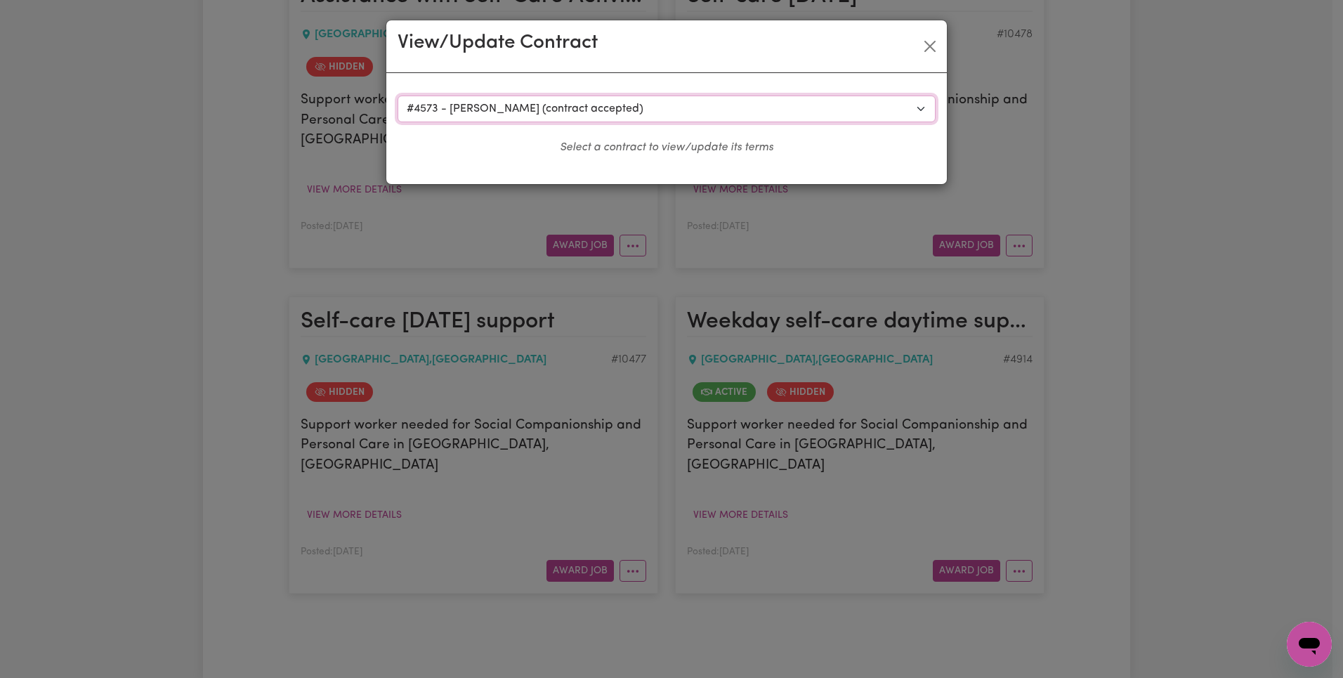
select select "[DATE]"
select select "ASSISTANCE_SELF_CARE"
select select "ONE"
select select "[DATE]"
select select "ASSISTANCE_SELF_CARE"
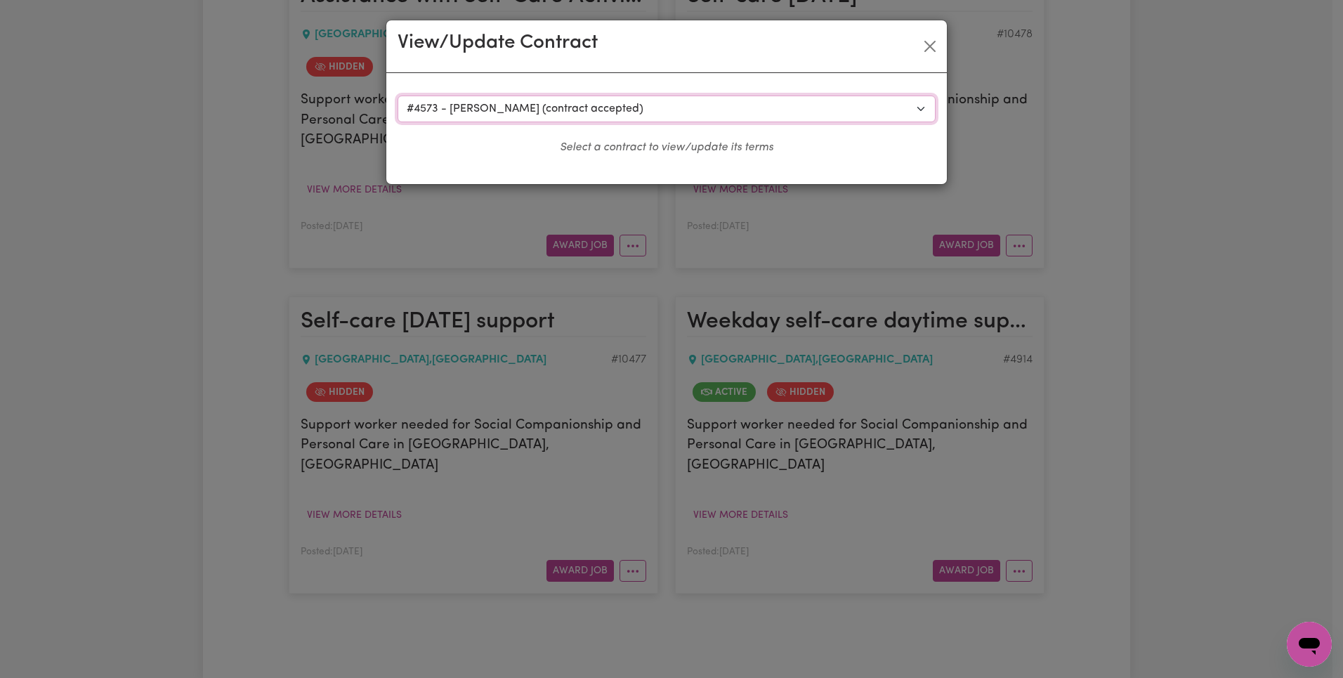
select select "ONE"
select select "WEEKDAY_EVENING"
select select "ASSISTANCE_SELF_CARE"
select select "ONE"
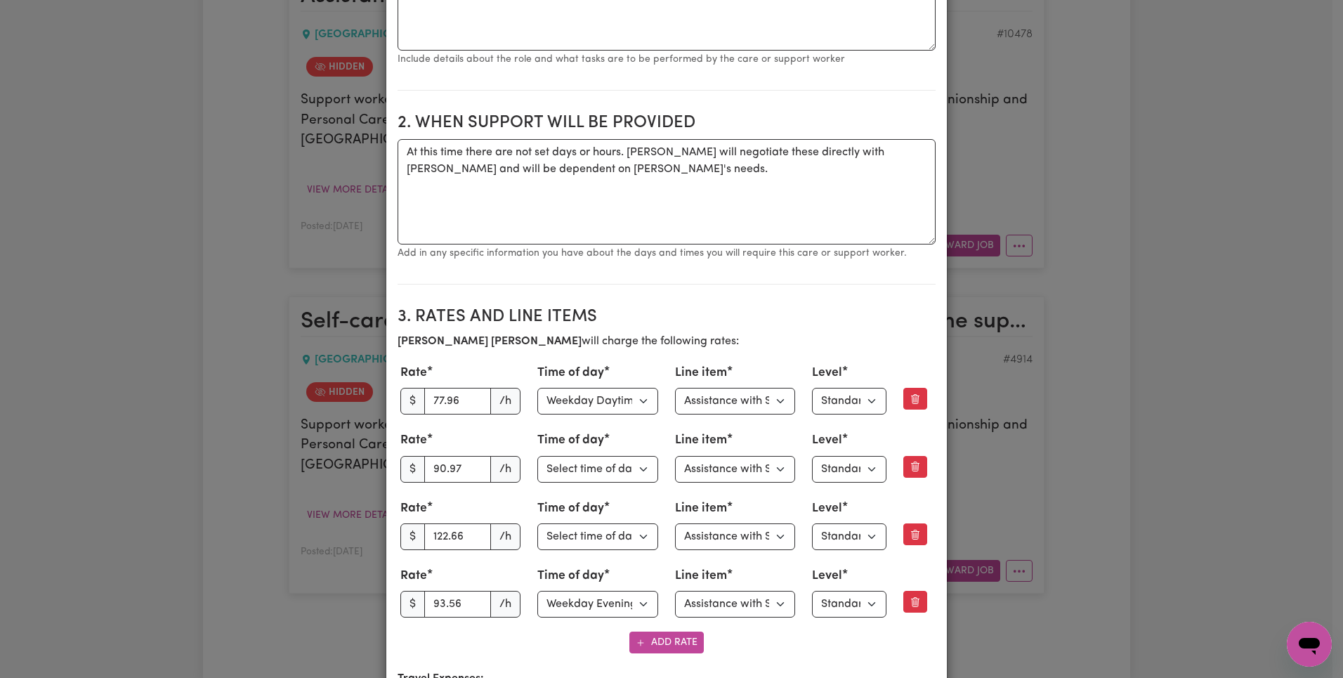
scroll to position [536, 0]
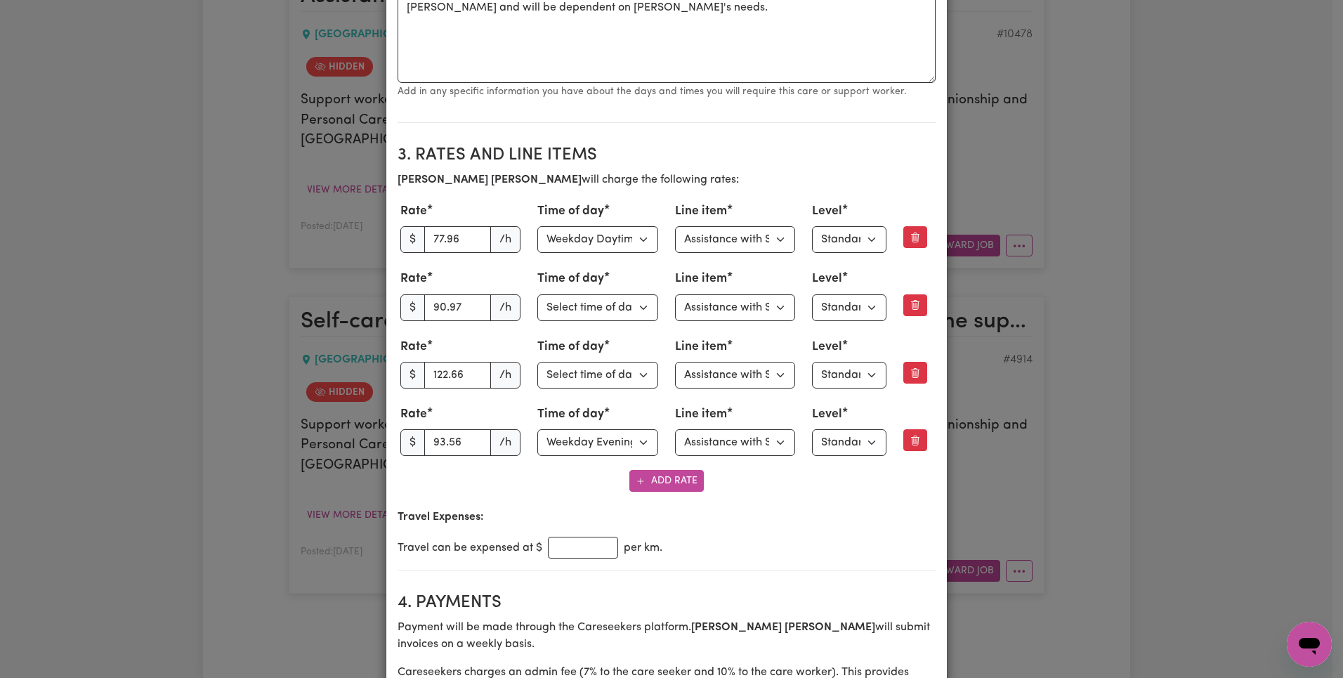
click at [599, 174] on p "[PERSON_NAME] will charge the following rates:" at bounding box center [667, 179] width 538 height 17
click at [443, 308] on input "90.97" at bounding box center [457, 307] width 67 height 27
paste input "88.99"
type input "88.99"
click at [437, 373] on input "122.66" at bounding box center [457, 375] width 67 height 27
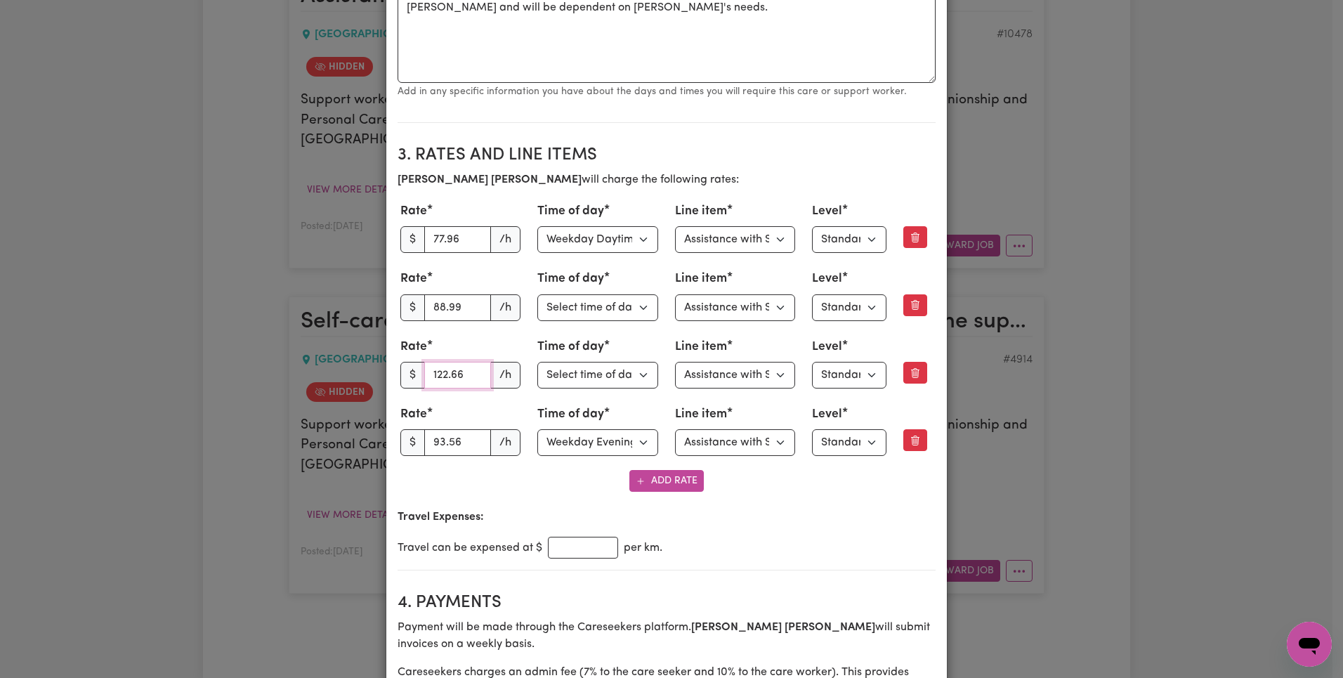
paste input "14.83"
type input "114.83"
click at [436, 447] on input "93.56" at bounding box center [457, 442] width 67 height 27
paste input "69.74"
type input "69.74"
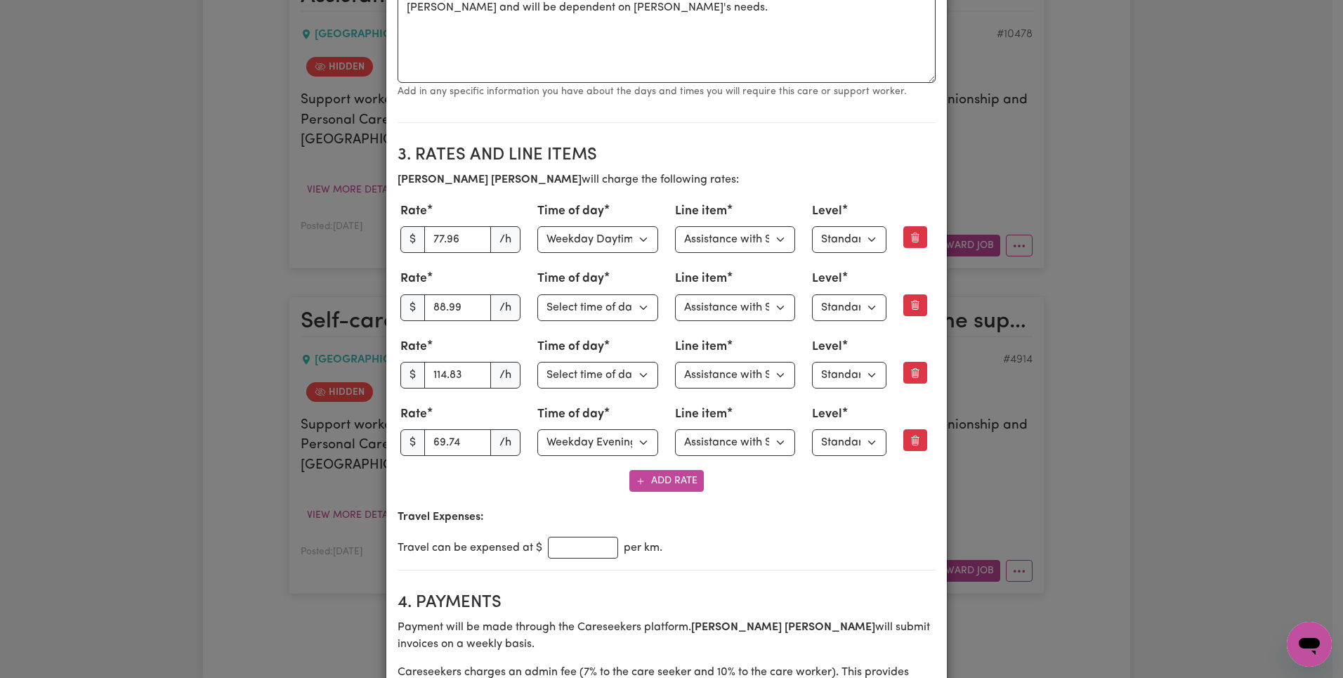
click at [795, 517] on p "Travel Expenses:" at bounding box center [667, 517] width 538 height 17
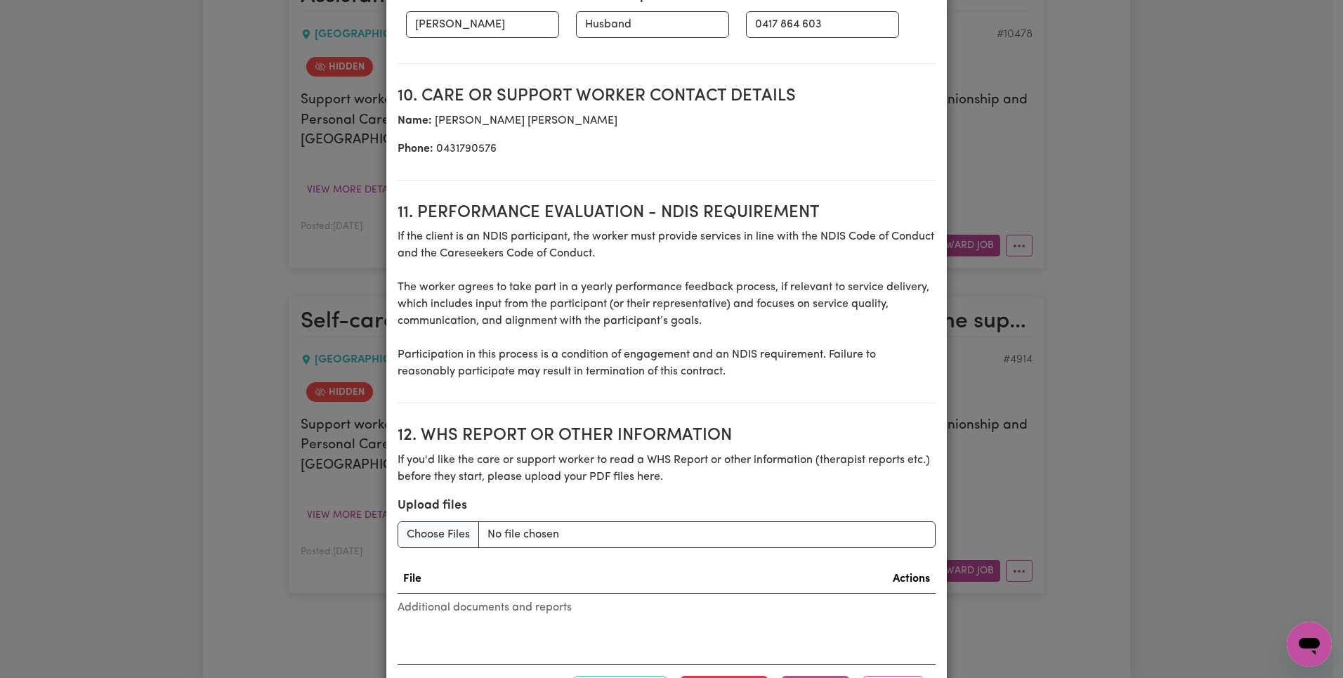
scroll to position [2013, 0]
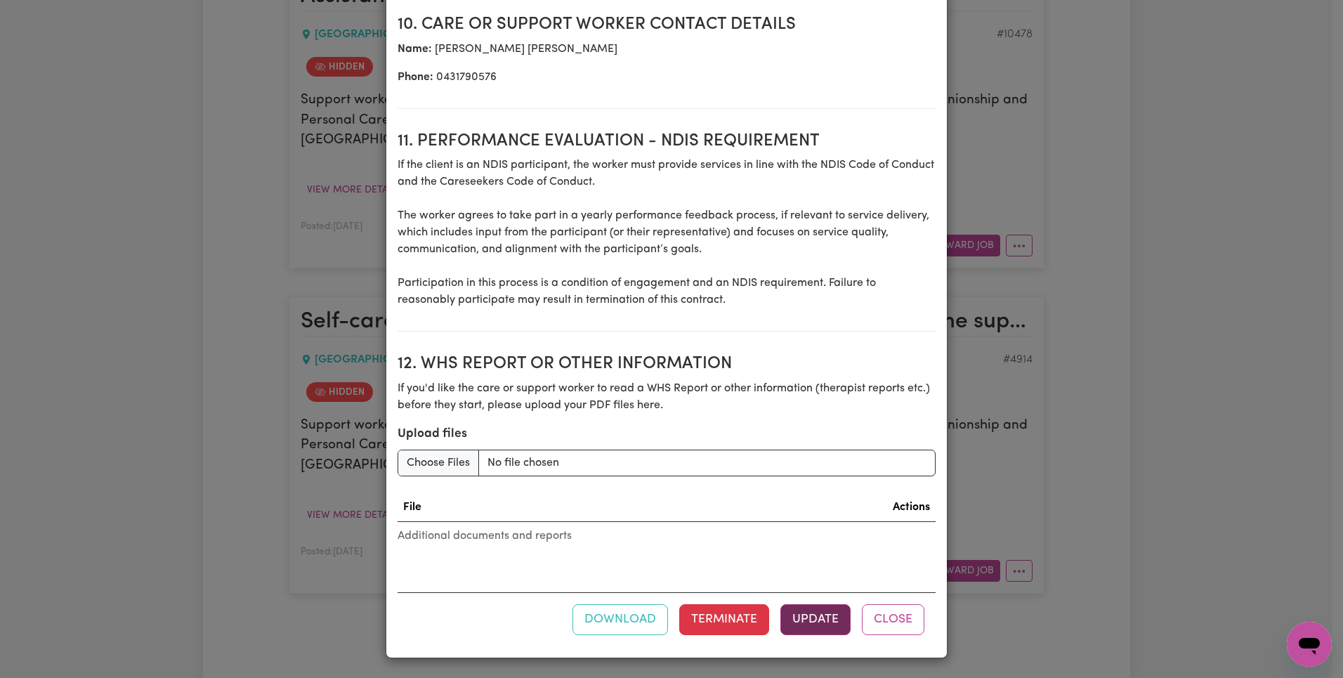
click at [826, 608] on button "Update" at bounding box center [816, 619] width 70 height 31
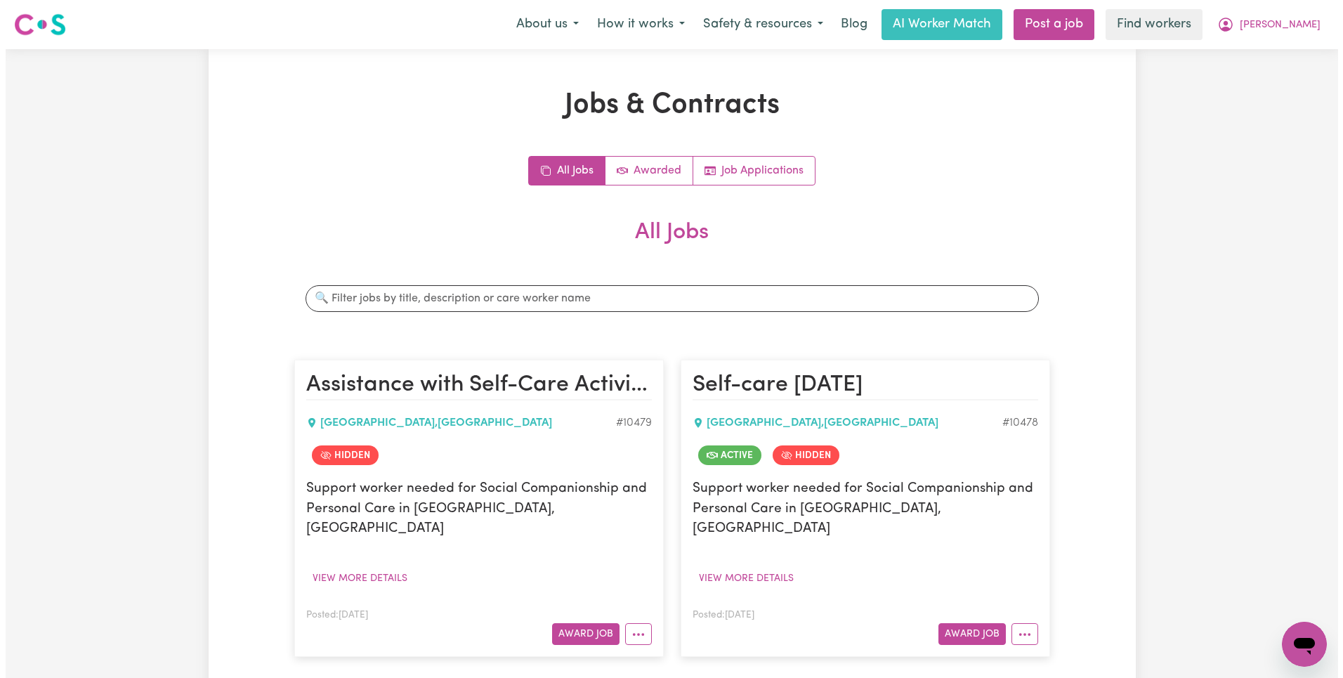
scroll to position [355, 0]
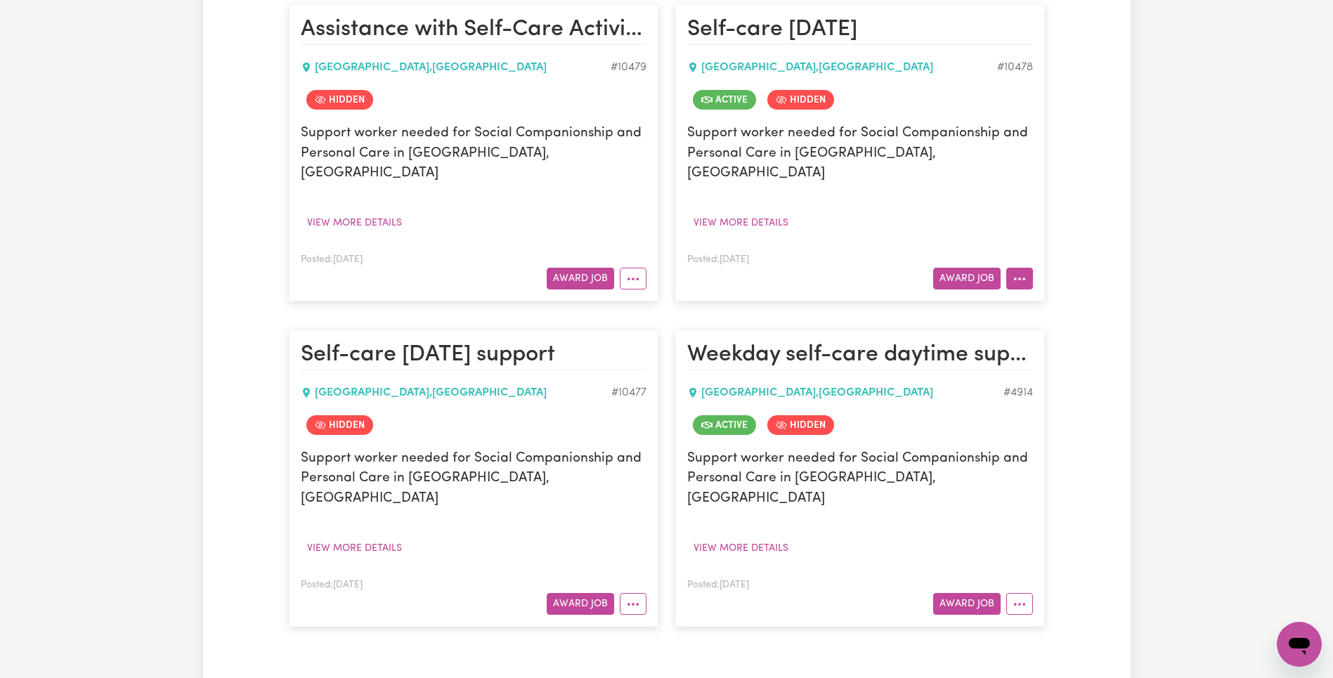
click at [1021, 268] on button "More options" at bounding box center [1019, 279] width 27 height 22
click at [1029, 297] on link "View/Edit Contract" at bounding box center [1075, 311] width 136 height 28
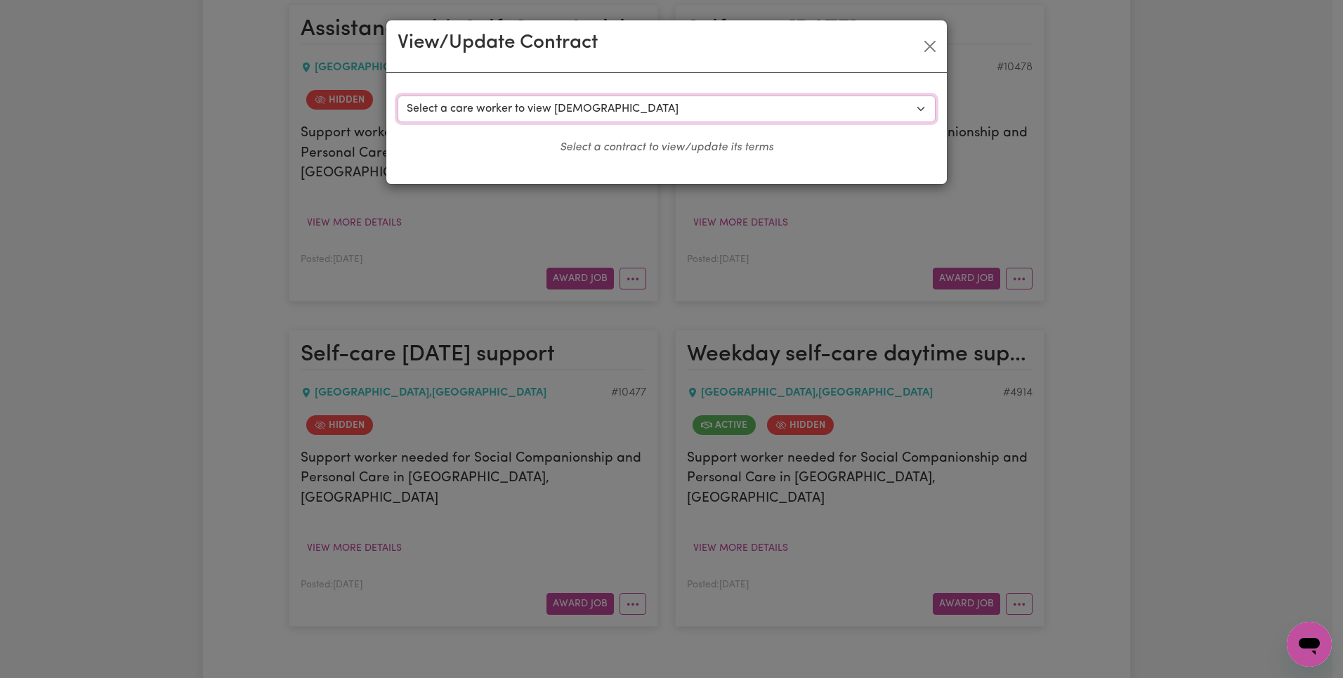
click at [650, 110] on select "Select a care worker to view [DEMOGRAPHIC_DATA] #7981 - [PERSON_NAME] (contract…" at bounding box center [667, 109] width 538 height 27
select select "7594"
select select "WEEKDAY_DAYTIME"
select select "ASSISTANCE_SELF_CARE"
select select "ONE"
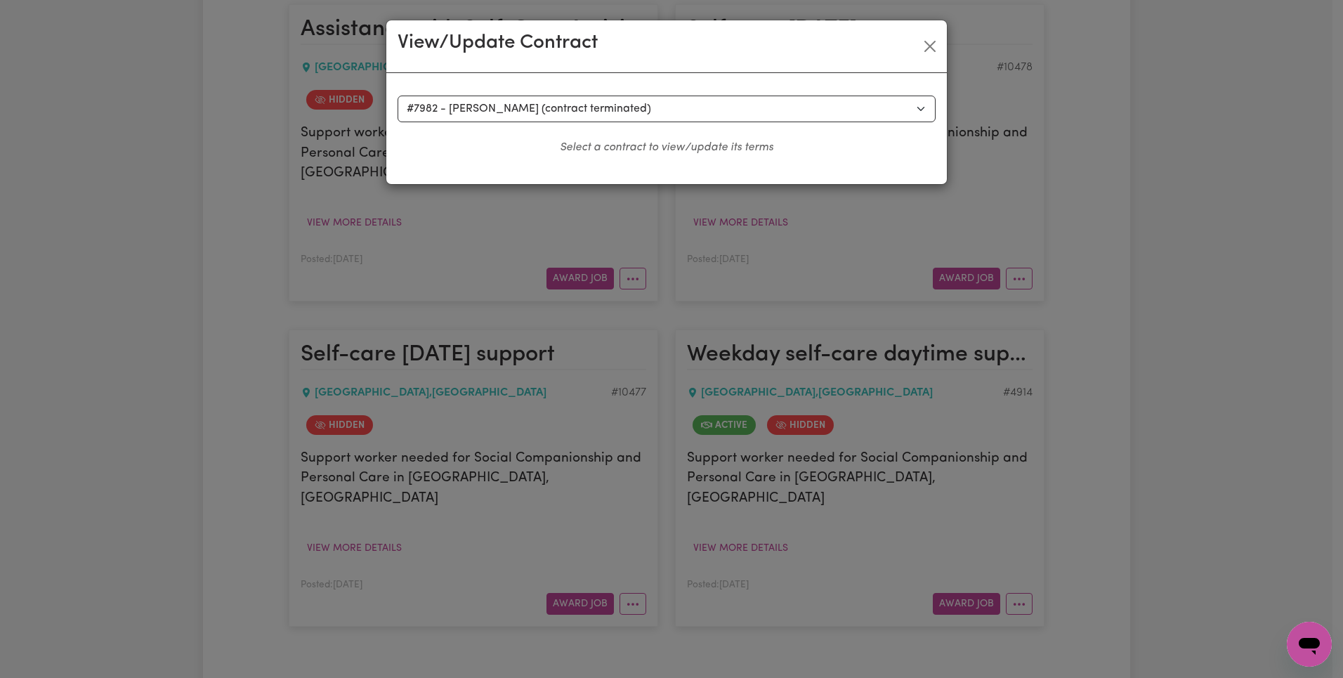
select select "[DATE]"
select select "ASSISTANCE_SELF_CARE"
select select "ONE"
select select "[DATE]"
select select "ASSISTANCE_SELF_CARE"
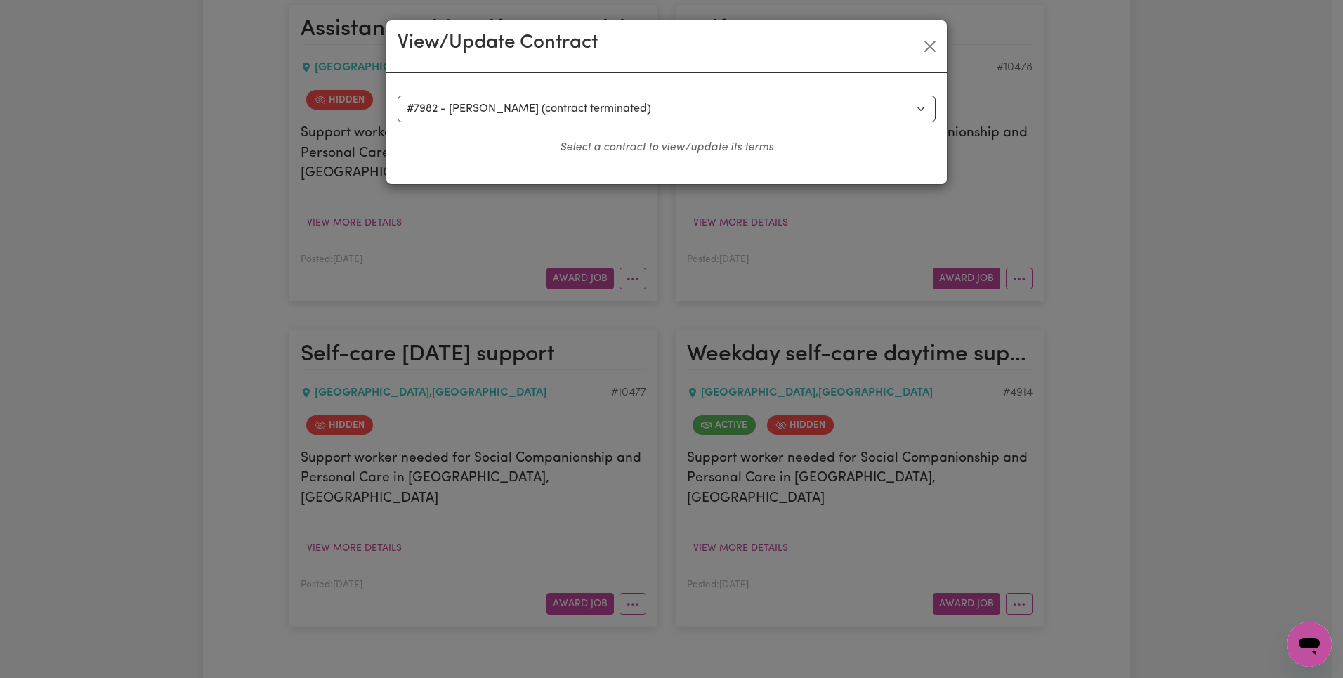
select select "ONE"
select select "OVERNIGHT_ACTIVE"
select select "OVERNIGHT_ACTIVE_STANDARD"
select select "ONE"
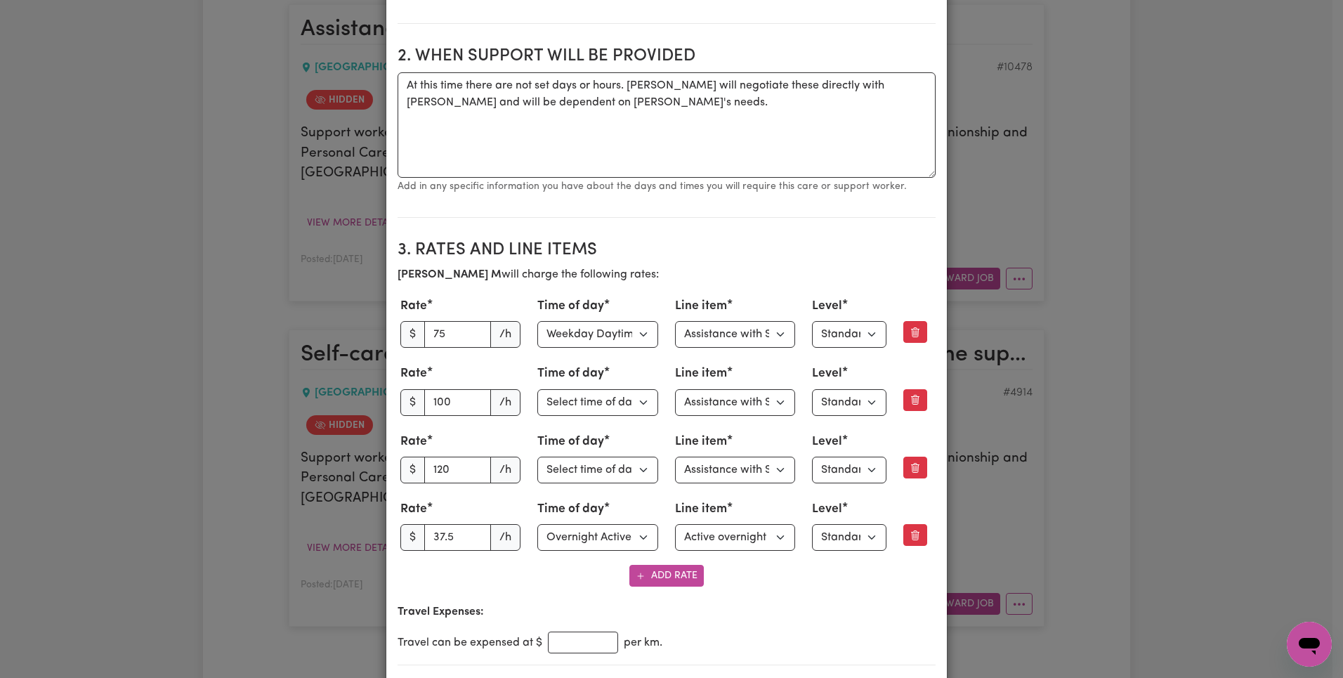
scroll to position [497, 0]
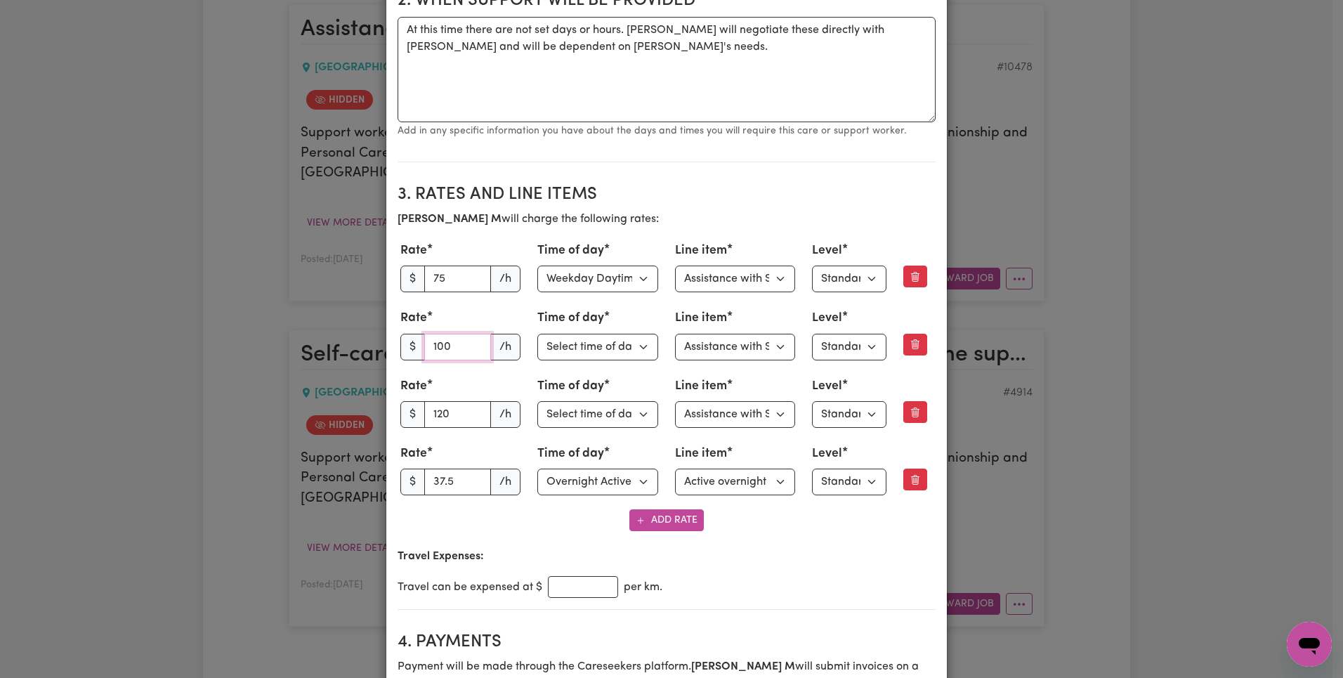
click at [457, 348] on input "100" at bounding box center [457, 347] width 67 height 27
paste input "88.99"
type input "88.99"
click at [533, 296] on div "Rate $ 75 /h Time of day Select time of day Weekday Daytime Weekday Evening [DA…" at bounding box center [667, 369] width 538 height 260
click at [448, 415] on input "120" at bounding box center [457, 414] width 67 height 27
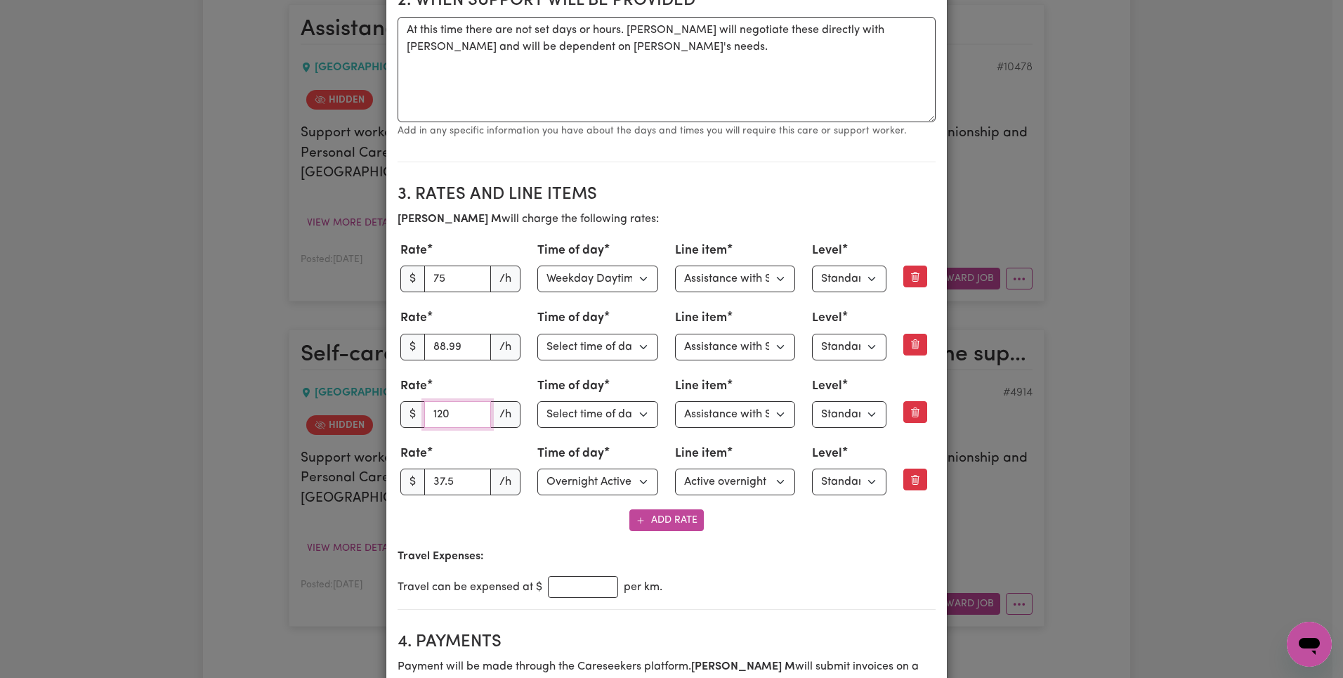
paste input "14.83"
type input "114.83"
click at [500, 381] on div "Rate $ 114.83 /h" at bounding box center [460, 402] width 121 height 51
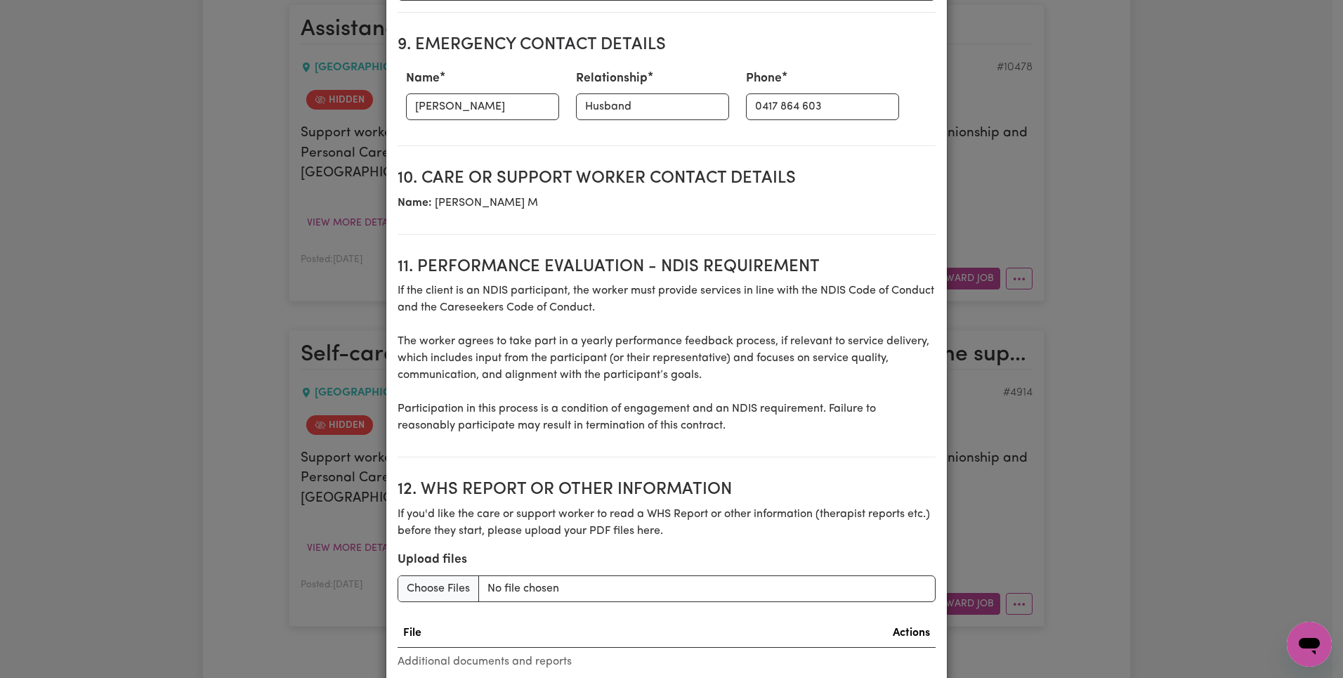
scroll to position [1985, 0]
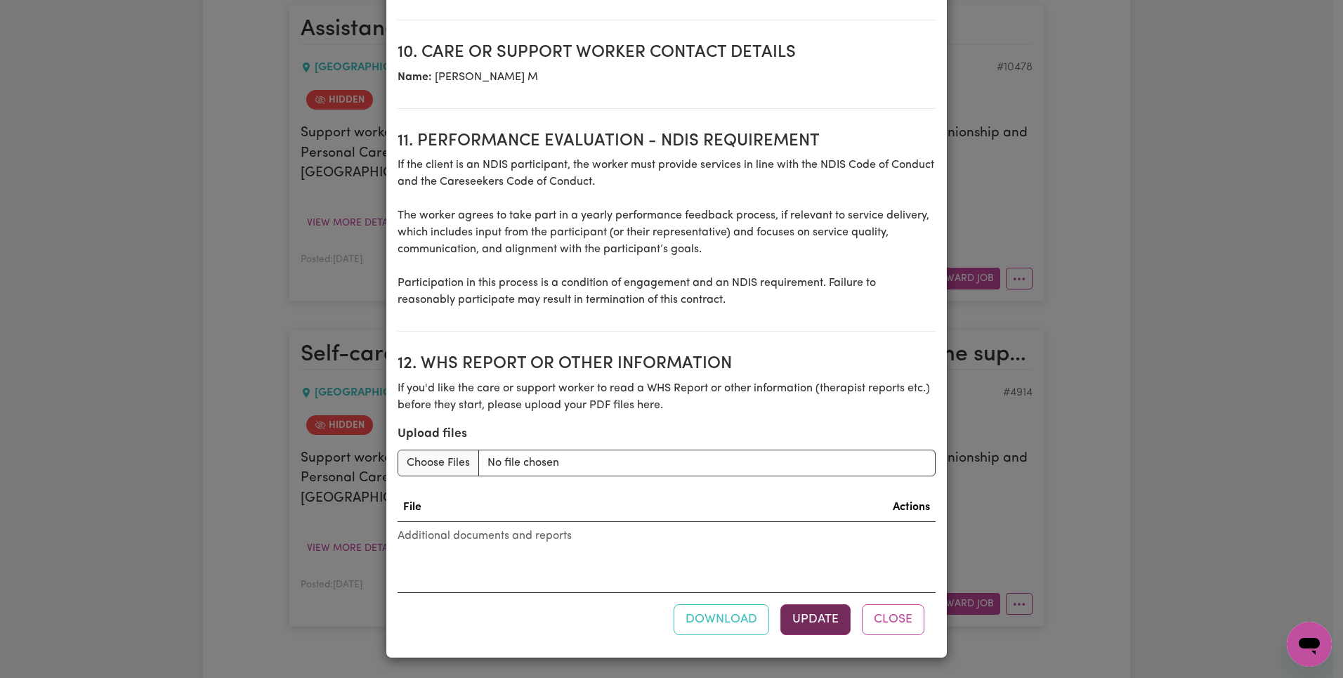
click at [823, 618] on button "Update" at bounding box center [816, 619] width 70 height 31
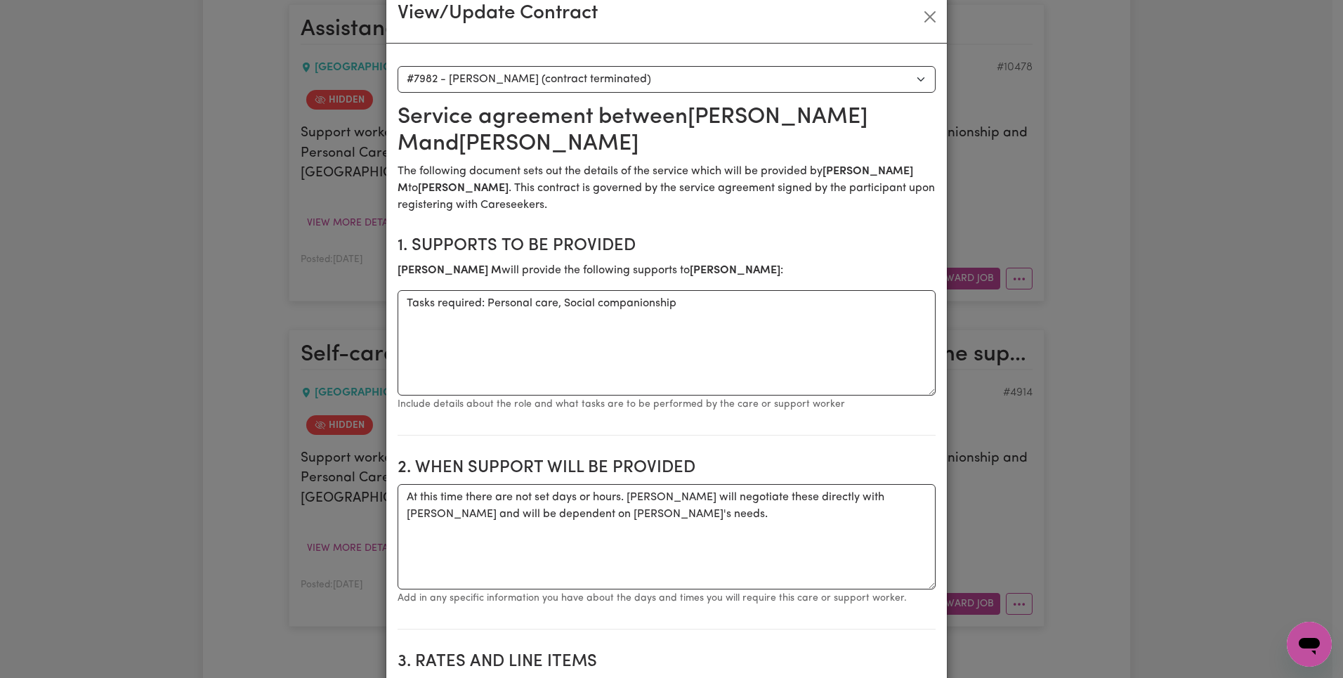
scroll to position [0, 0]
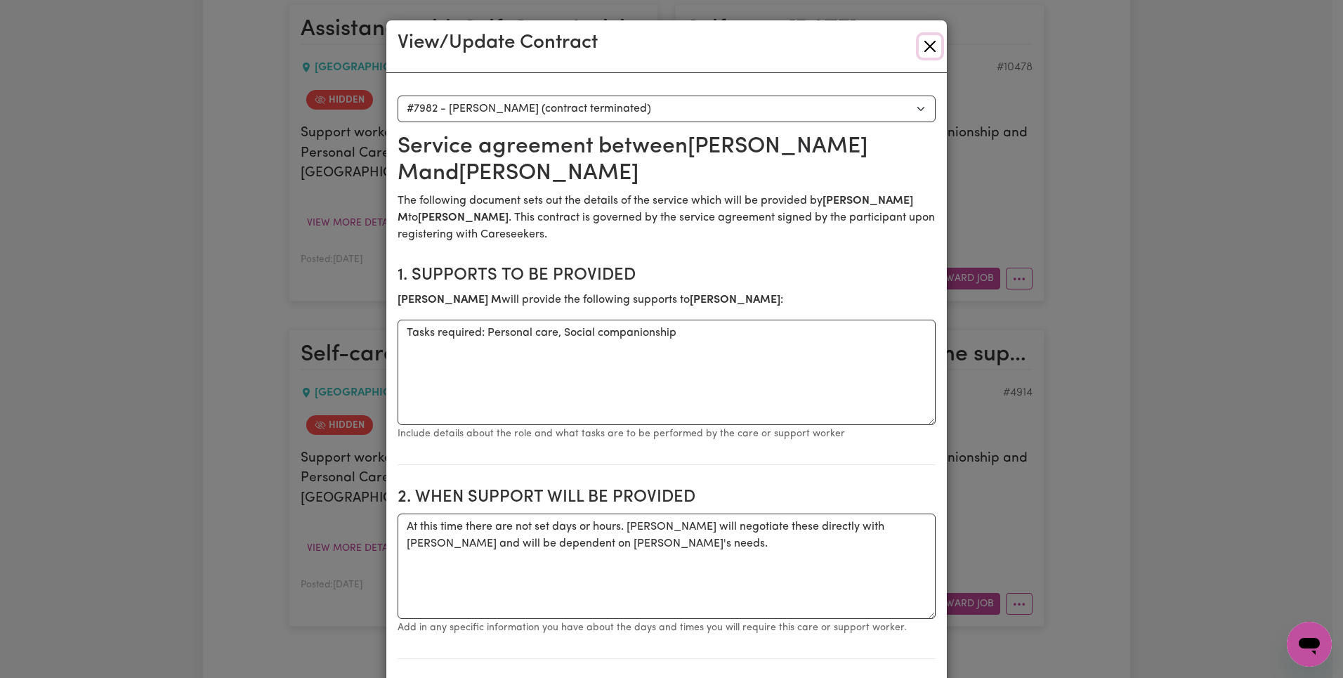
click at [919, 49] on button "Close" at bounding box center [930, 46] width 22 height 22
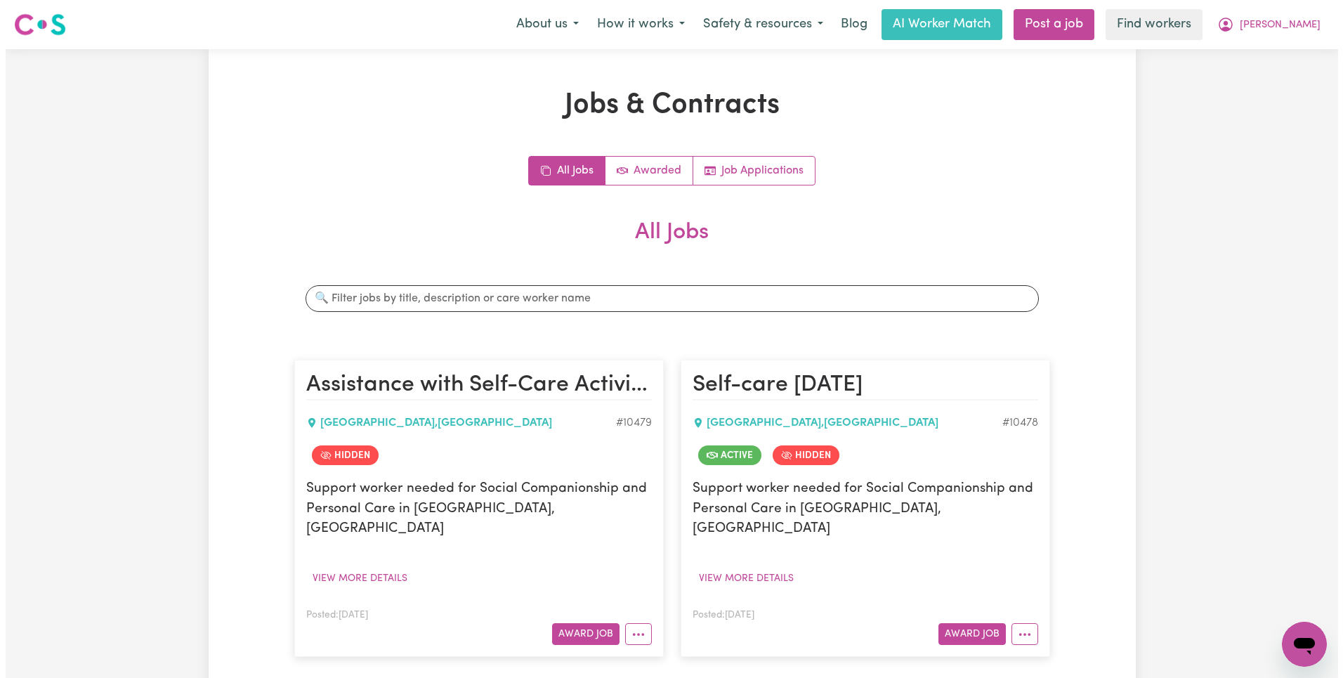
scroll to position [596, 0]
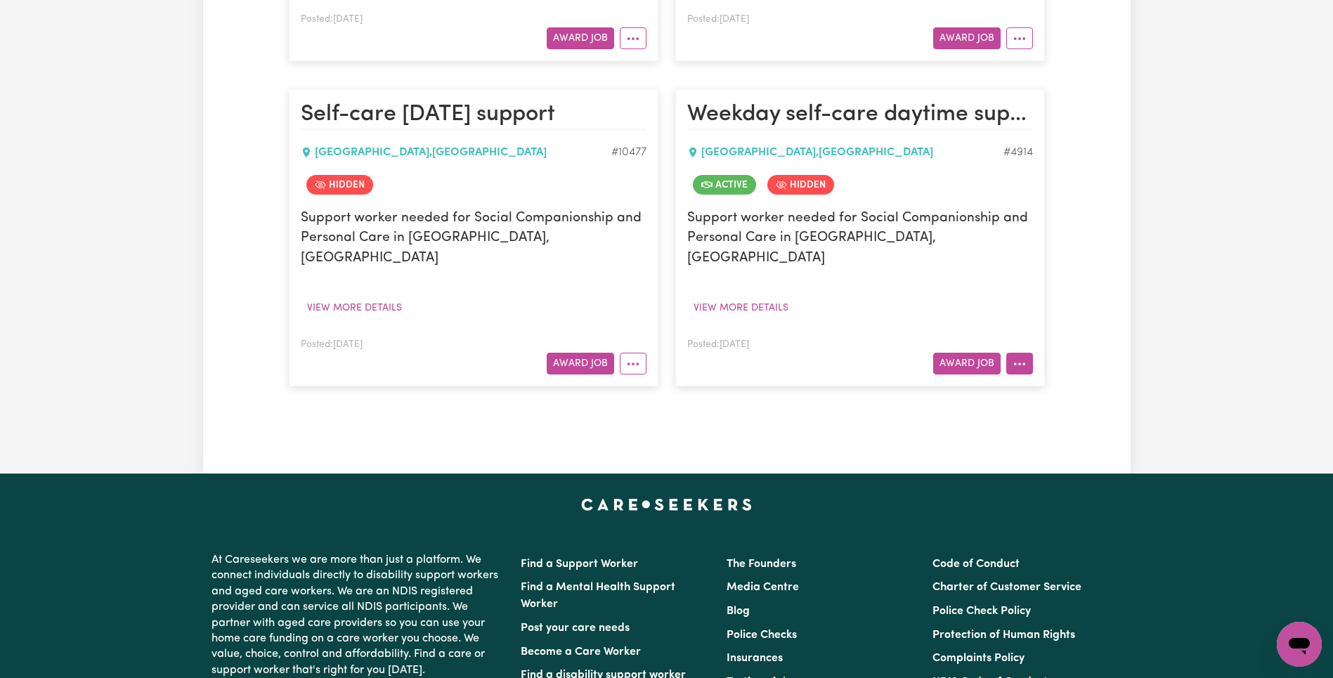
click at [1022, 357] on icon "More options" at bounding box center [1019, 364] width 14 height 14
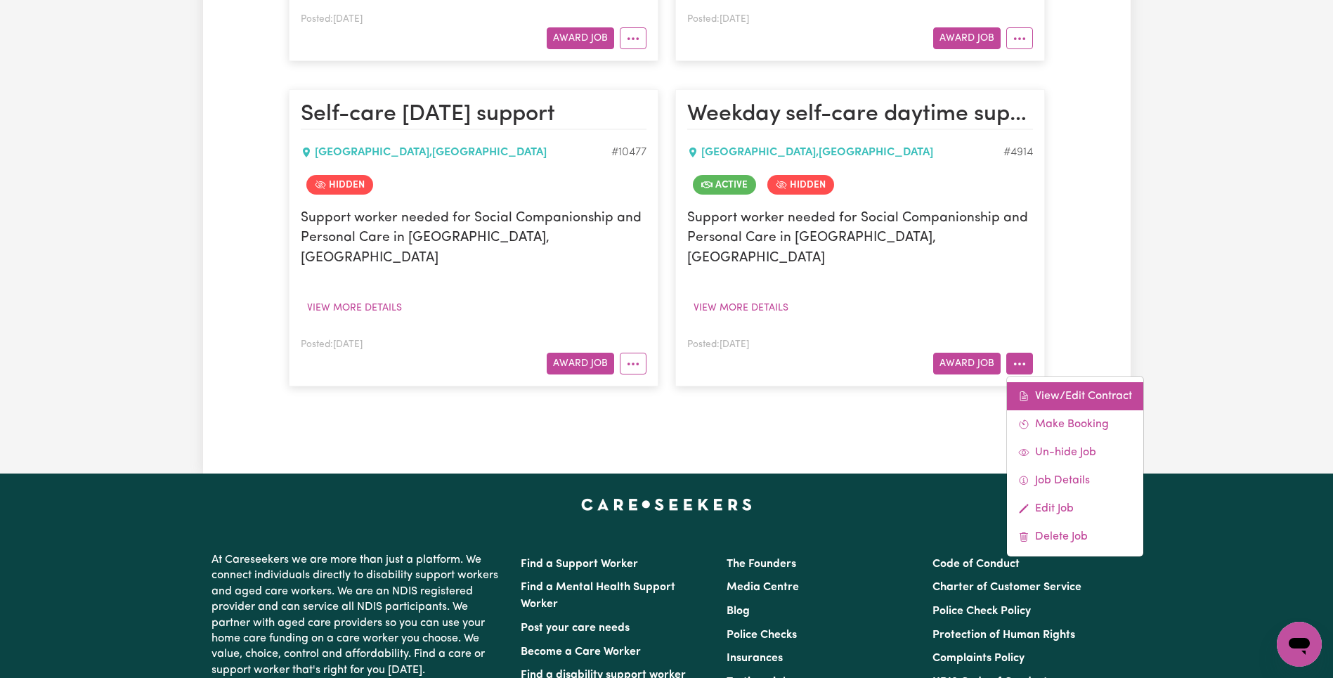
click at [1038, 382] on link "View/Edit Contract" at bounding box center [1075, 396] width 136 height 28
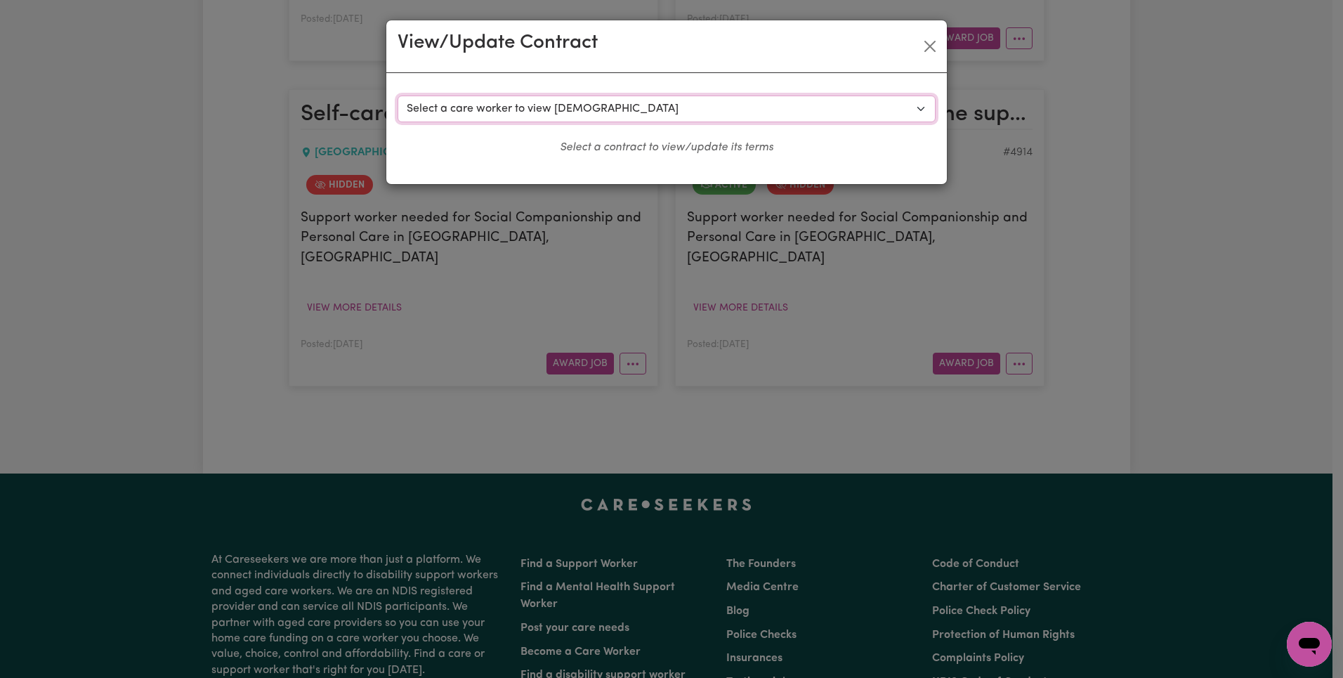
click at [601, 110] on select "Select a care worker to view [DEMOGRAPHIC_DATA] #4300 - [PERSON_NAME] (contract…" at bounding box center [667, 109] width 538 height 27
select select "3947"
select select "WEEKDAY_DAYTIME"
select select "ASSISTANCE_SELF_CARE"
select select "ONE"
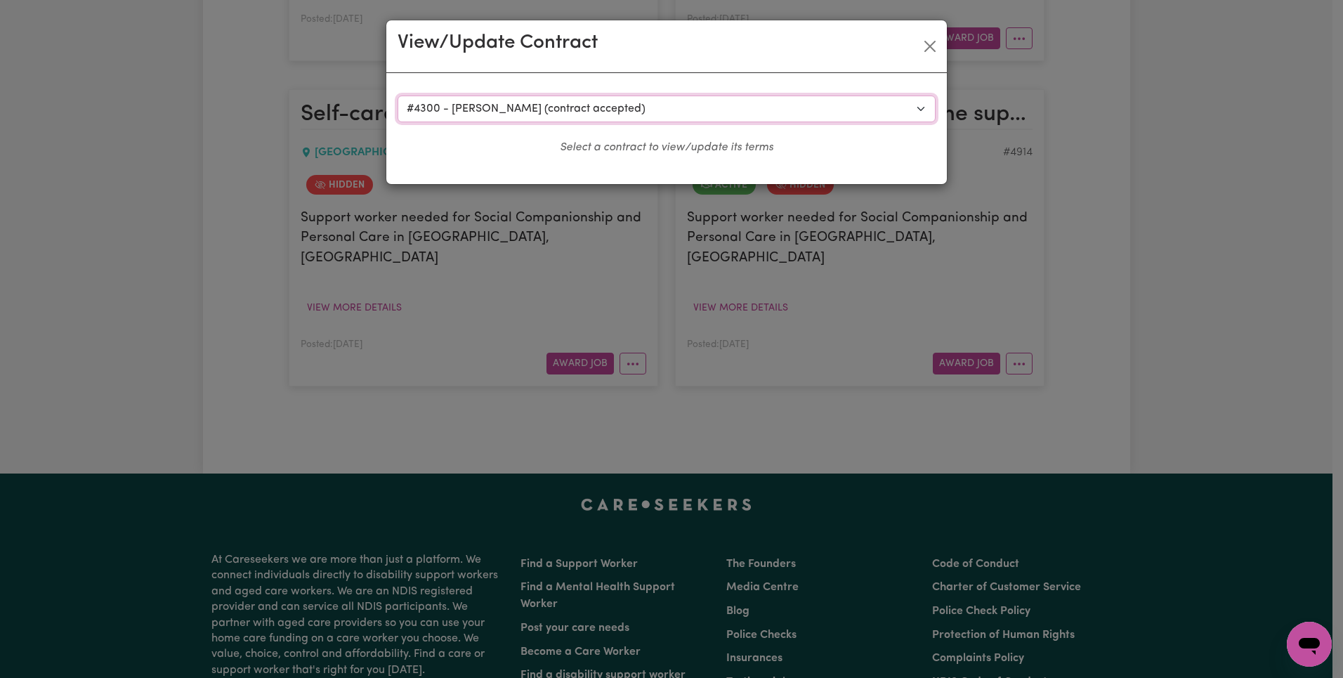
select select "[DATE]"
select select "ASSISTANCE_SELF_CARE"
select select "ONE"
select select "[DATE]"
select select "ASSISTANCE_SELF_CARE"
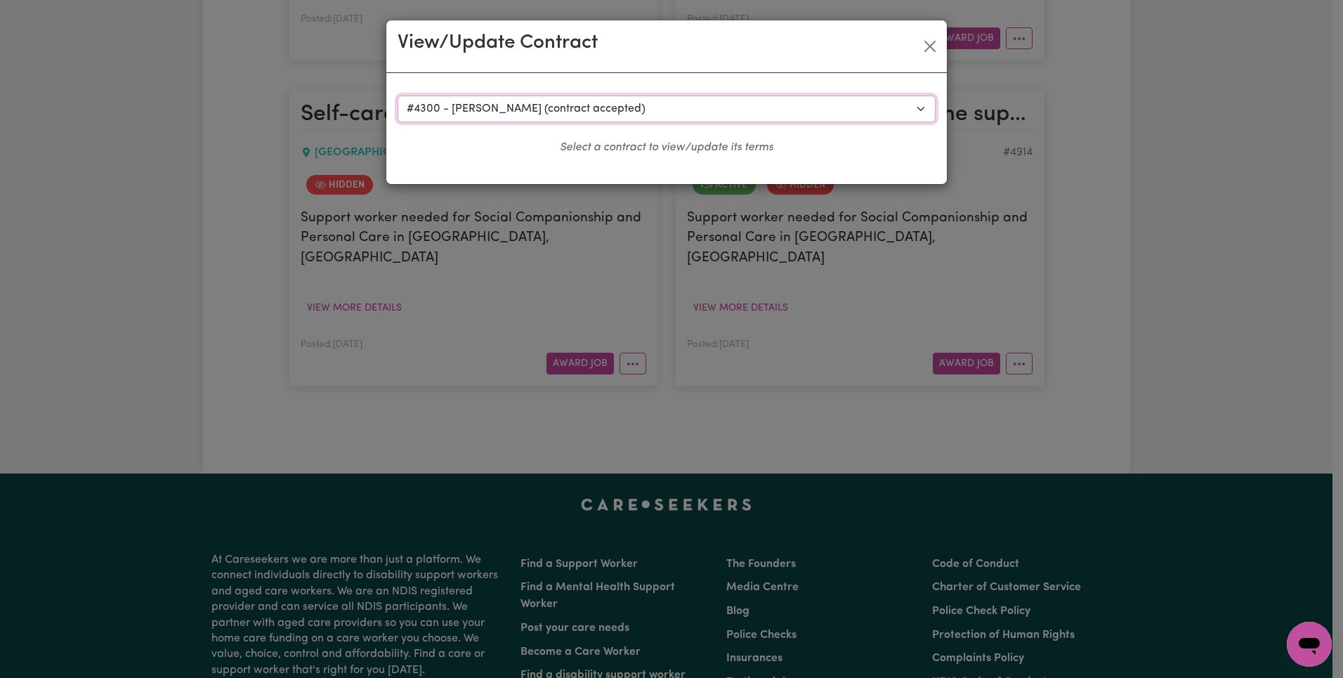
select select "ONE"
select select "OVERNIGHT_ACTIVE"
select select "OVERNIGHT_ACTIVE_STANDARD"
select select "ONE"
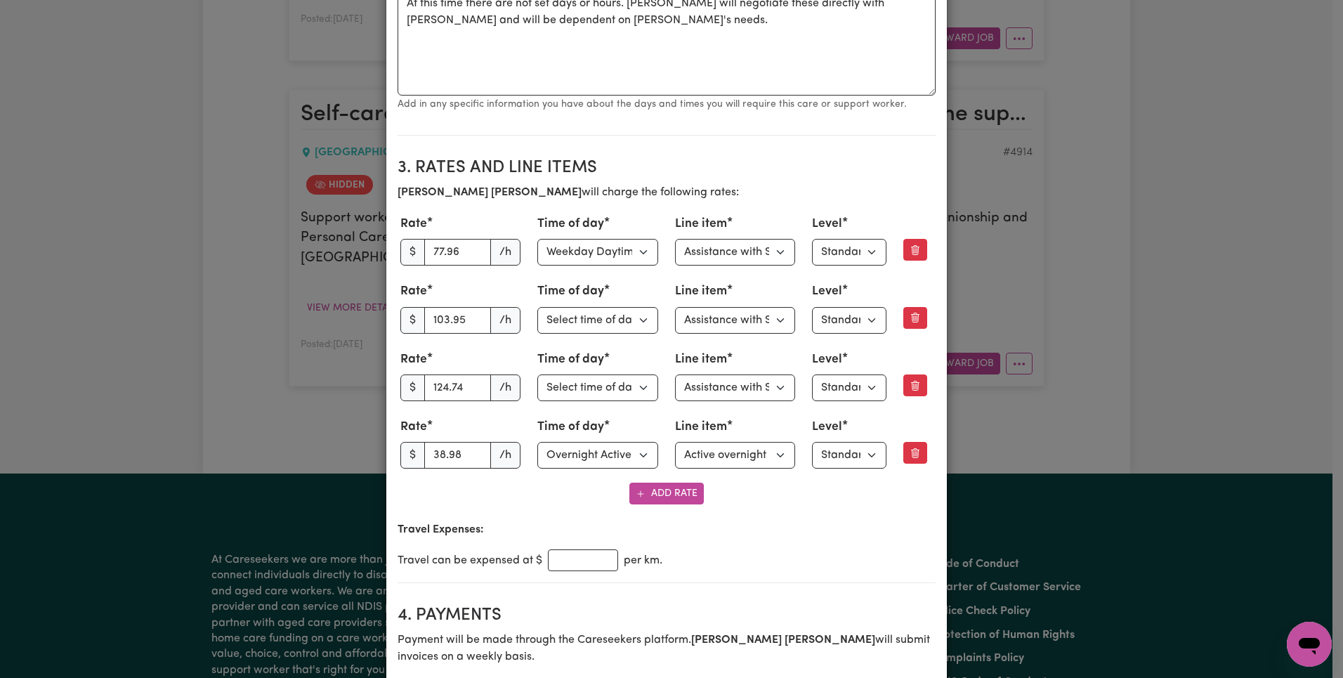
scroll to position [668, 0]
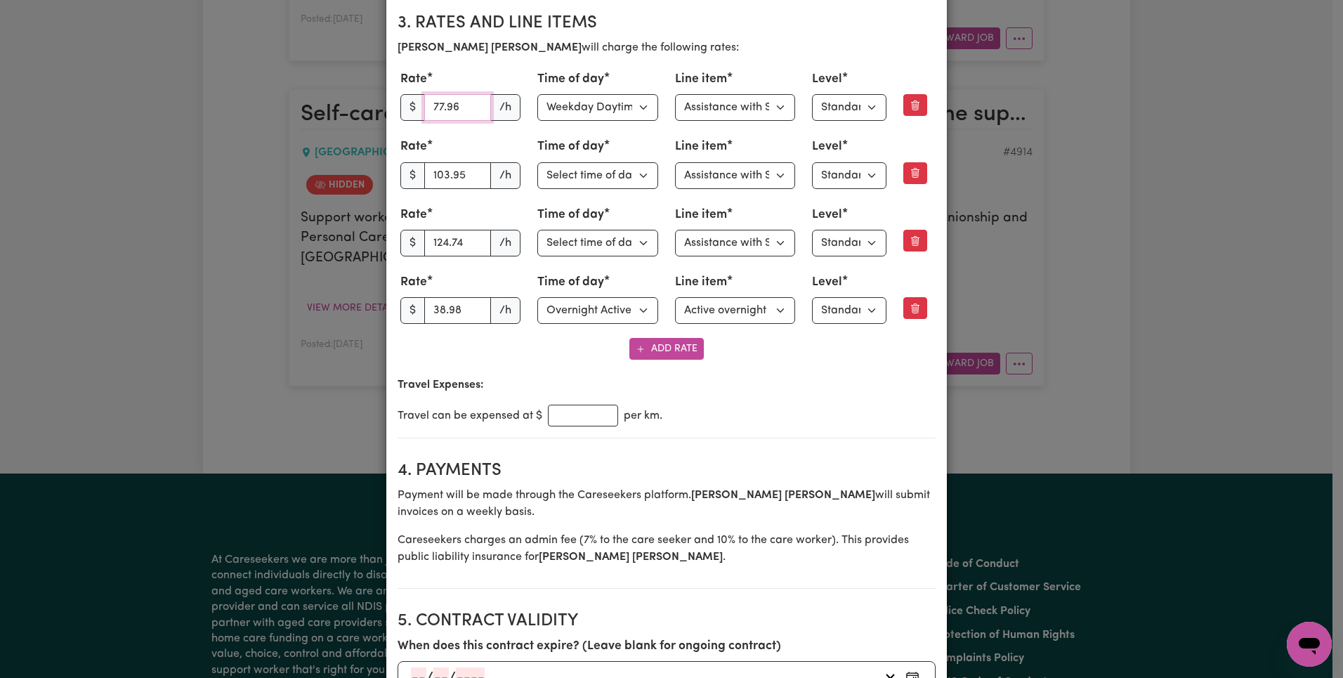
click at [439, 107] on input "77.96" at bounding box center [457, 107] width 67 height 27
click at [449, 174] on input "103.95" at bounding box center [457, 175] width 67 height 27
paste input "88.99"
type input "88.99"
click at [442, 250] on input "124.74" at bounding box center [457, 243] width 67 height 27
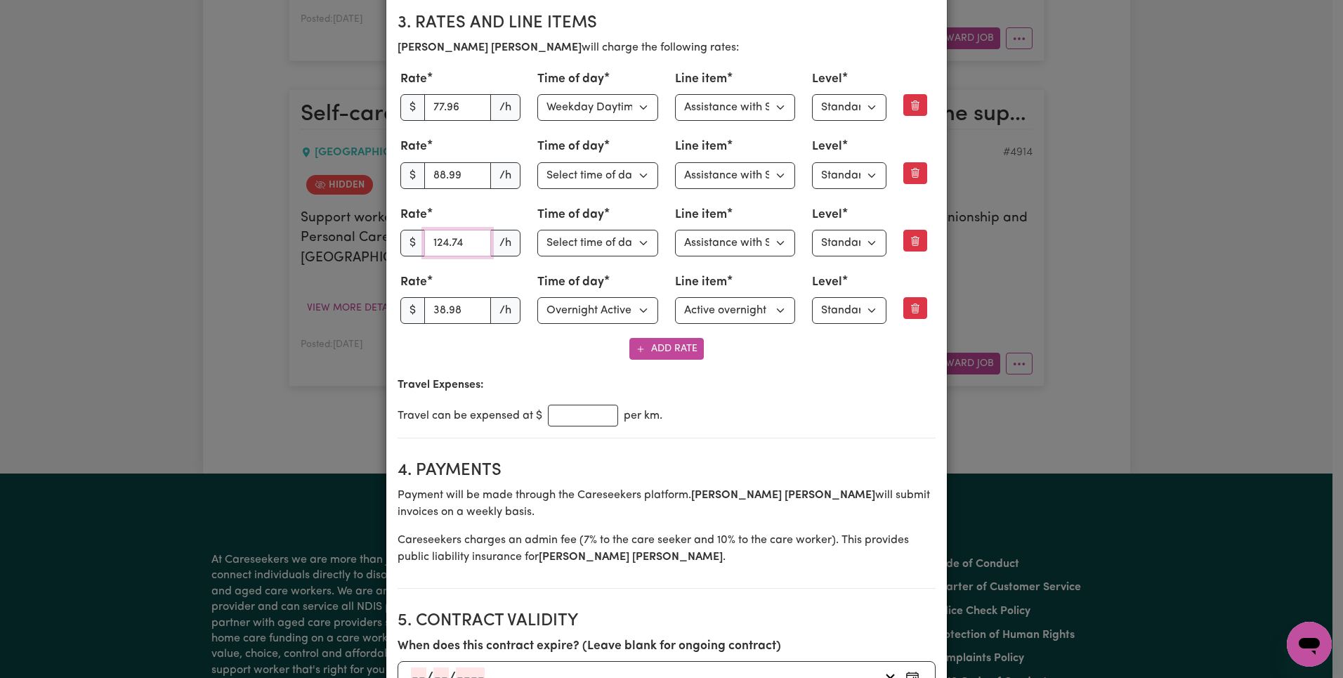
paste input "14.83"
type input "114.83"
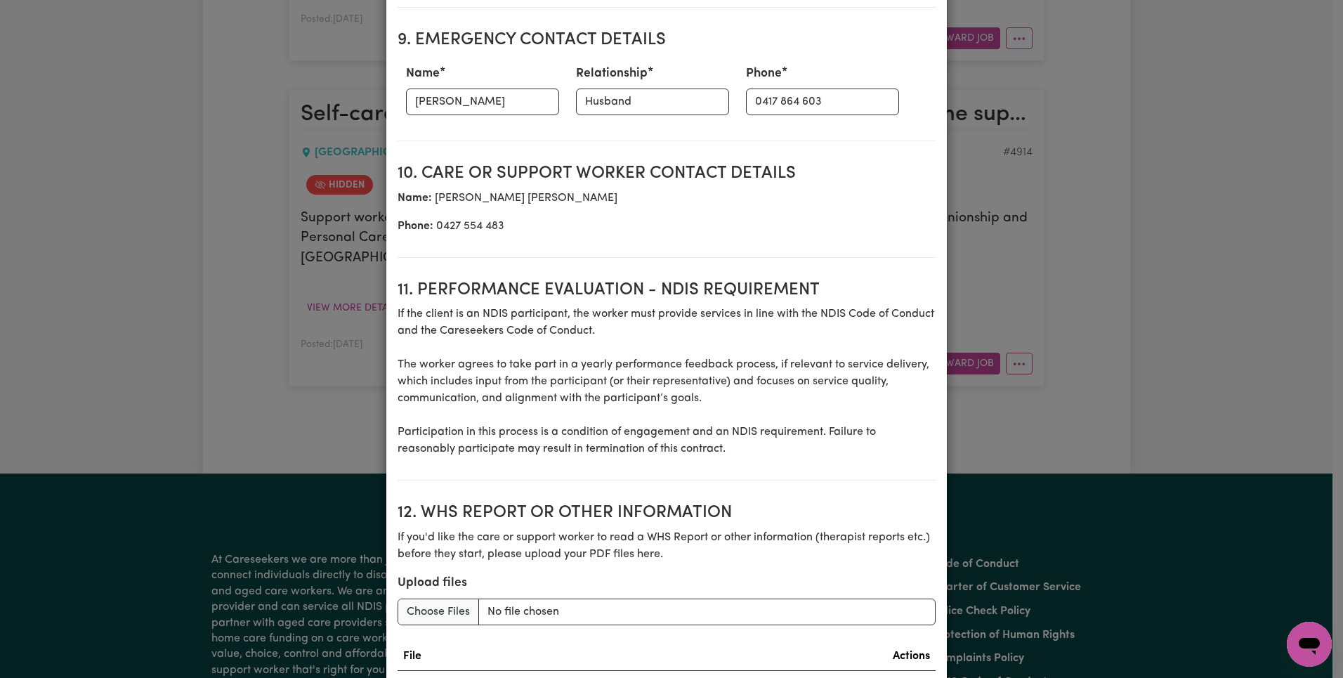
scroll to position [2013, 0]
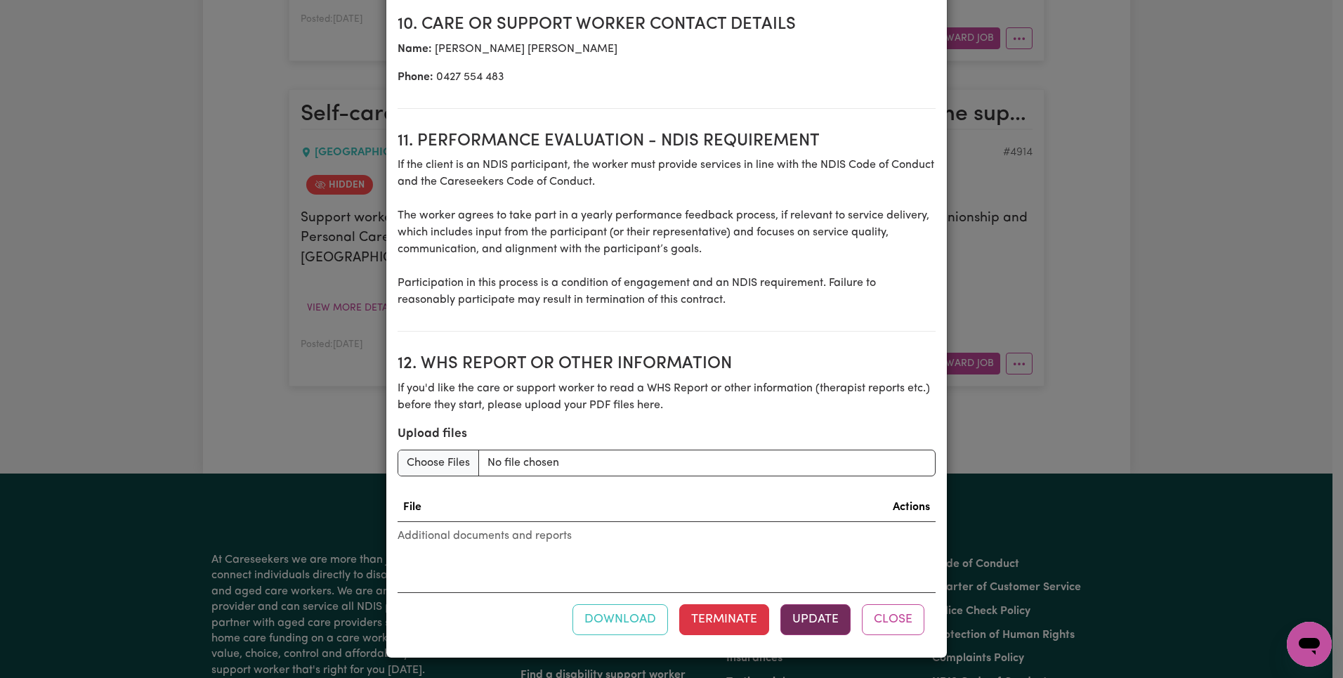
click at [810, 610] on button "Update" at bounding box center [816, 619] width 70 height 31
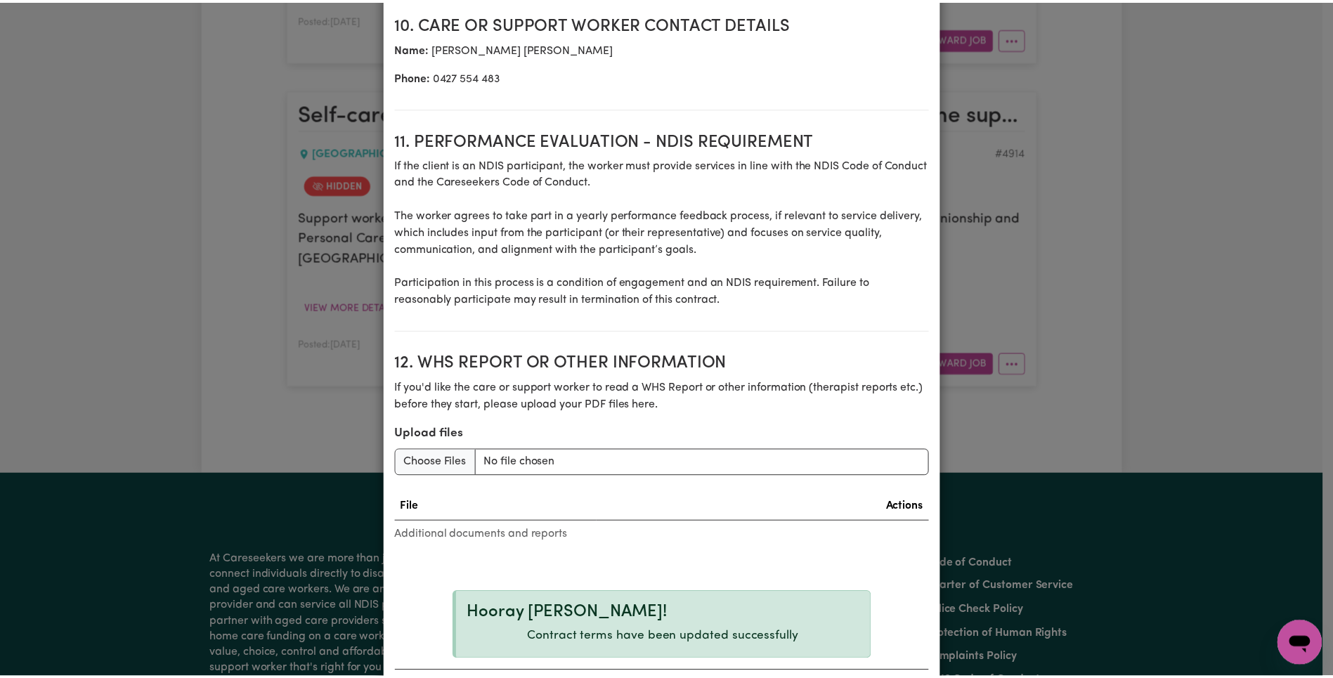
scroll to position [0, 0]
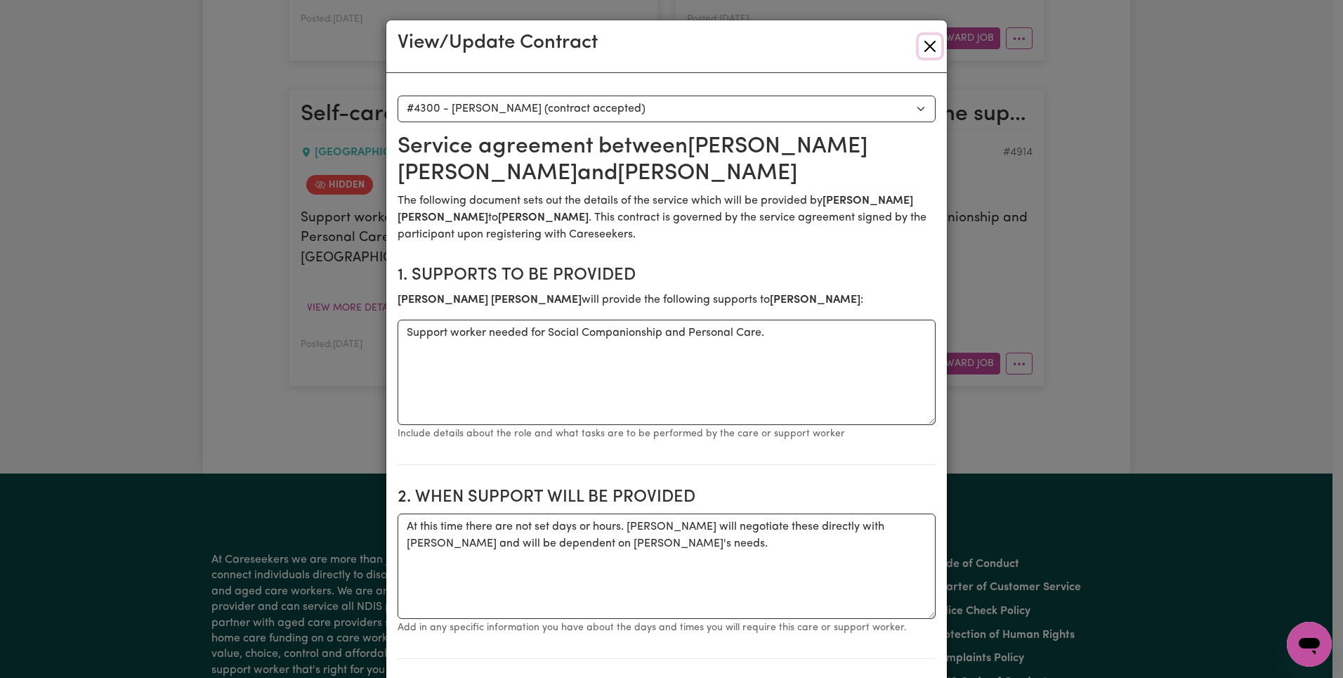
click at [922, 41] on button "Close" at bounding box center [930, 46] width 22 height 22
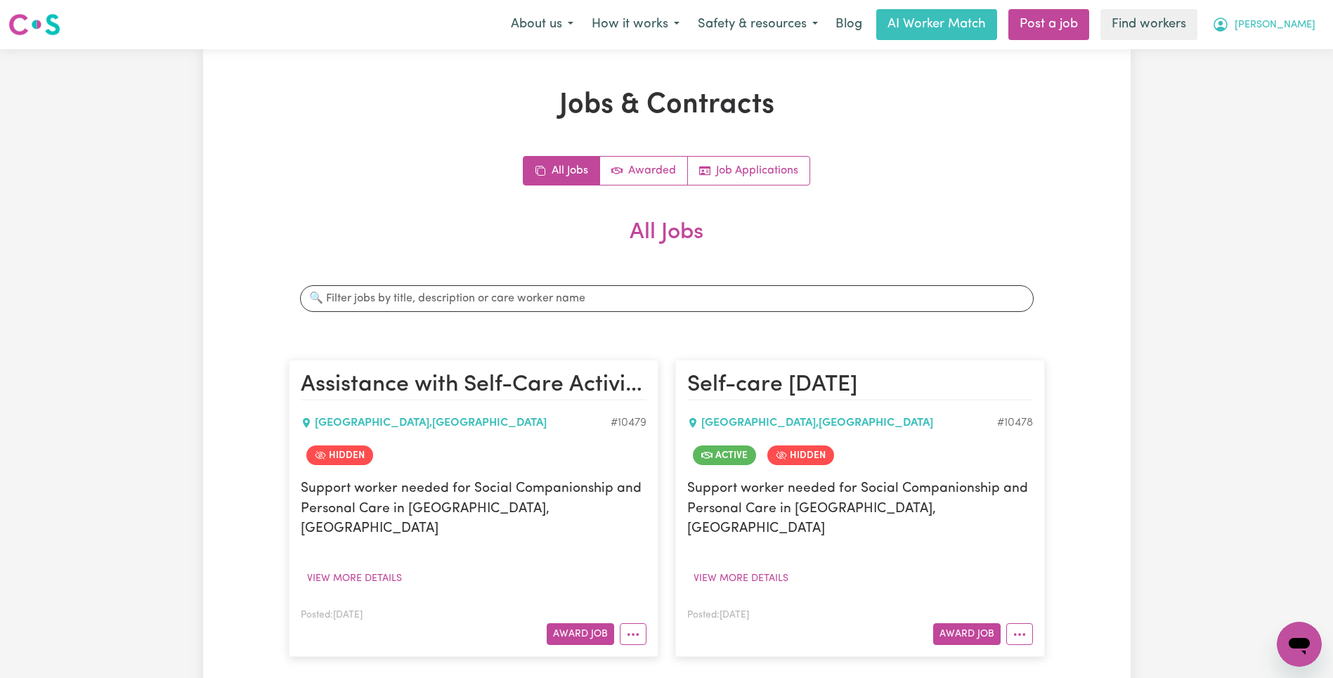
click at [1310, 21] on button "[PERSON_NAME]" at bounding box center [1264, 25] width 122 height 30
click at [1271, 89] on link "Logout" at bounding box center [1268, 80] width 111 height 27
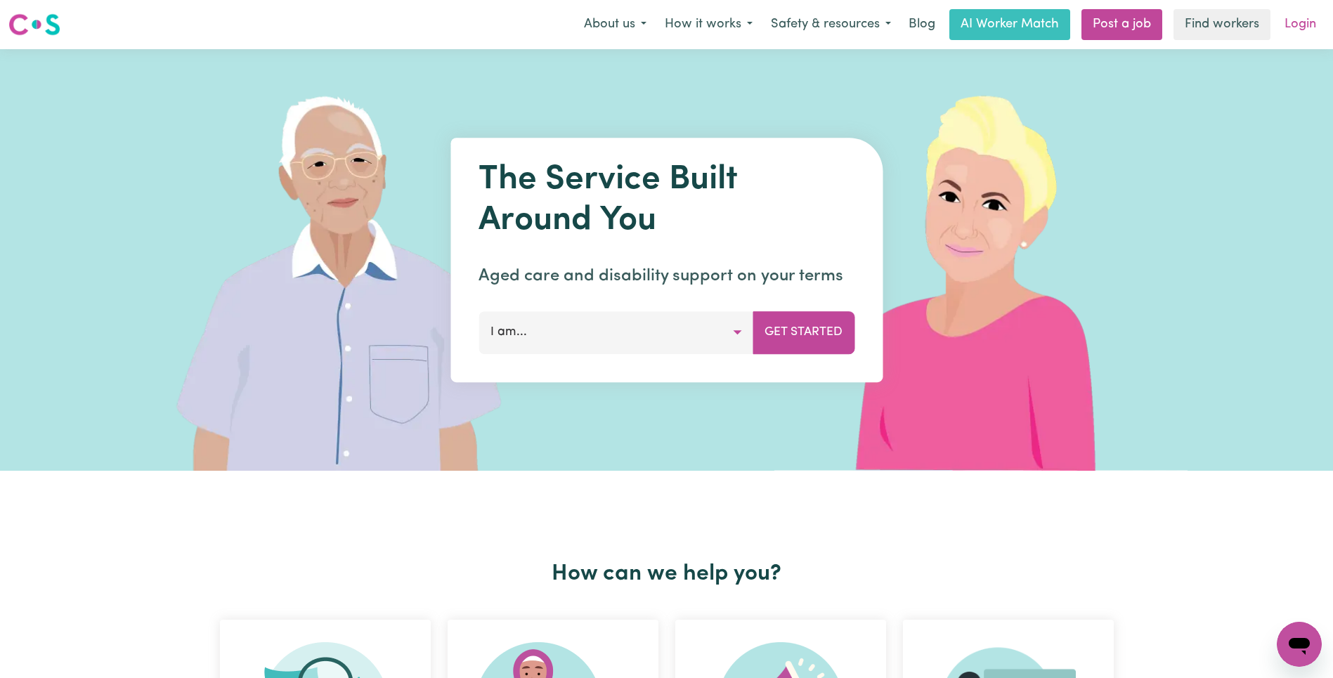
click at [1305, 21] on link "Login" at bounding box center [1300, 24] width 48 height 31
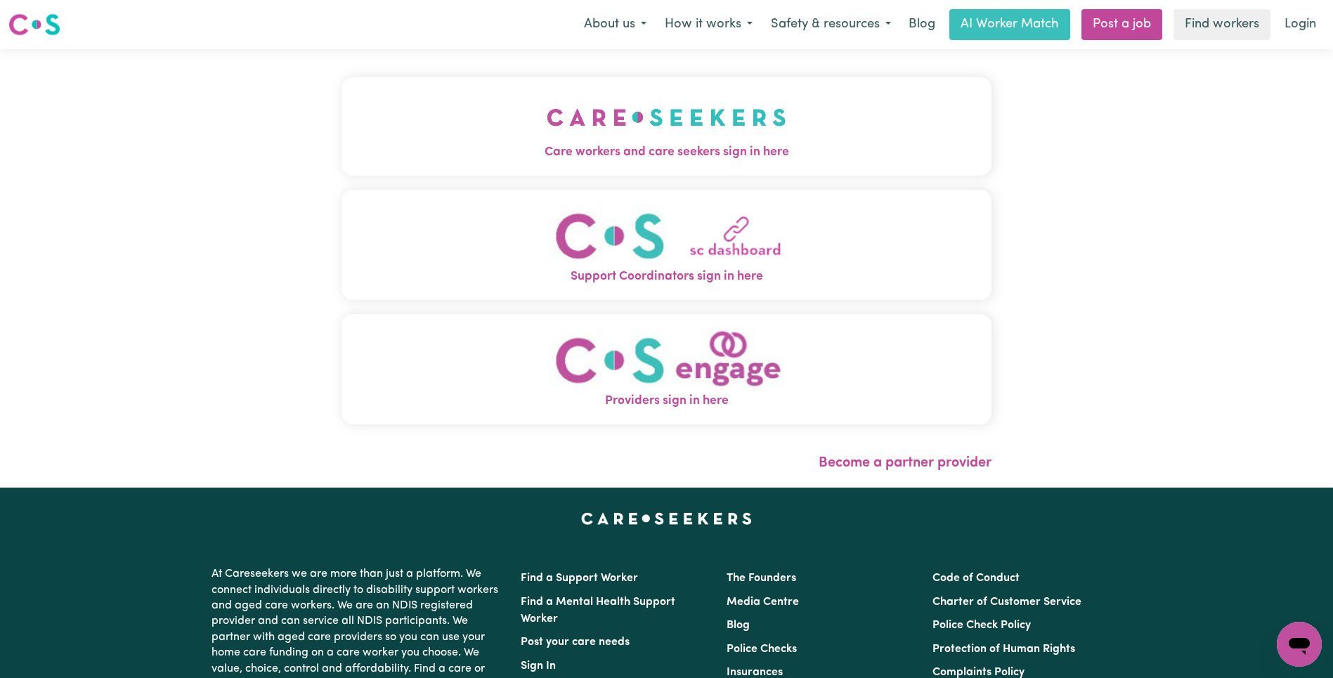
click at [469, 141] on button "Care workers and care seekers sign in here" at bounding box center [666, 126] width 650 height 98
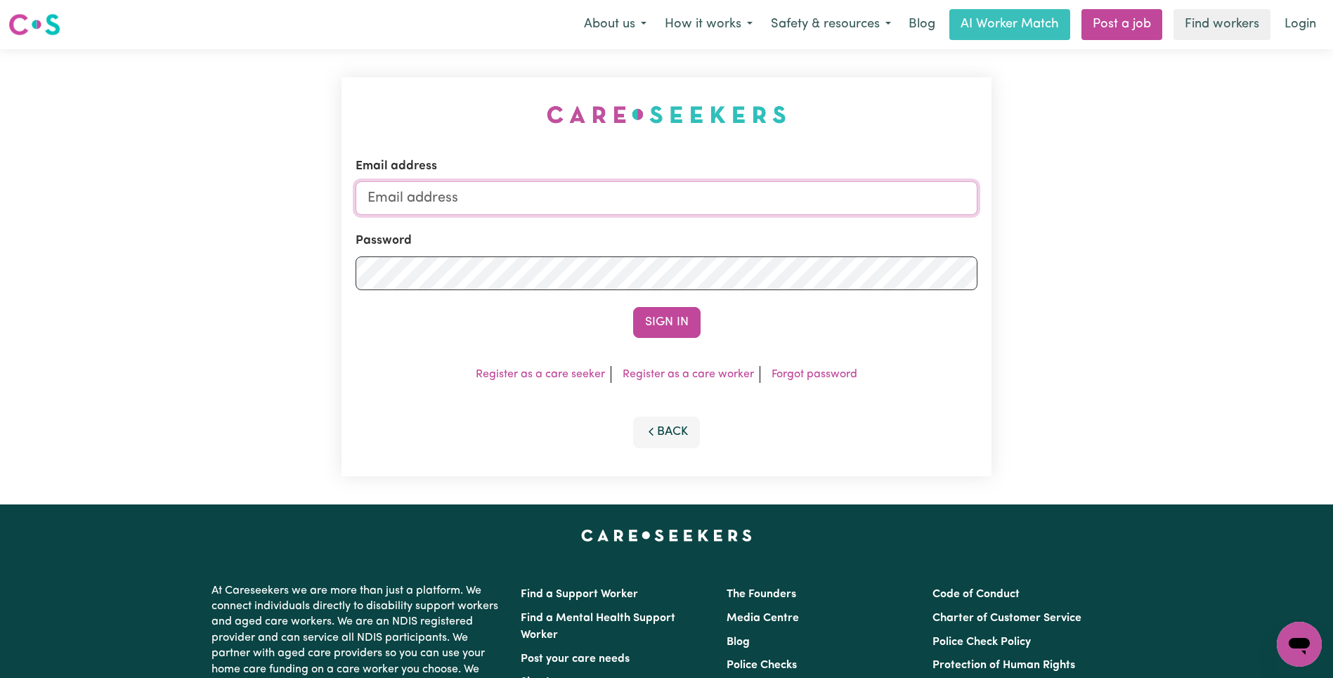
click at [796, 195] on input "Email address" at bounding box center [666, 198] width 622 height 34
type input "[EMAIL_ADDRESS][DOMAIN_NAME]"
click at [672, 315] on button "Sign In" at bounding box center [666, 322] width 67 height 31
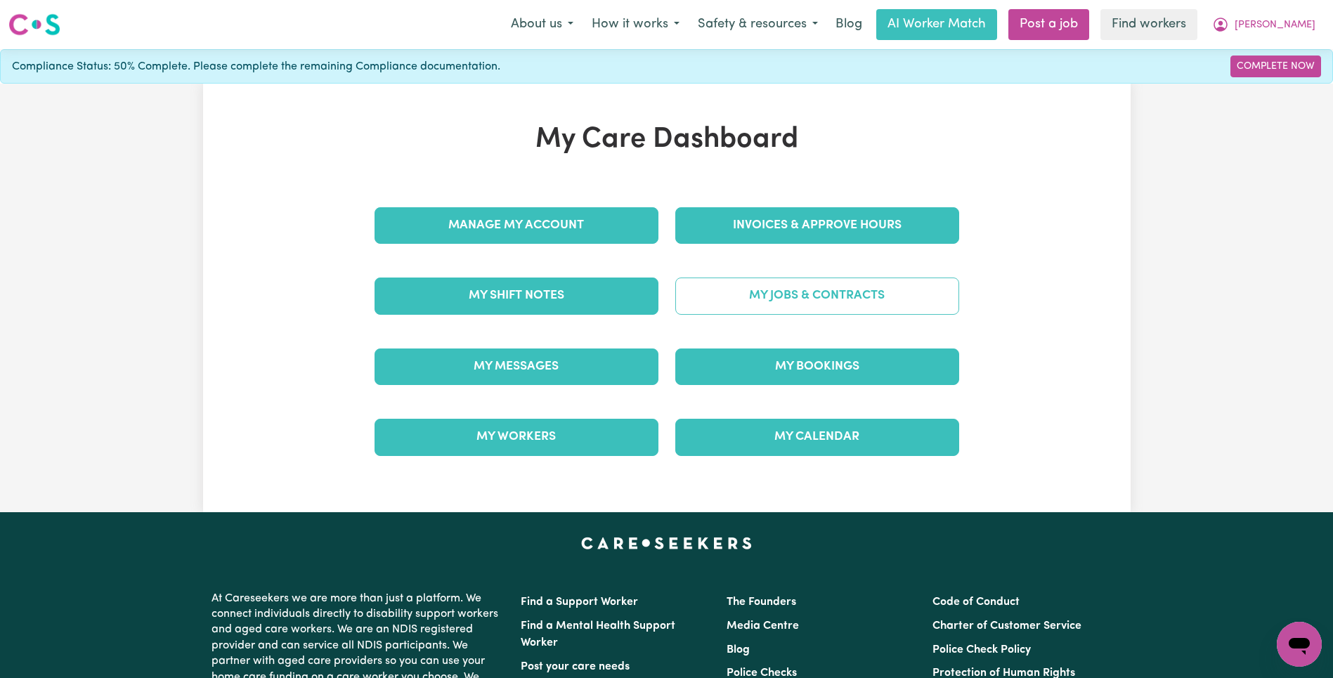
click at [781, 278] on link "My Jobs & Contracts" at bounding box center [817, 296] width 284 height 37
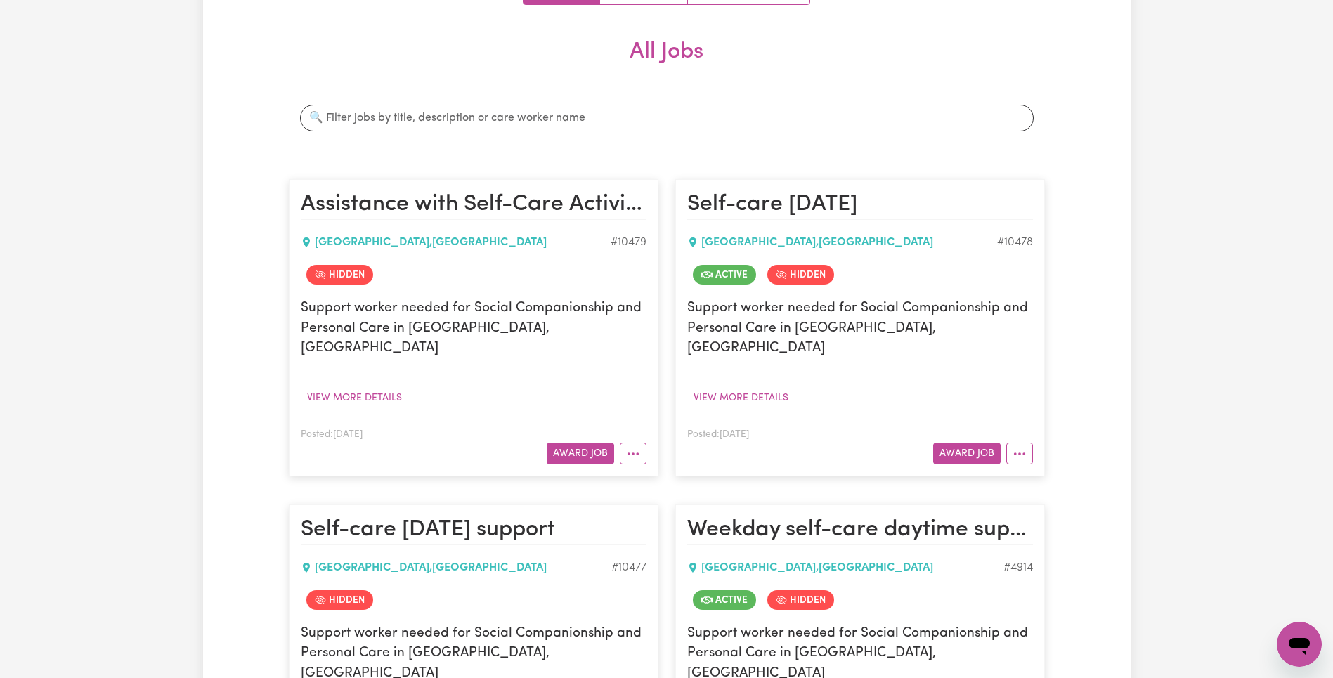
scroll to position [304, 0]
